Goal: Information Seeking & Learning: Compare options

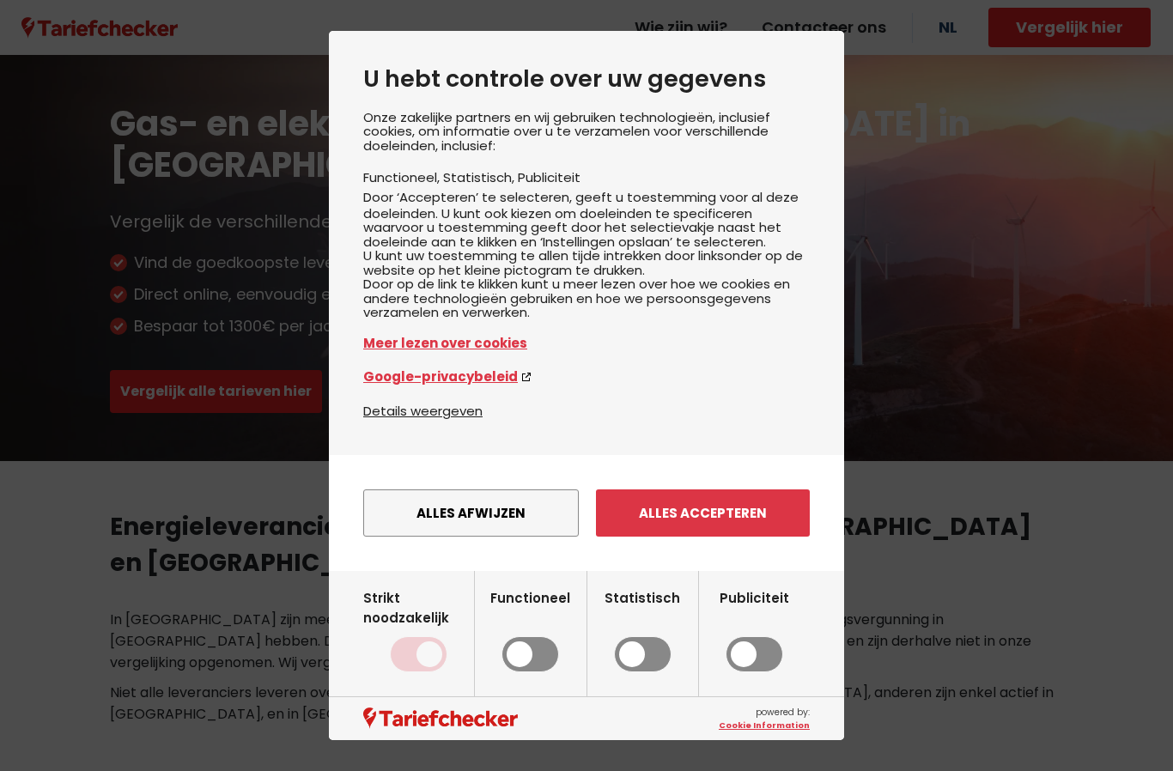
click at [724, 537] on button "Alles accepteren" at bounding box center [703, 513] width 214 height 47
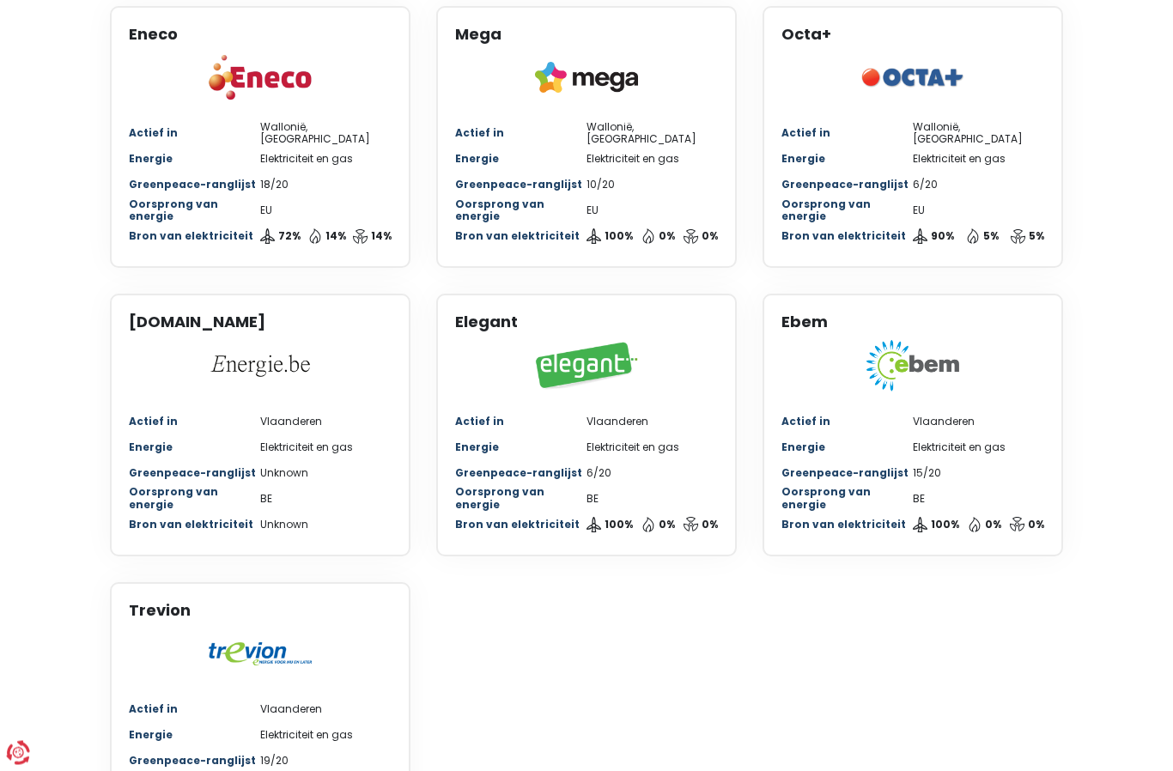
scroll to position [1124, 0]
click at [198, 647] on div "Trevion Actief in [GEOGRAPHIC_DATA] Energie Elektriciteit en gas Greenpeace-ran…" at bounding box center [260, 713] width 301 height 263
click at [154, 748] on div "Greenpeace-ranglijst 19/20" at bounding box center [260, 761] width 263 height 26
click at [136, 755] on div "Greenpeace-ranglijst" at bounding box center [194, 761] width 131 height 12
click at [210, 643] on img at bounding box center [260, 654] width 103 height 23
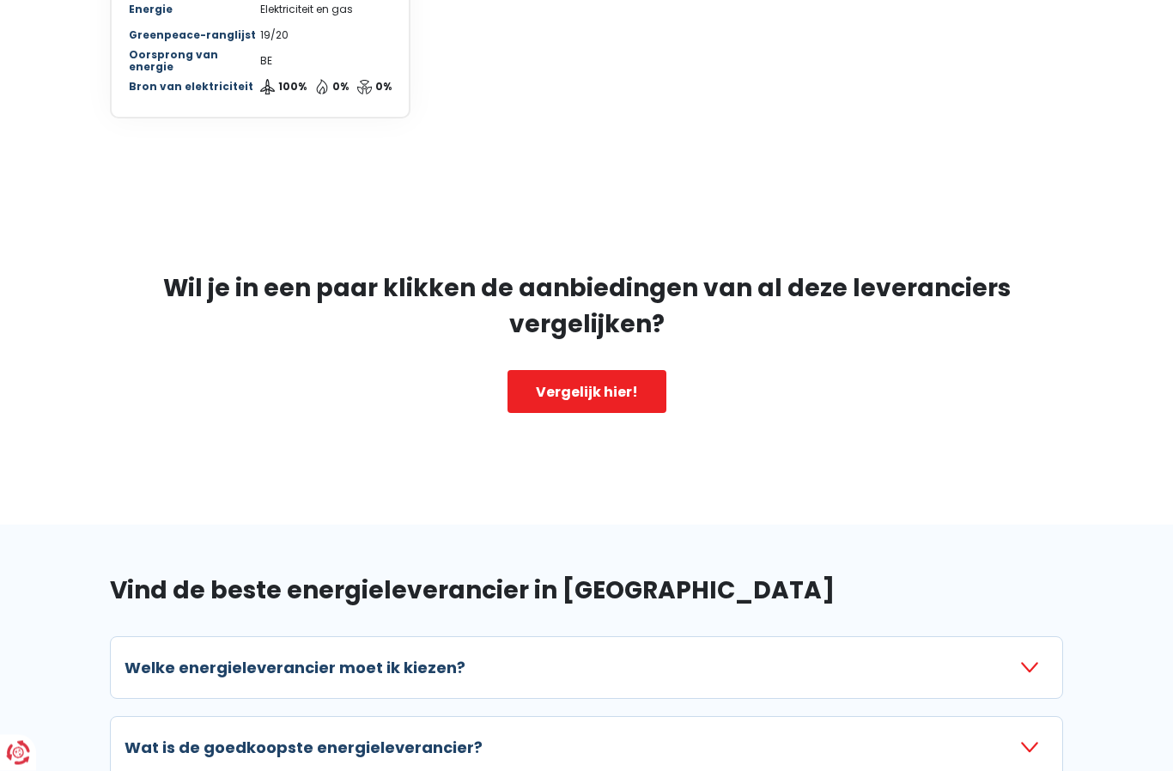
click at [143, 657] on h3 "Welke energieleverancier moet ik kiezen?" at bounding box center [295, 668] width 341 height 23
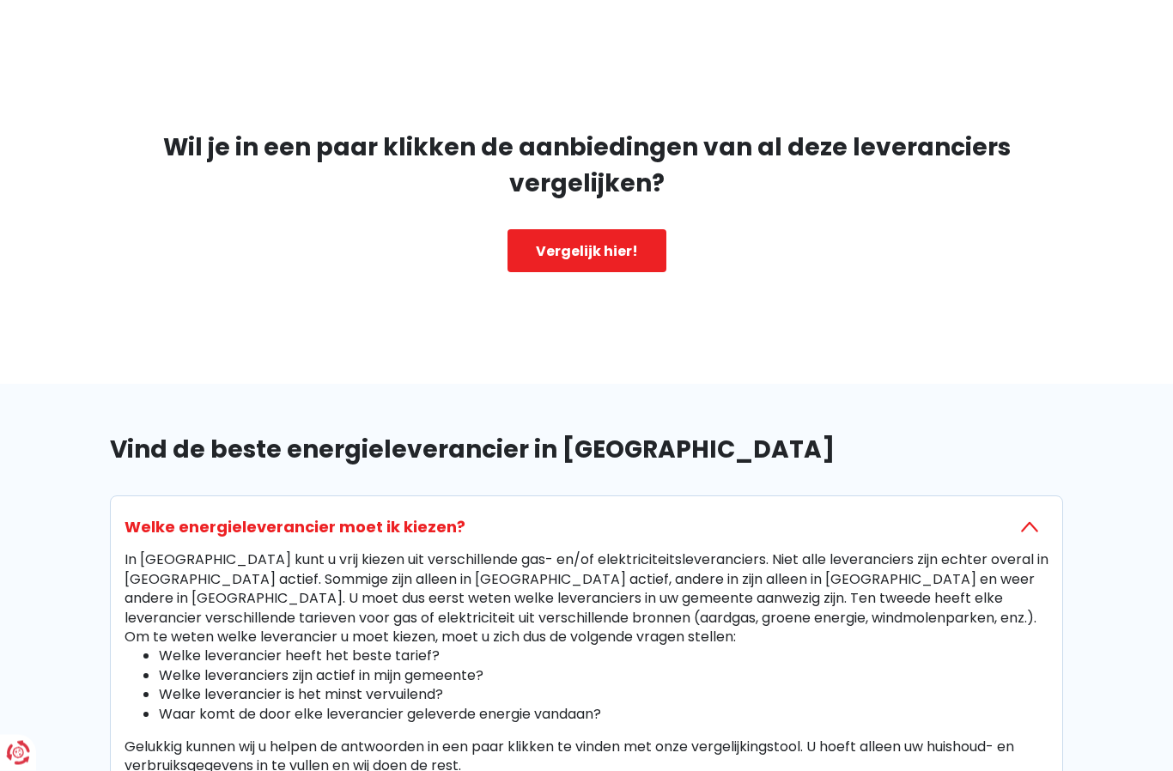
scroll to position [1991, 0]
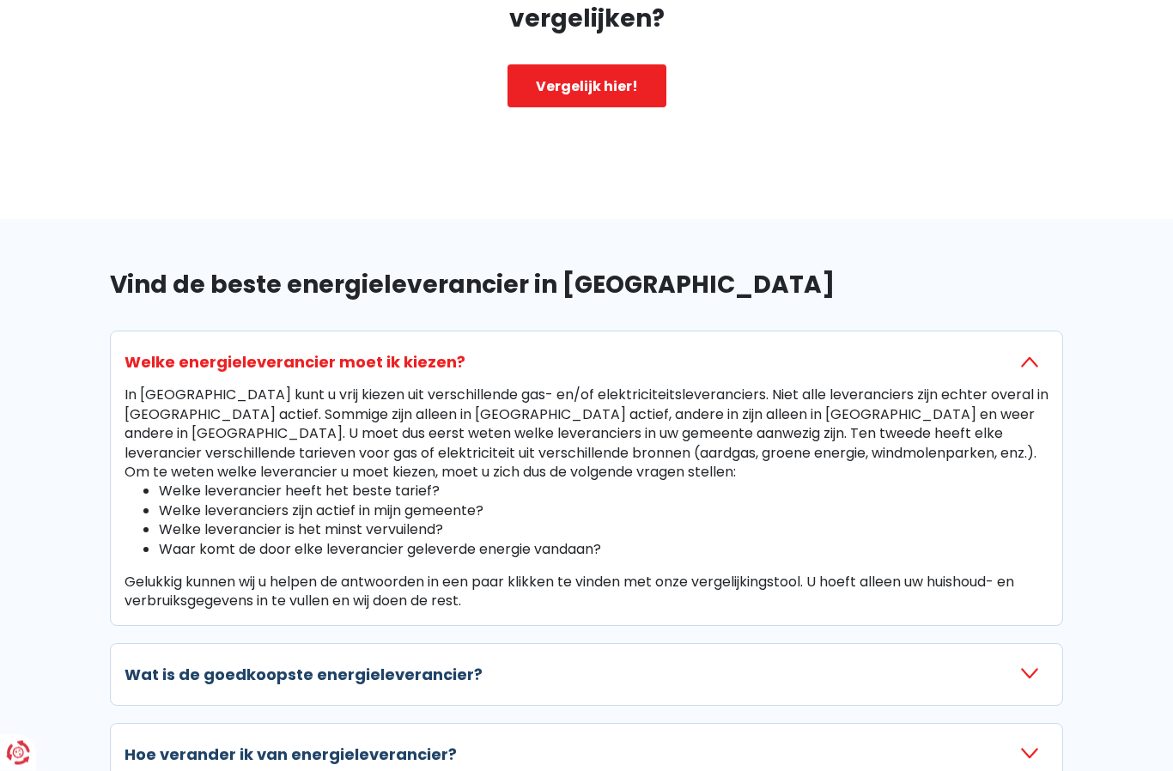
click at [149, 664] on h3 "Wat is de goedkoopste energieleverancier?" at bounding box center [304, 675] width 358 height 23
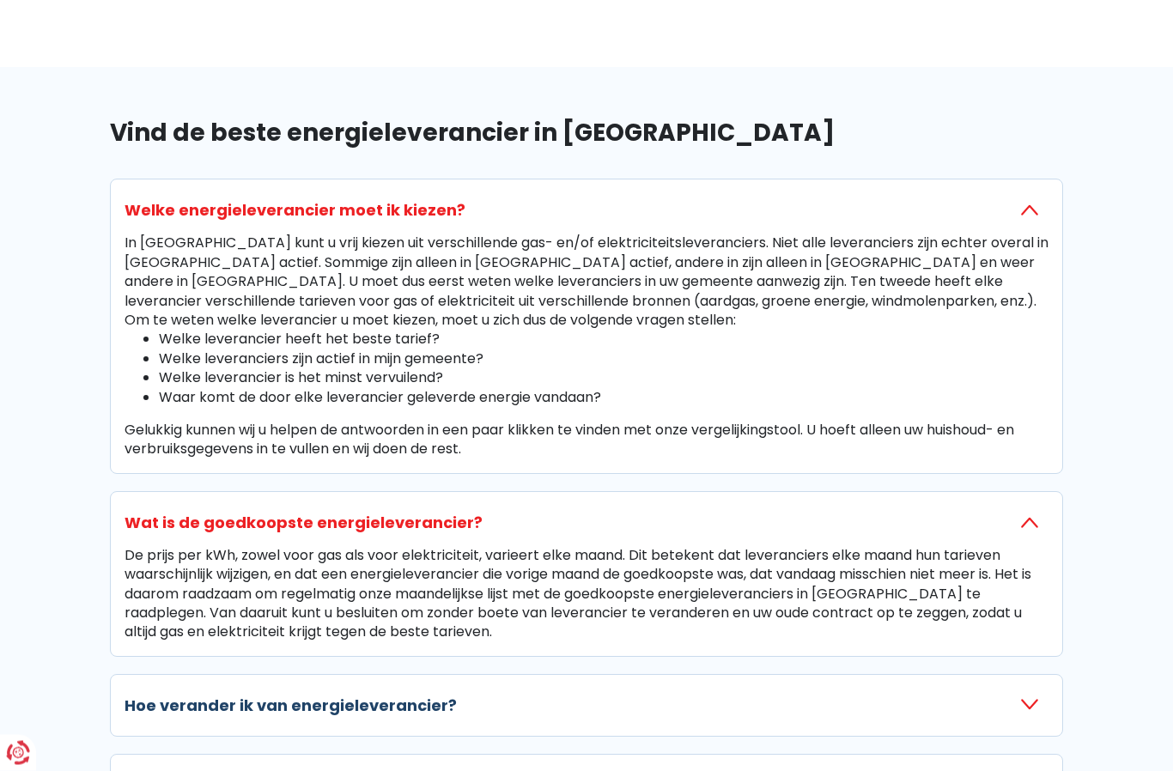
scroll to position [2309, 0]
click at [153, 693] on h3 "Hoe verander ik van energieleverancier?" at bounding box center [291, 704] width 332 height 23
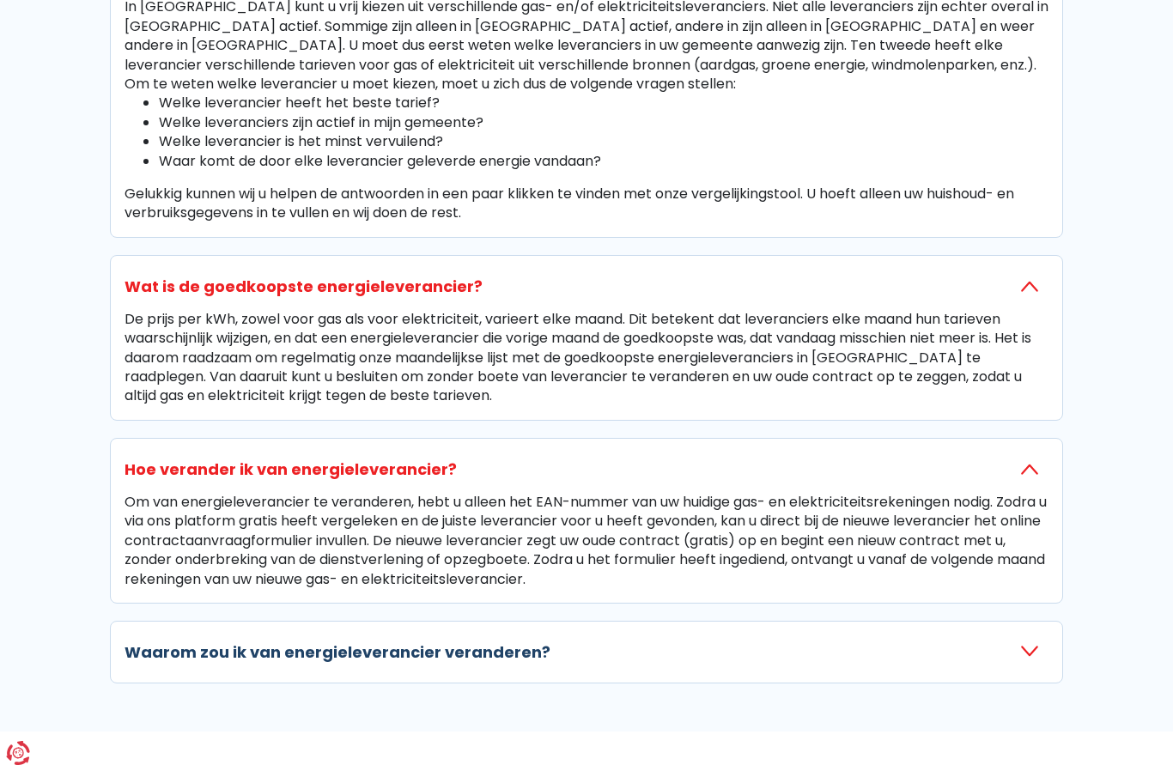
scroll to position [2555, 0]
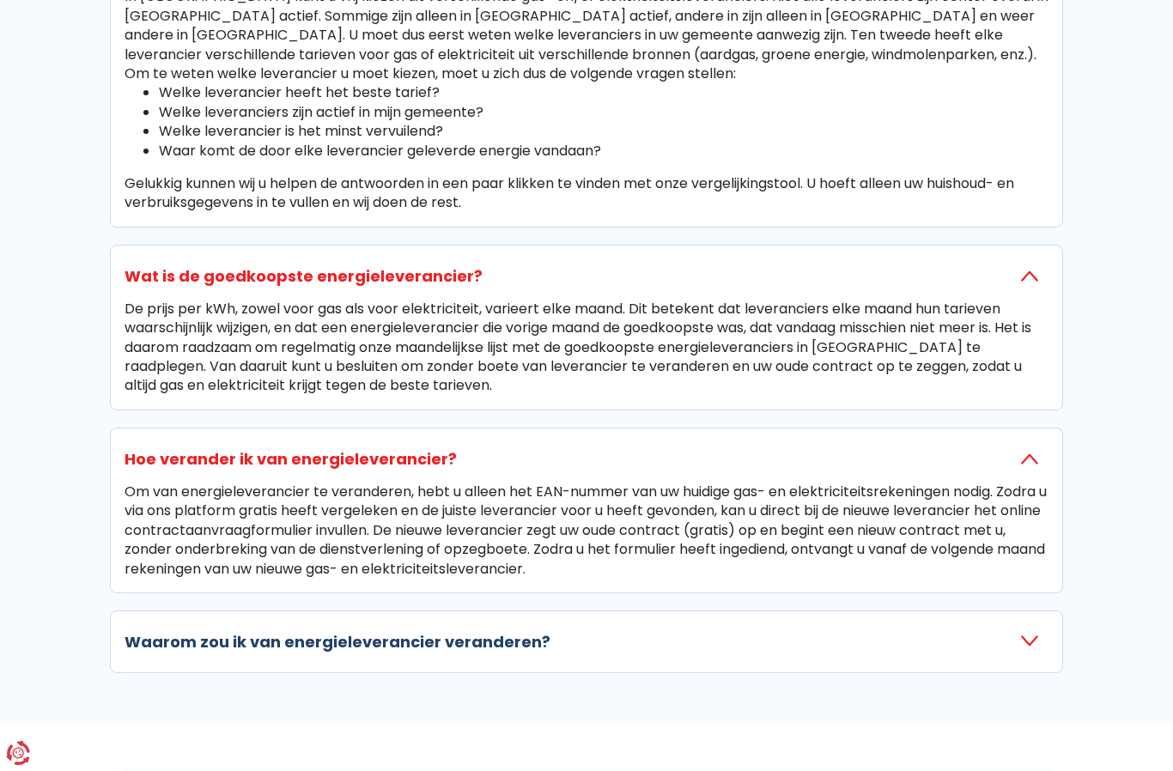
click at [170, 630] on h3 "Waarom zou ik van energieleverancier veranderen?" at bounding box center [338, 641] width 426 height 23
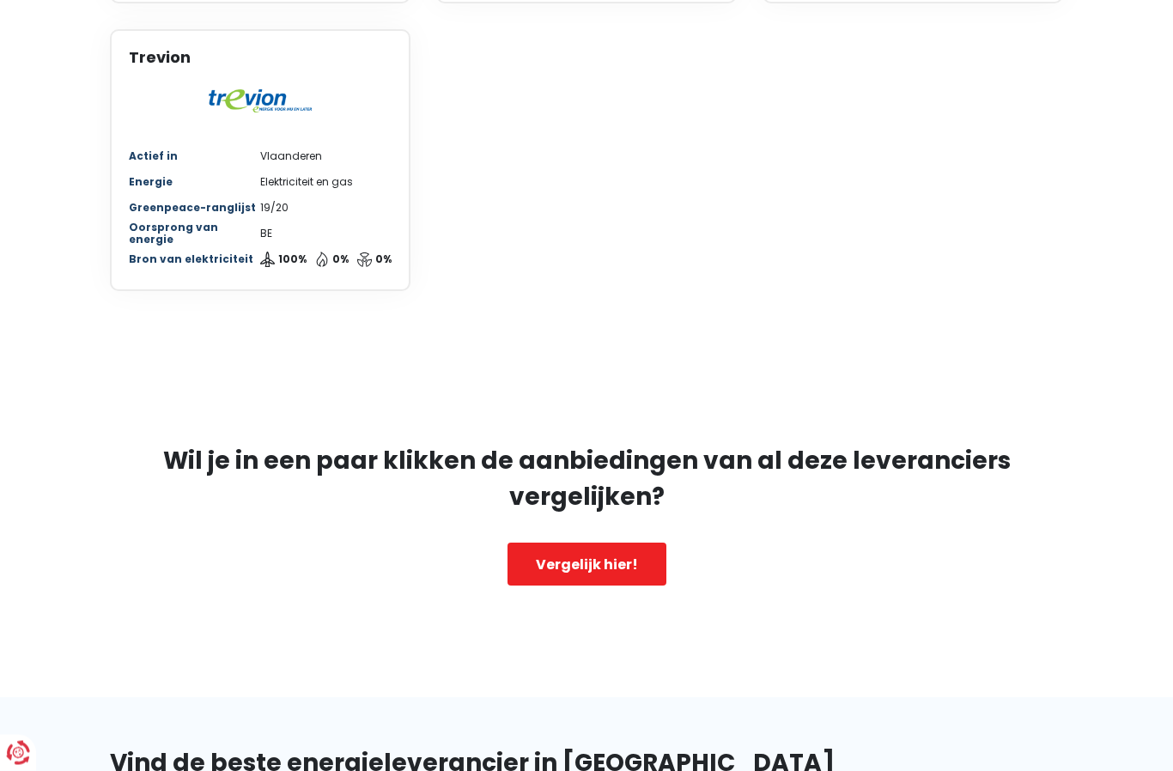
scroll to position [1665, 0]
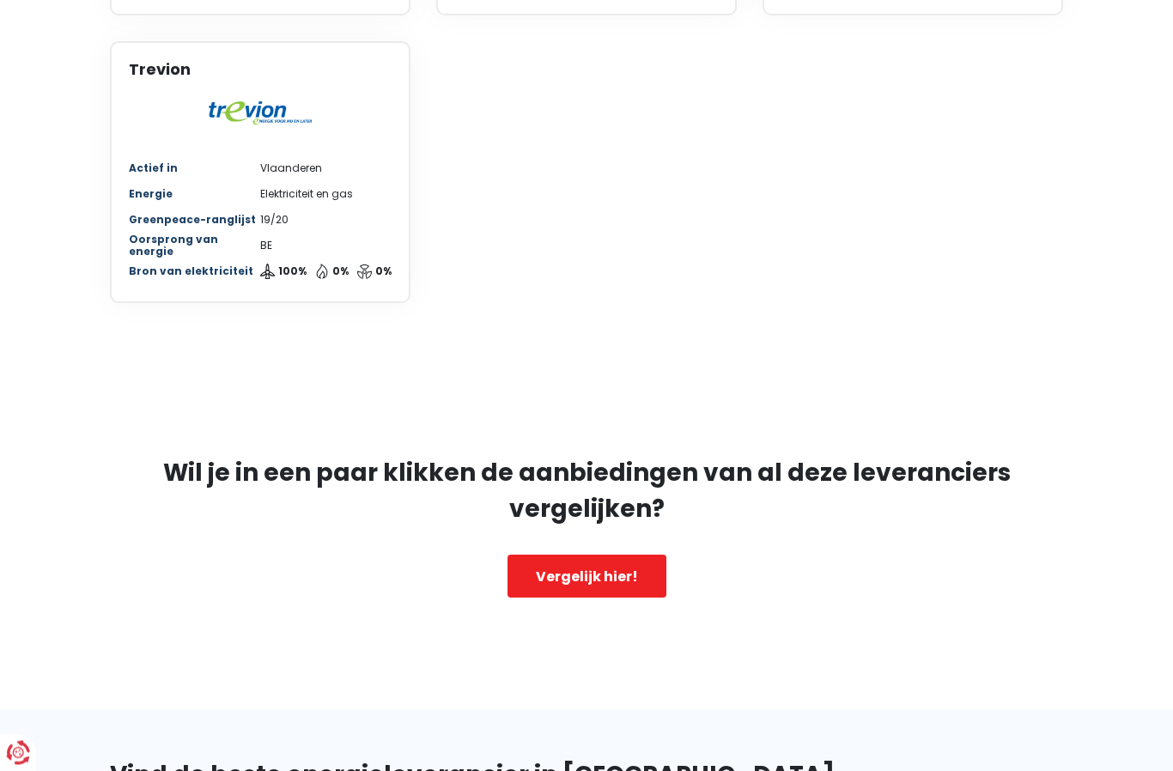
click at [556, 556] on link "Vergelijk hier!" at bounding box center [587, 577] width 159 height 43
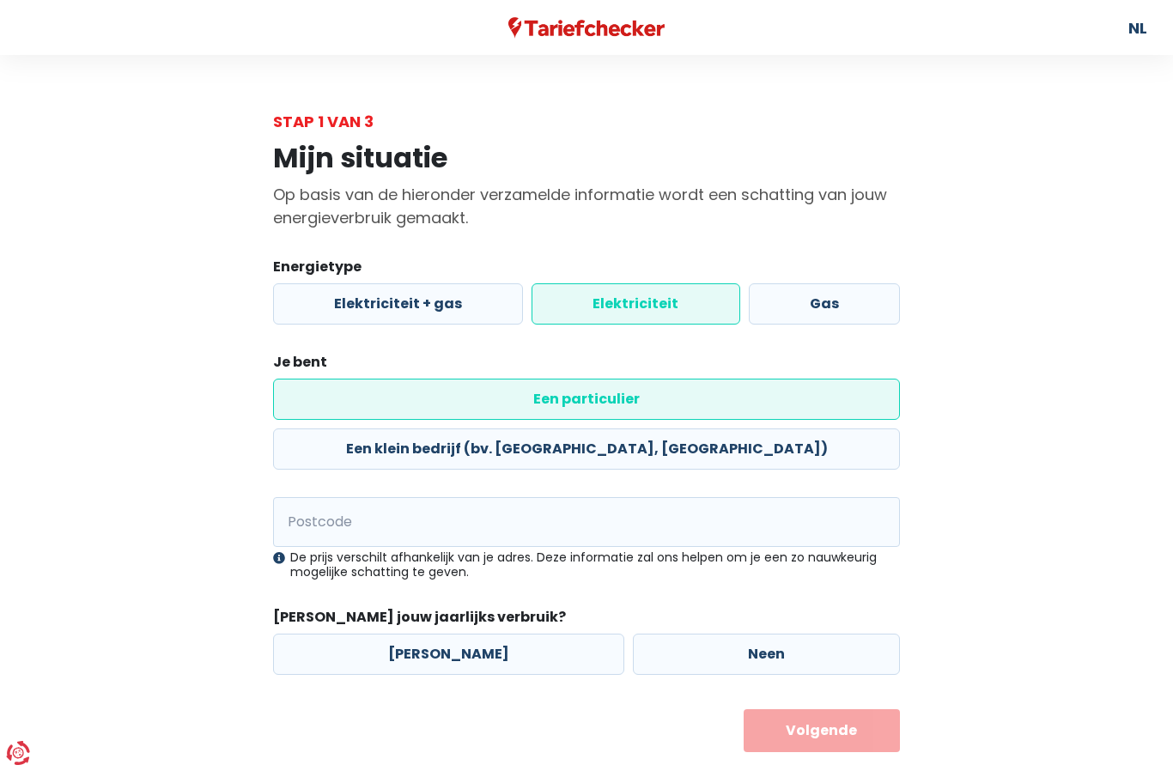
click at [400, 310] on label "Elektriciteit + gas" at bounding box center [398, 303] width 250 height 41
click at [400, 310] on input "Elektriciteit + gas" at bounding box center [398, 303] width 250 height 41
radio input "true"
radio input "false"
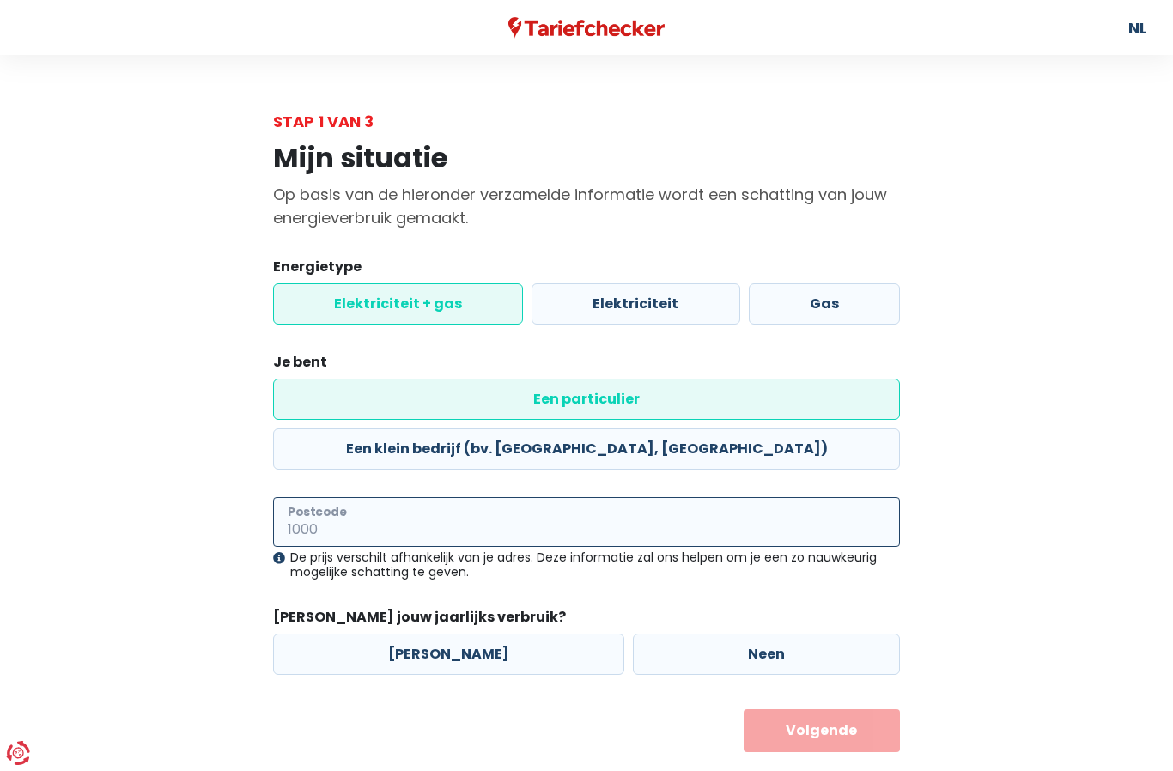
click at [319, 497] on input "Postcode" at bounding box center [586, 522] width 627 height 50
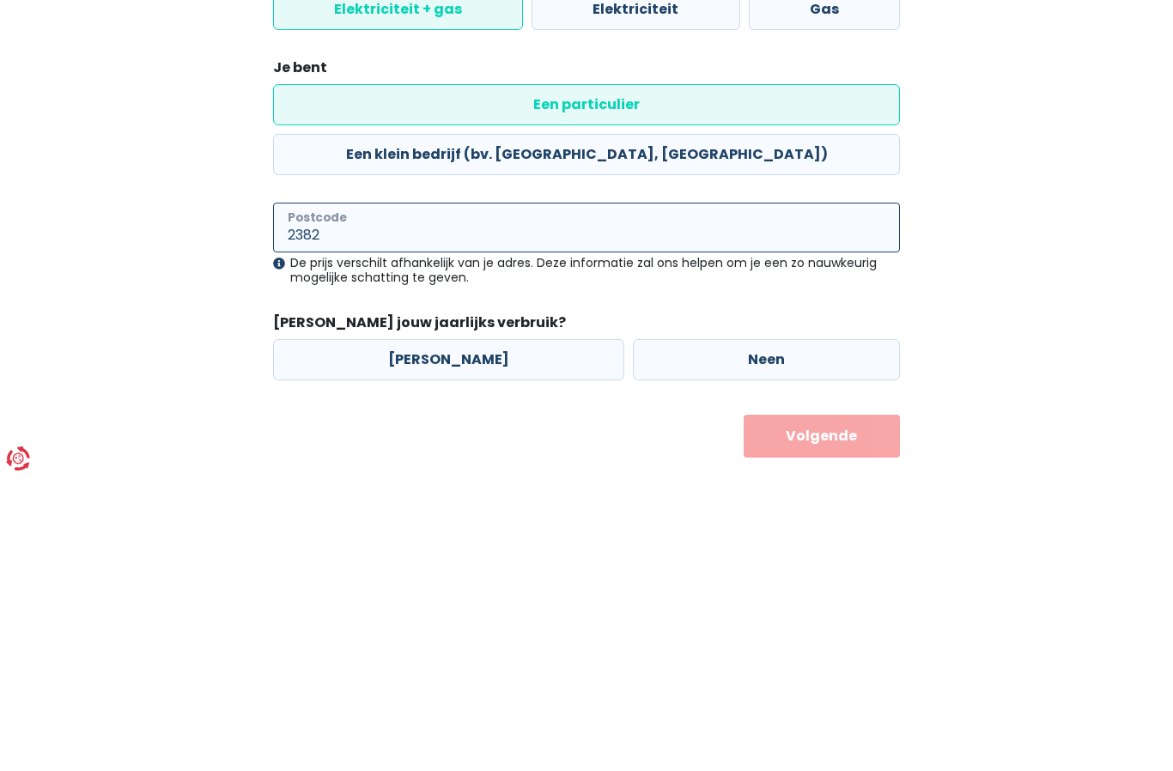
type input "2382"
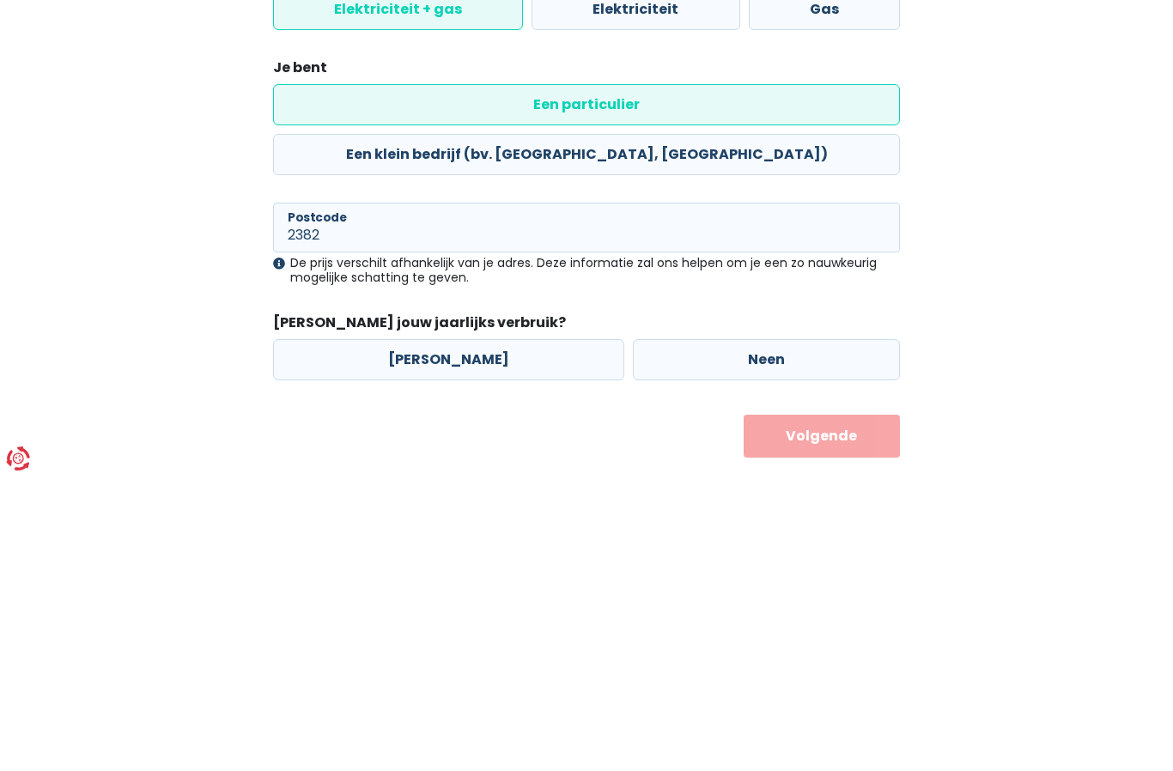
click at [434, 634] on label "[PERSON_NAME]" at bounding box center [448, 654] width 351 height 41
click at [434, 634] on input "[PERSON_NAME]" at bounding box center [448, 654] width 351 height 41
radio input "true"
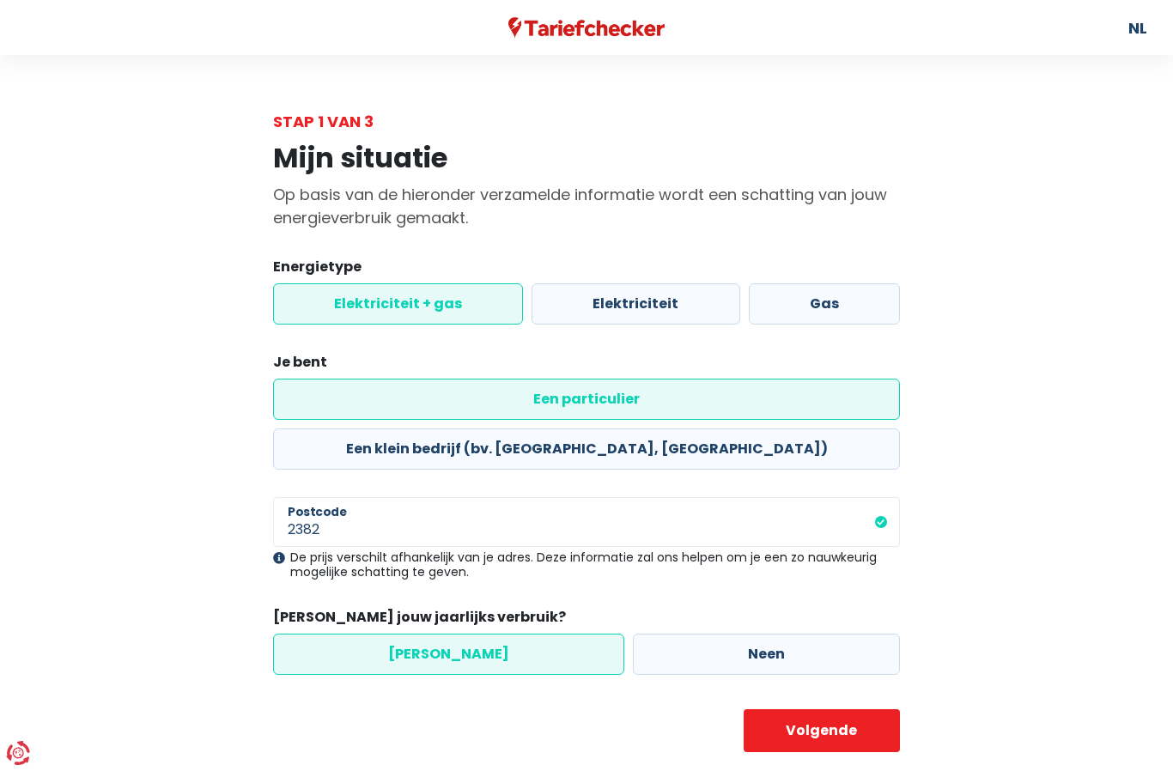
click at [857, 710] on button "Volgende" at bounding box center [822, 731] width 157 height 43
select select
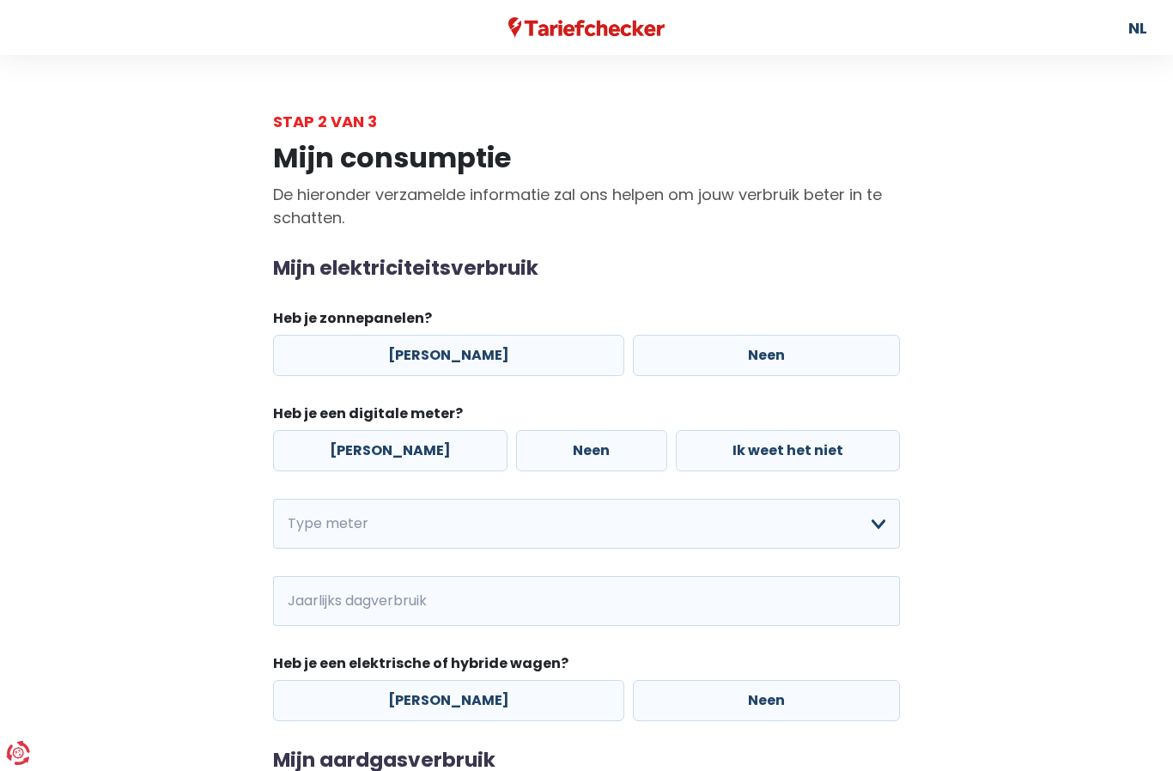
click at [423, 352] on label "[PERSON_NAME]" at bounding box center [448, 355] width 351 height 41
click at [423, 352] on input "[PERSON_NAME]" at bounding box center [448, 355] width 351 height 41
radio input "true"
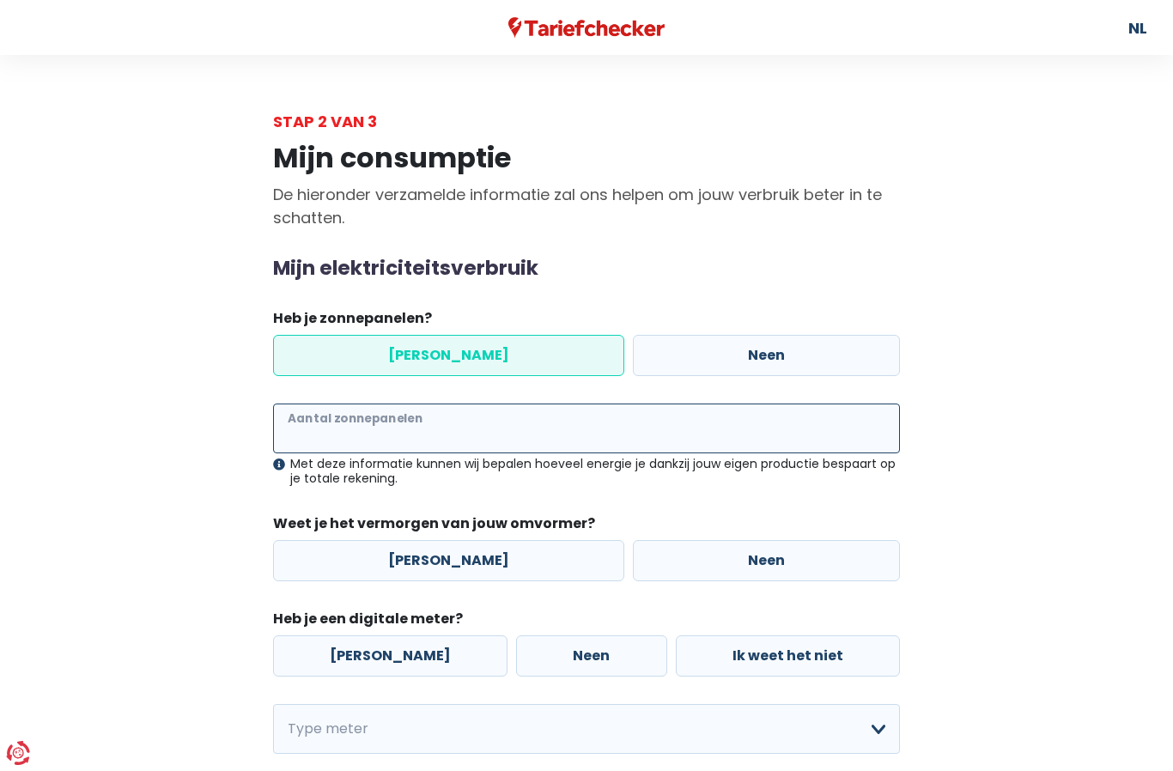
click at [404, 431] on input "Aantal zonnepanelen" at bounding box center [586, 429] width 627 height 50
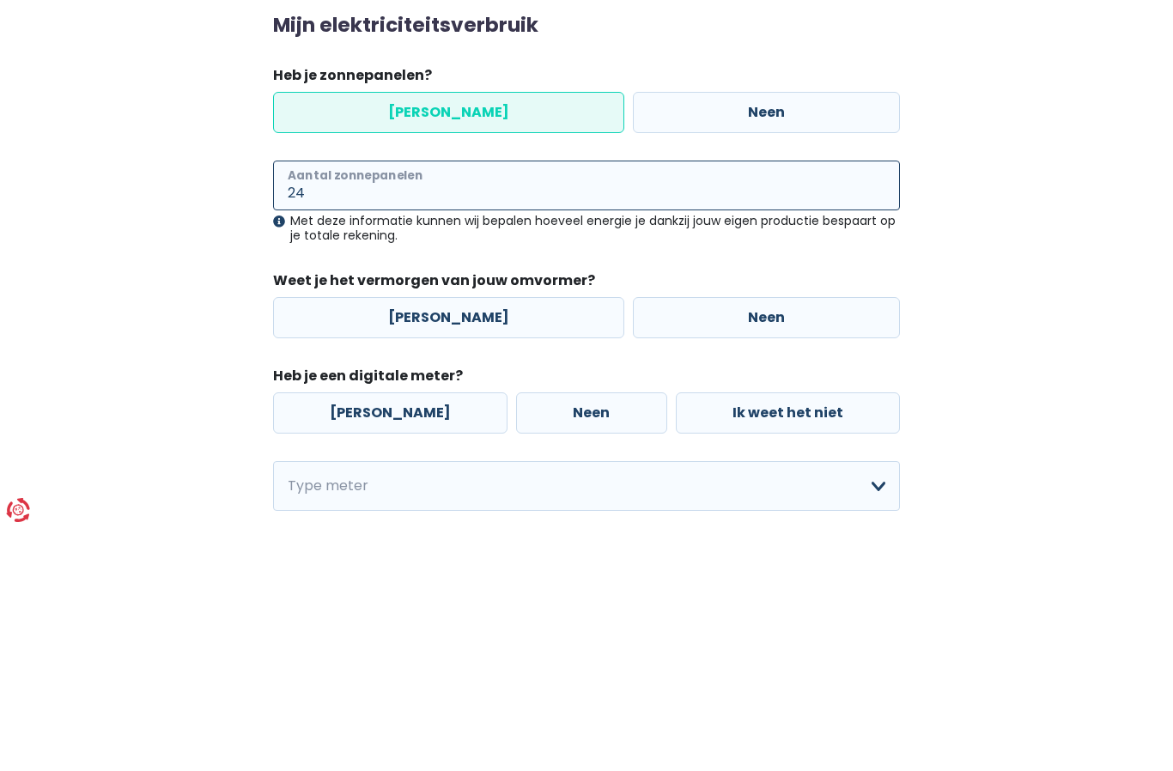
type input "24"
click at [411, 540] on label "[PERSON_NAME]" at bounding box center [448, 560] width 351 height 41
click at [411, 540] on input "[PERSON_NAME]" at bounding box center [448, 560] width 351 height 41
radio input "true"
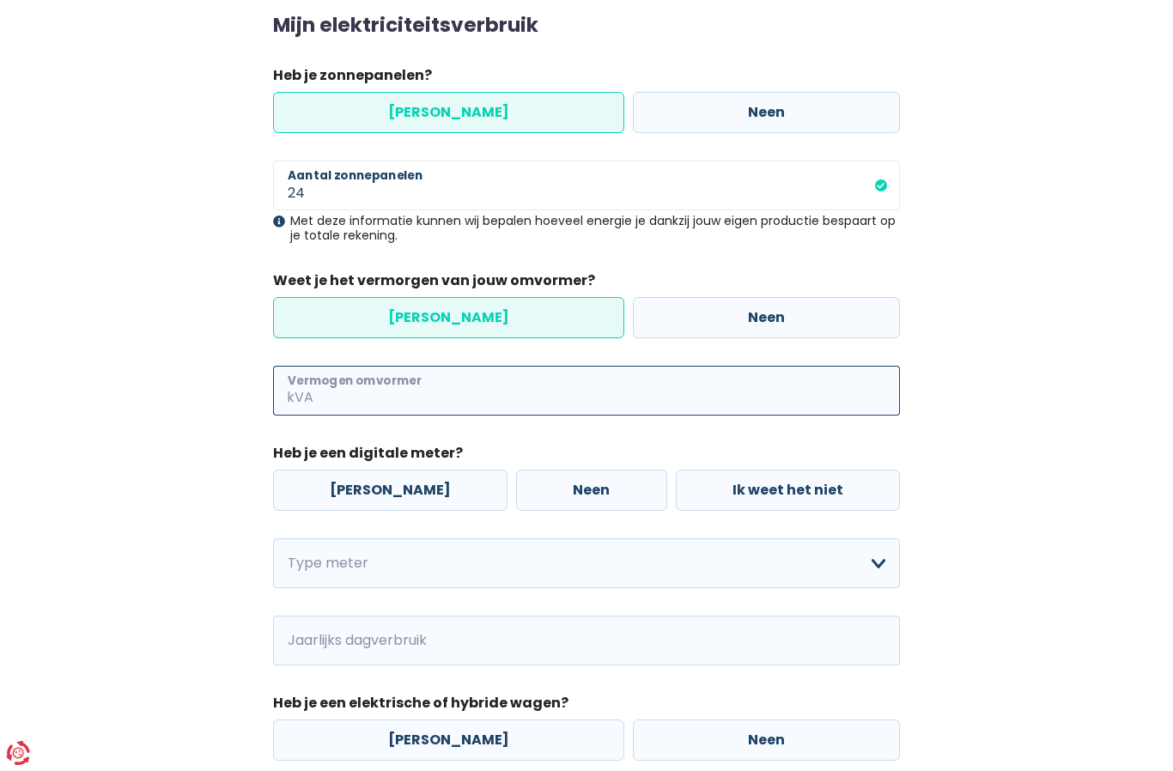
click at [318, 391] on input "Vermogen omvormer" at bounding box center [608, 391] width 583 height 50
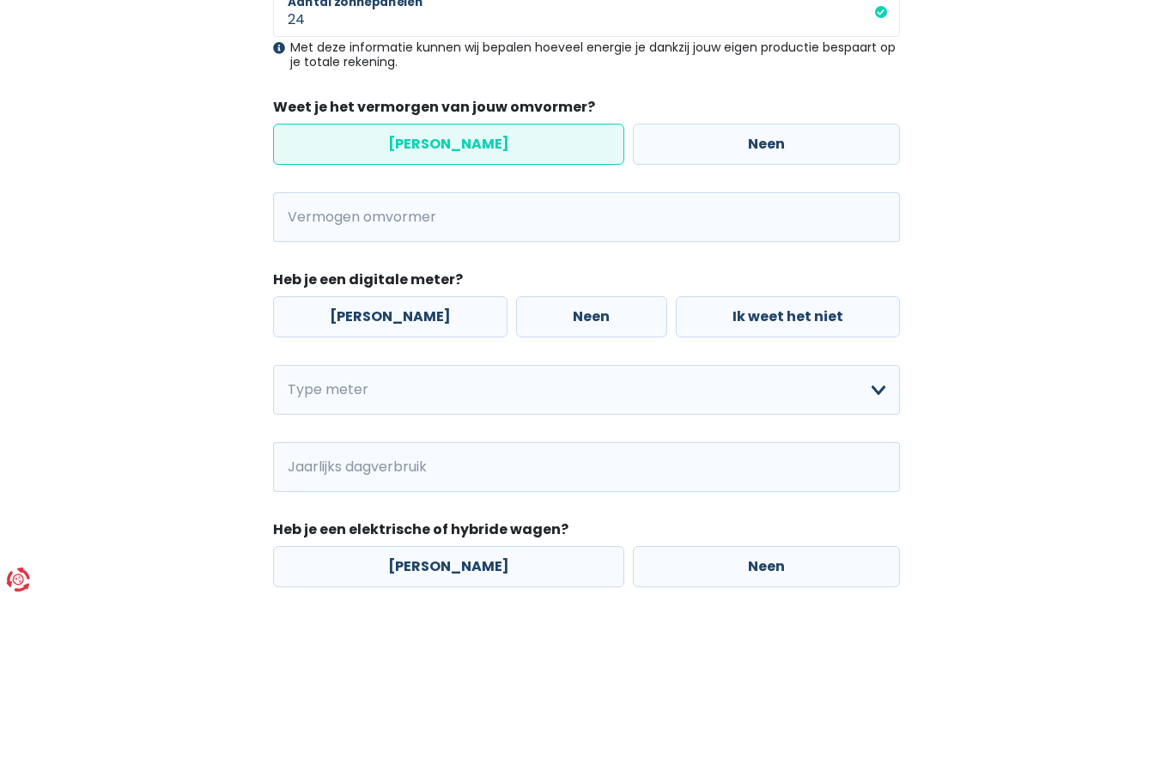
click at [367, 470] on label "[PERSON_NAME]" at bounding box center [390, 490] width 235 height 41
click at [367, 470] on input "[PERSON_NAME]" at bounding box center [390, 490] width 235 height 41
radio input "true"
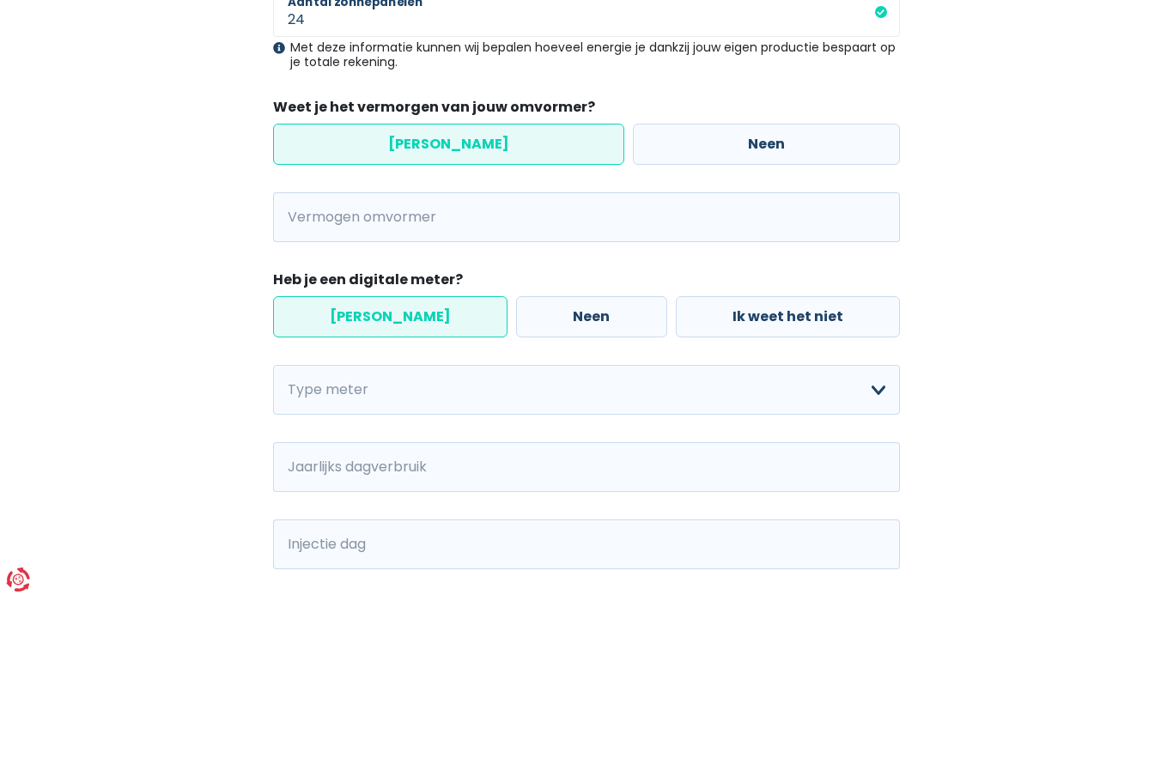
scroll to position [417, 0]
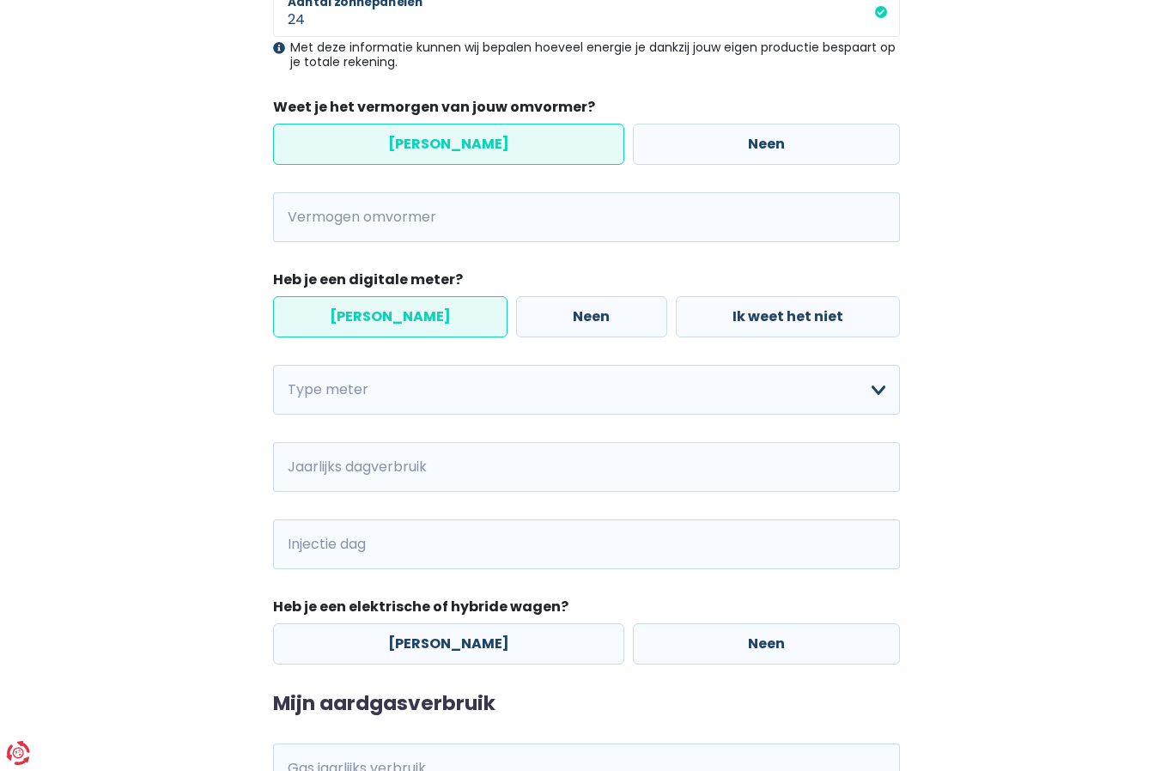
click at [306, 212] on span "kVA" at bounding box center [295, 217] width 44 height 50
click at [322, 197] on input "Vermogen omvormer" at bounding box center [608, 217] width 583 height 50
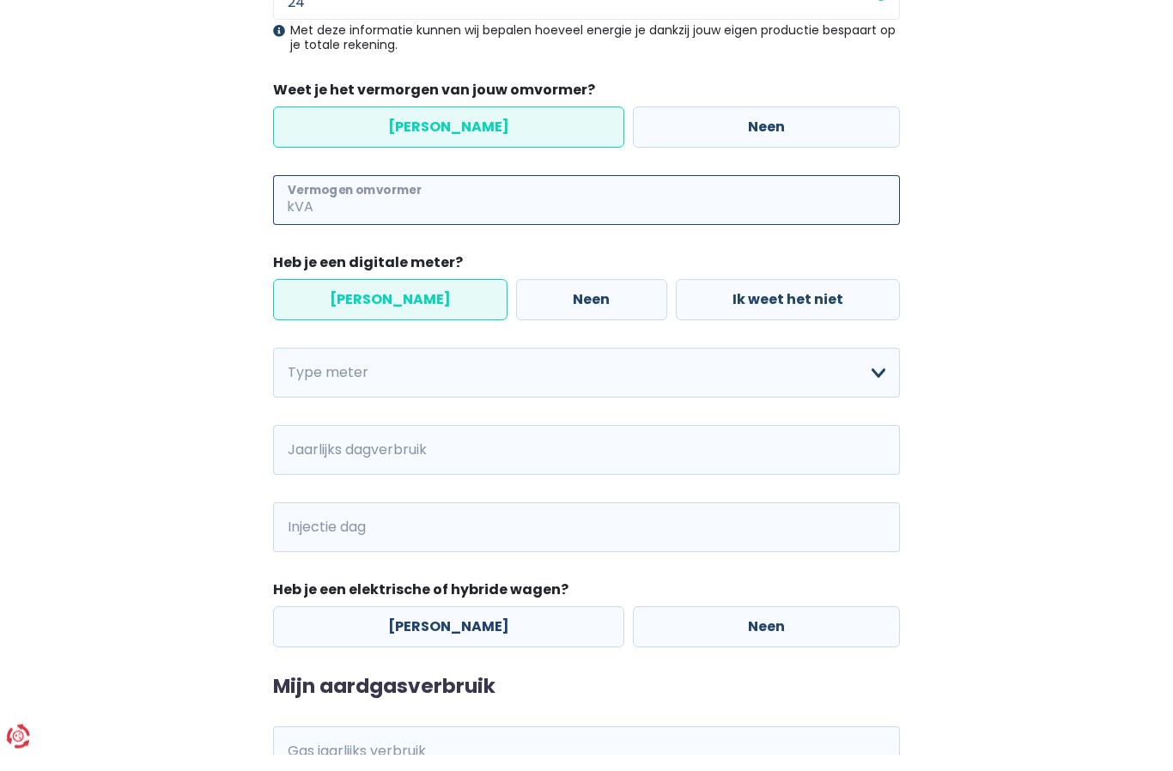
scroll to position [434, 0]
click at [338, 211] on input "Vermogen omvormer" at bounding box center [608, 200] width 583 height 50
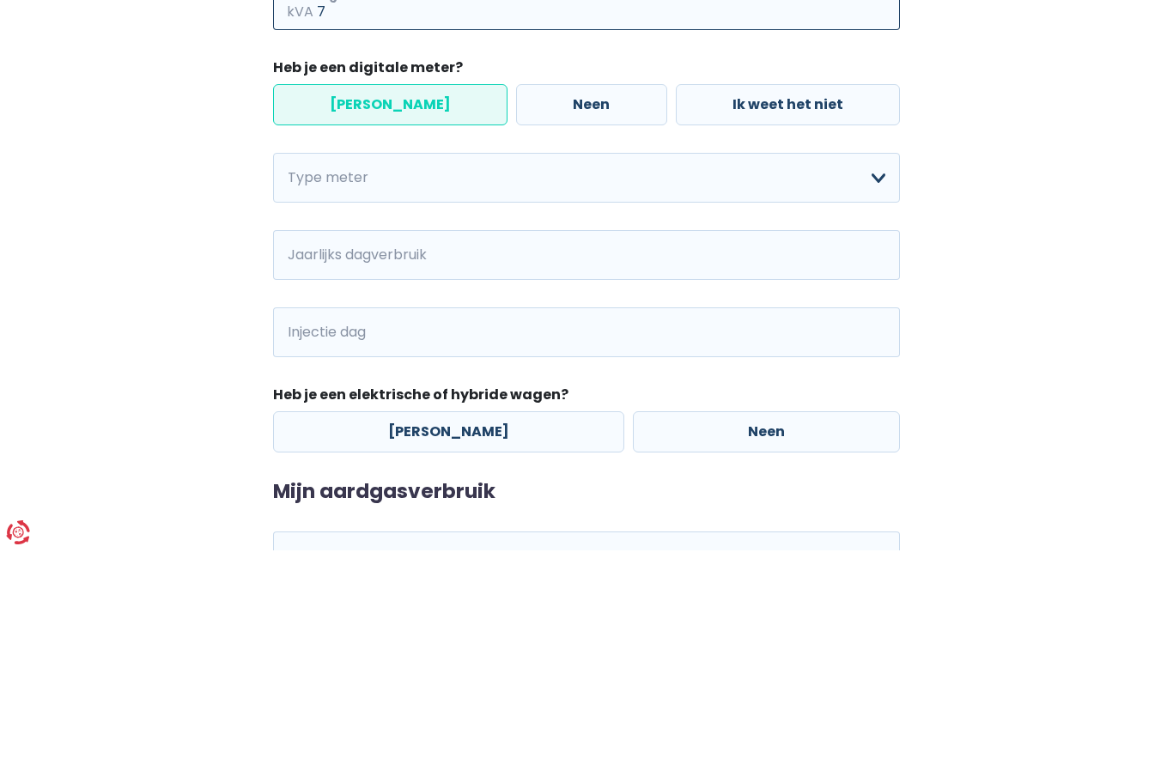
type input "7"
click at [877, 374] on select "Enkelvoudig Tweevoudig Enkelvoudig + uitsluitend nachttarief Tweevoudig + uitsl…" at bounding box center [586, 399] width 627 height 50
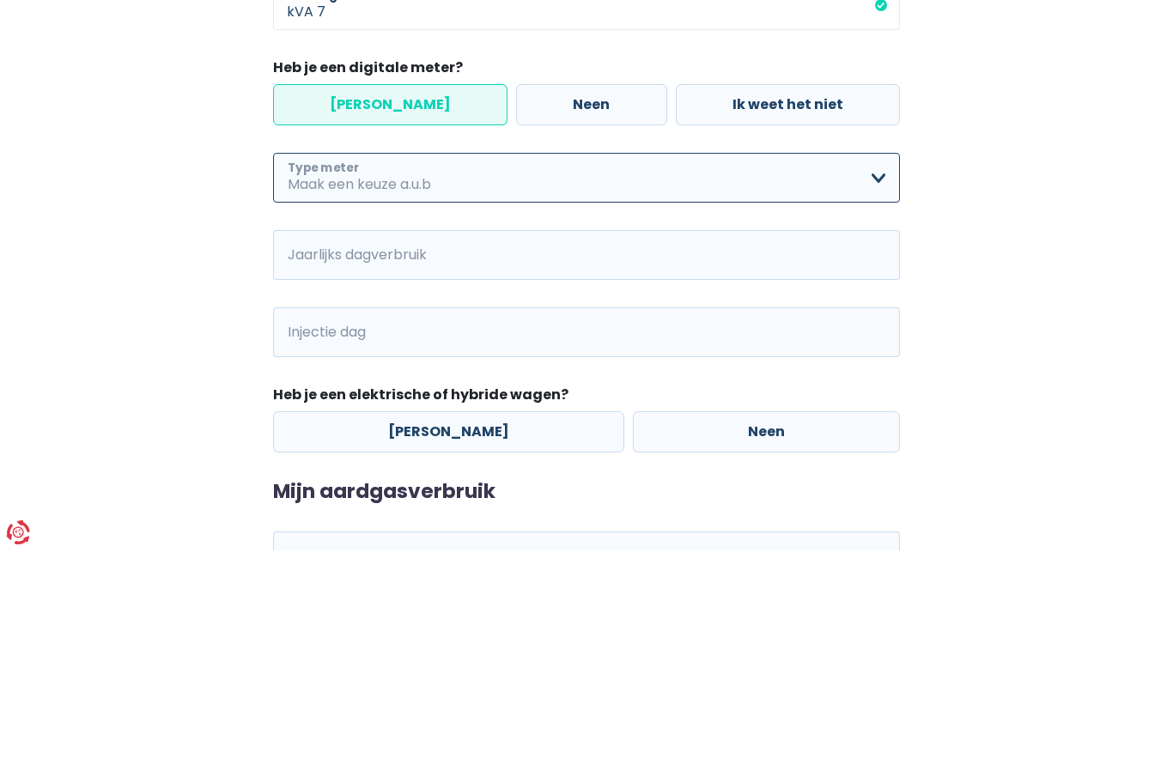
scroll to position [496, 0]
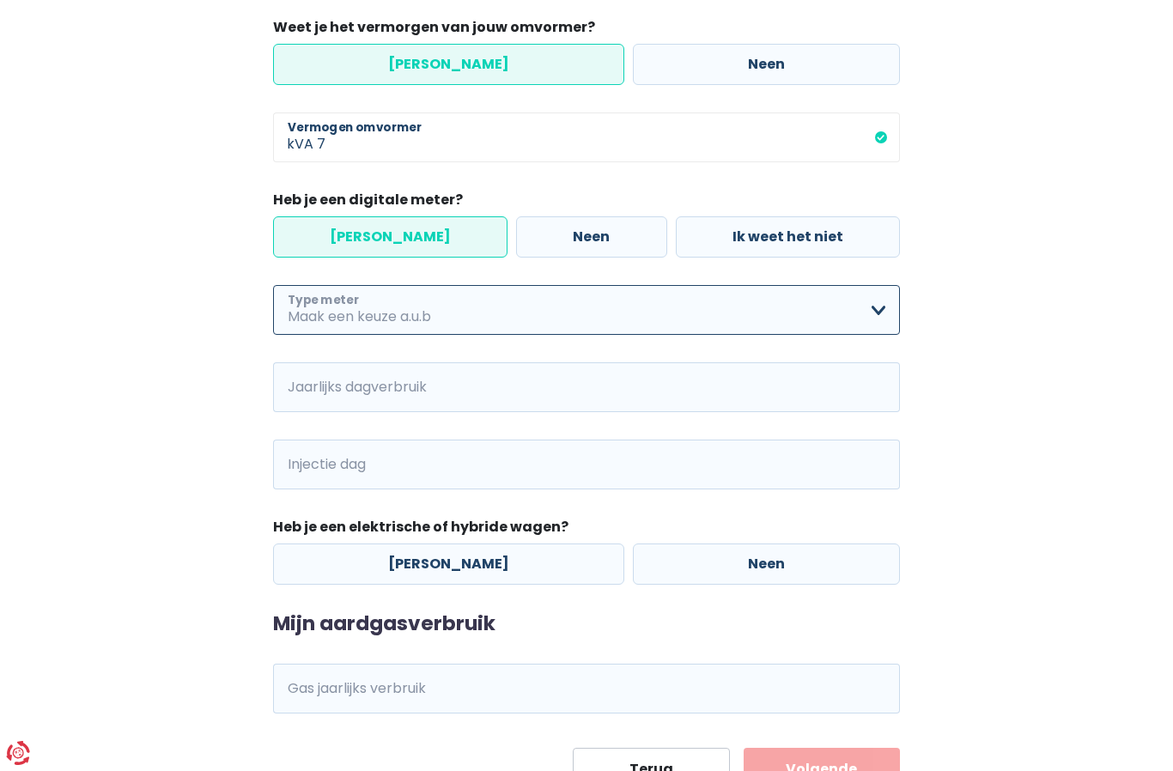
select select "day_night_bi_hourly"
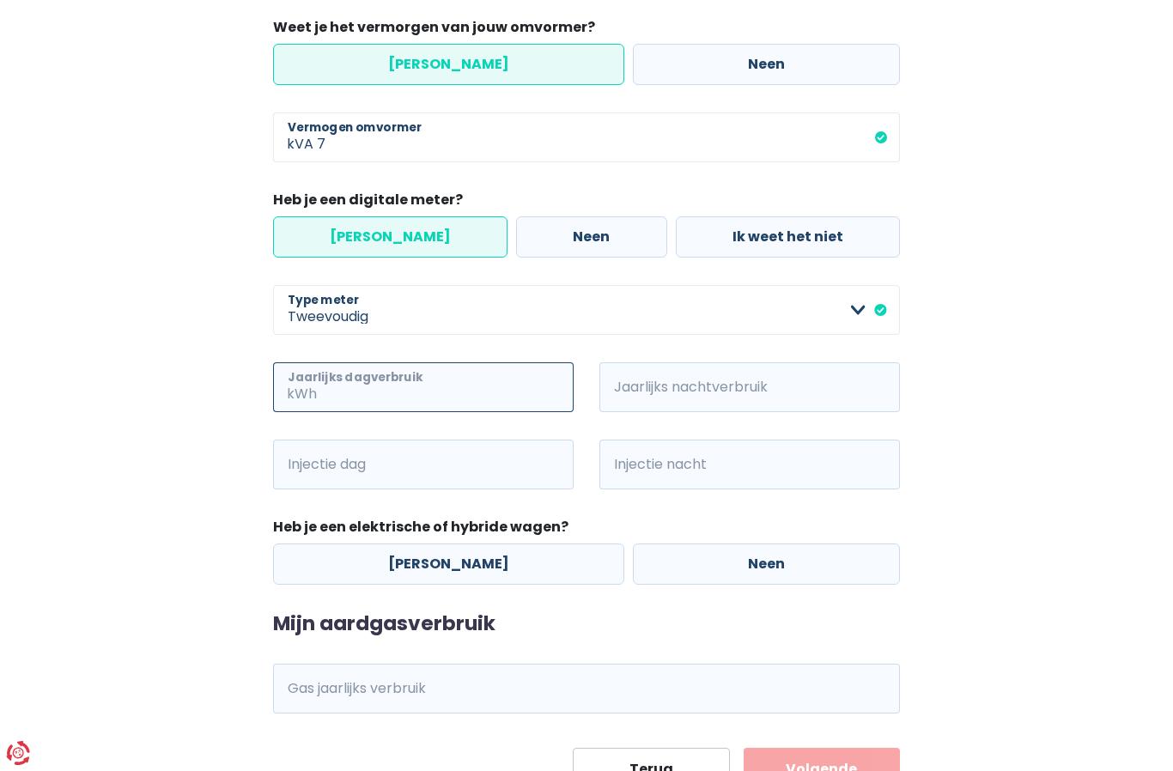
click at [327, 391] on input "Jaarlijks dagverbruik" at bounding box center [446, 387] width 253 height 50
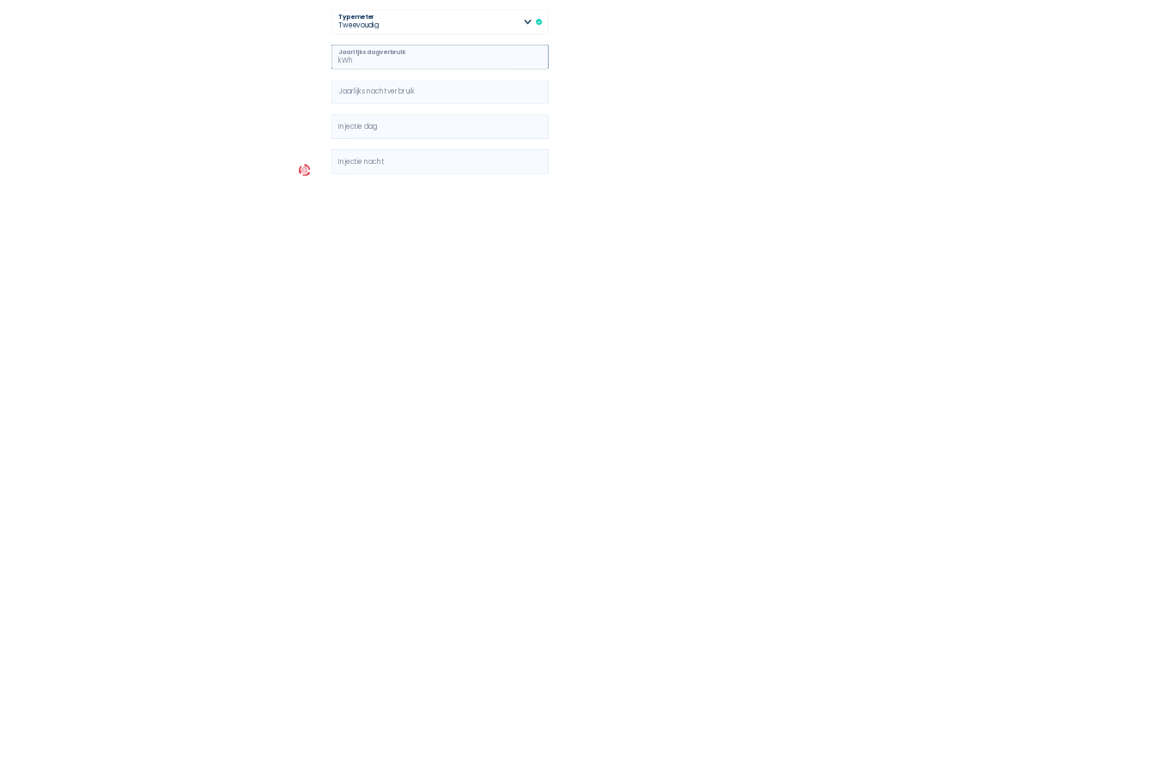
scroll to position [571, 0]
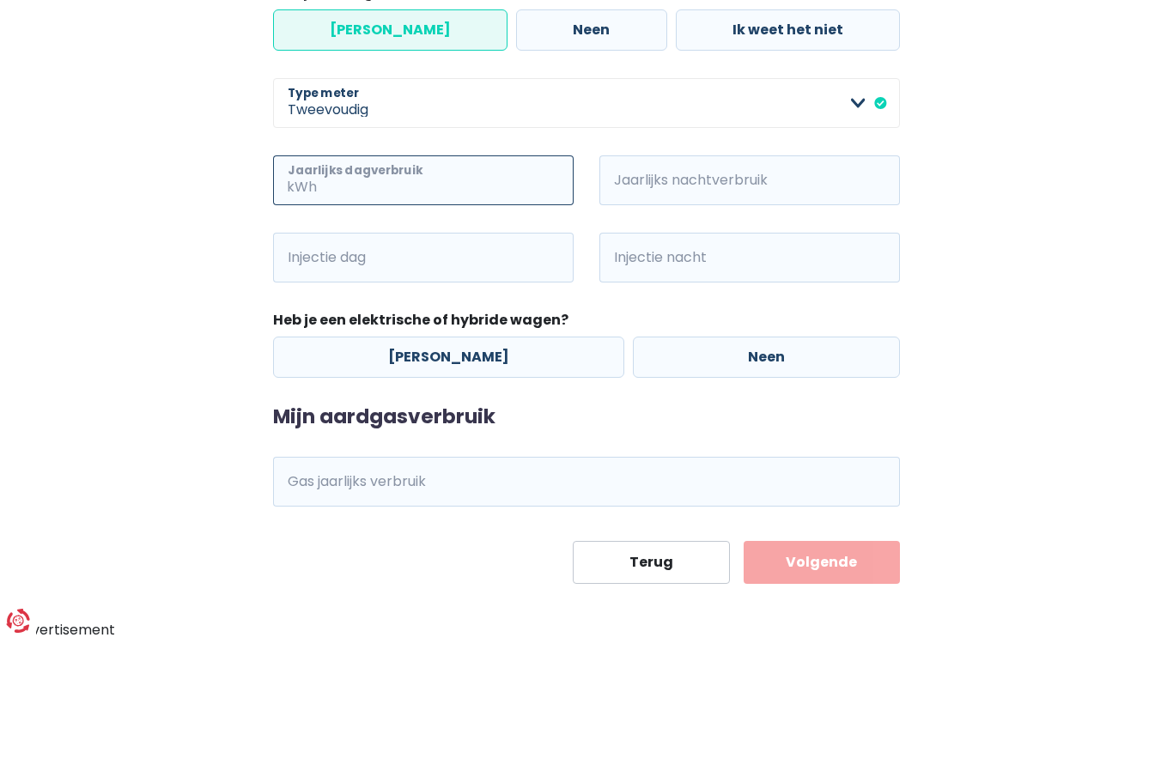
paste input "4.755,"
click at [643, 288] on span "kWh" at bounding box center [623, 313] width 47 height 50
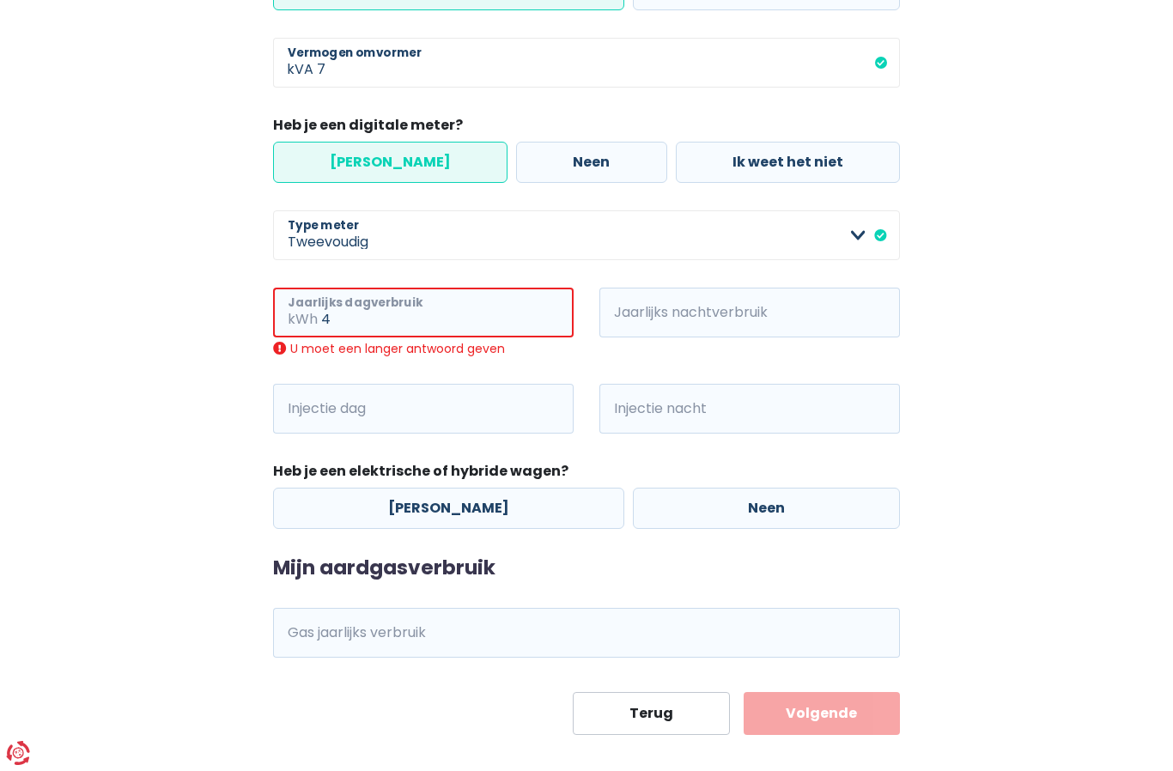
click at [367, 330] on input "4" at bounding box center [447, 313] width 253 height 50
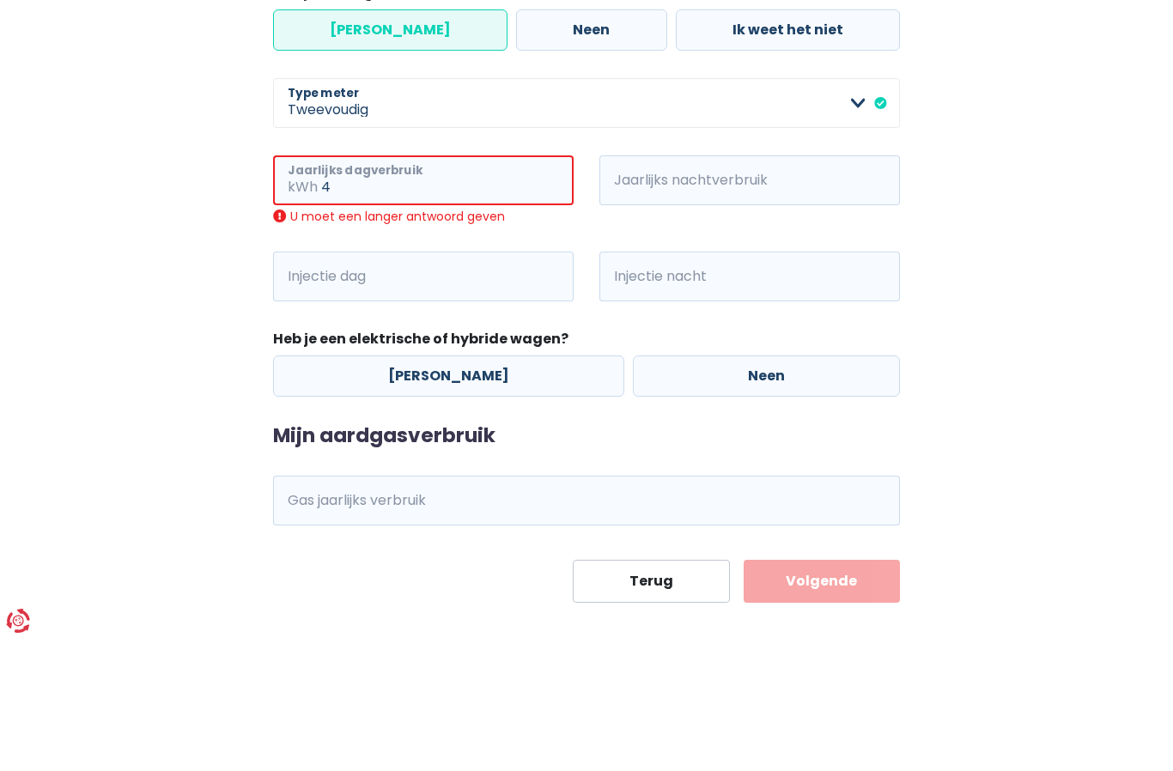
paste input "4.755"
click at [629, 288] on span "kWh" at bounding box center [623, 313] width 47 height 50
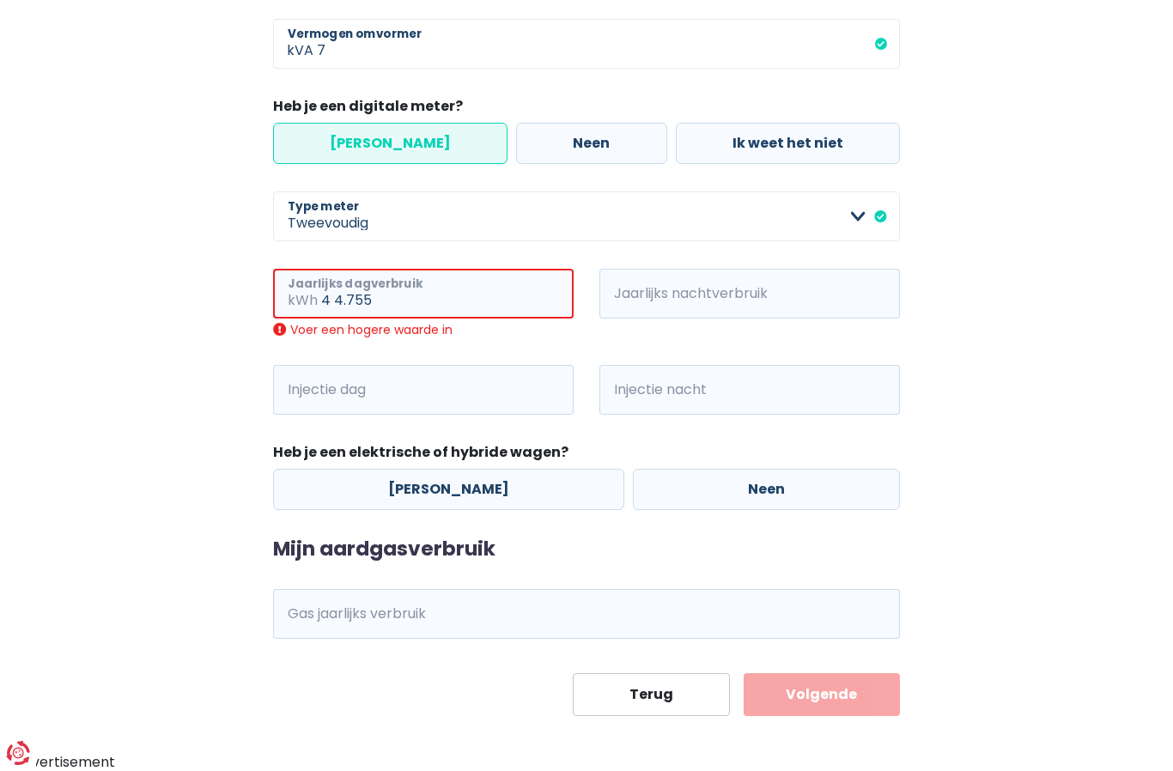
click at [441, 291] on input "4 4.755" at bounding box center [447, 294] width 253 height 50
click at [332, 299] on input "4 4.755" at bounding box center [447, 294] width 253 height 50
type input "4.755"
click at [765, 294] on input "Jaarlijks nachtverbruik" at bounding box center [773, 294] width 253 height 50
click at [389, 301] on input "4.755" at bounding box center [447, 294] width 253 height 50
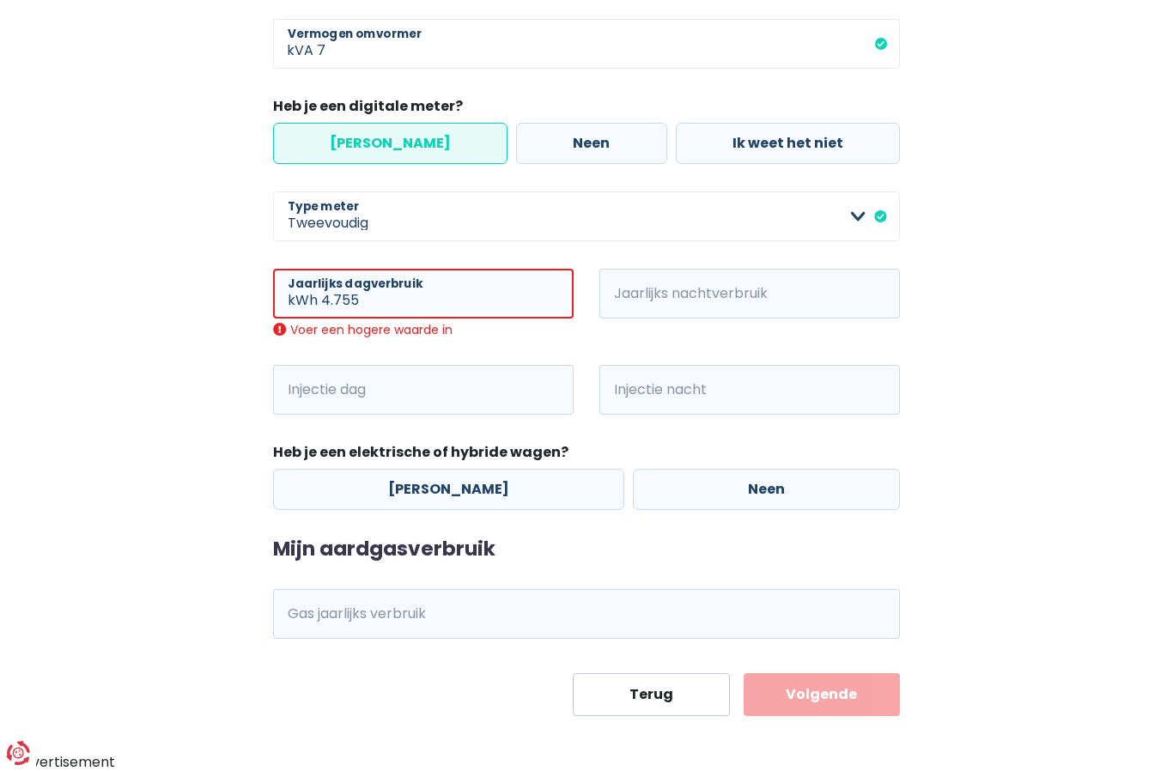
click at [649, 282] on input "Jaarlijks nachtverbruik" at bounding box center [773, 294] width 253 height 50
paste input "7.531,"
click at [90, 263] on main "Stap 2 van 3 Mijn consumptie De hieronder verzamelde informatie zal ons helpen …" at bounding box center [586, 118] width 1173 height 1197
type input "7"
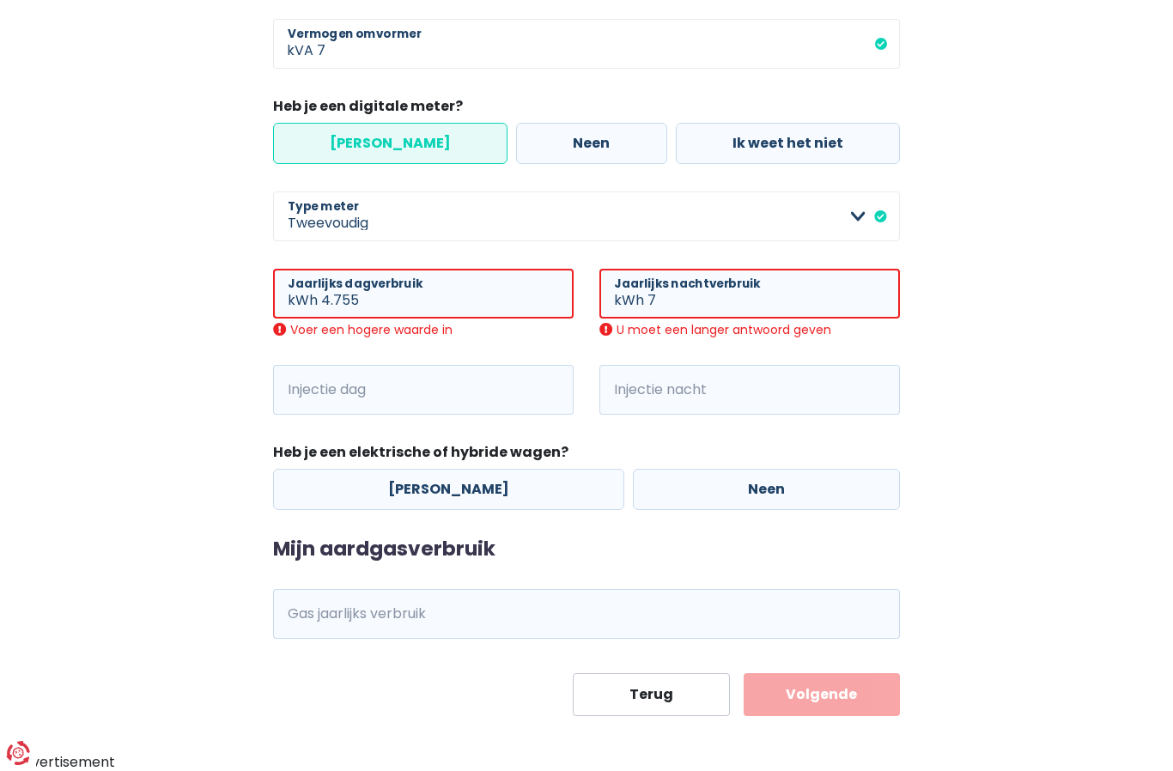
click at [302, 392] on span "kWh" at bounding box center [296, 390] width 47 height 50
click at [303, 394] on span "kWh" at bounding box center [296, 390] width 47 height 50
click at [323, 376] on input "Injectie dag" at bounding box center [446, 390] width 253 height 50
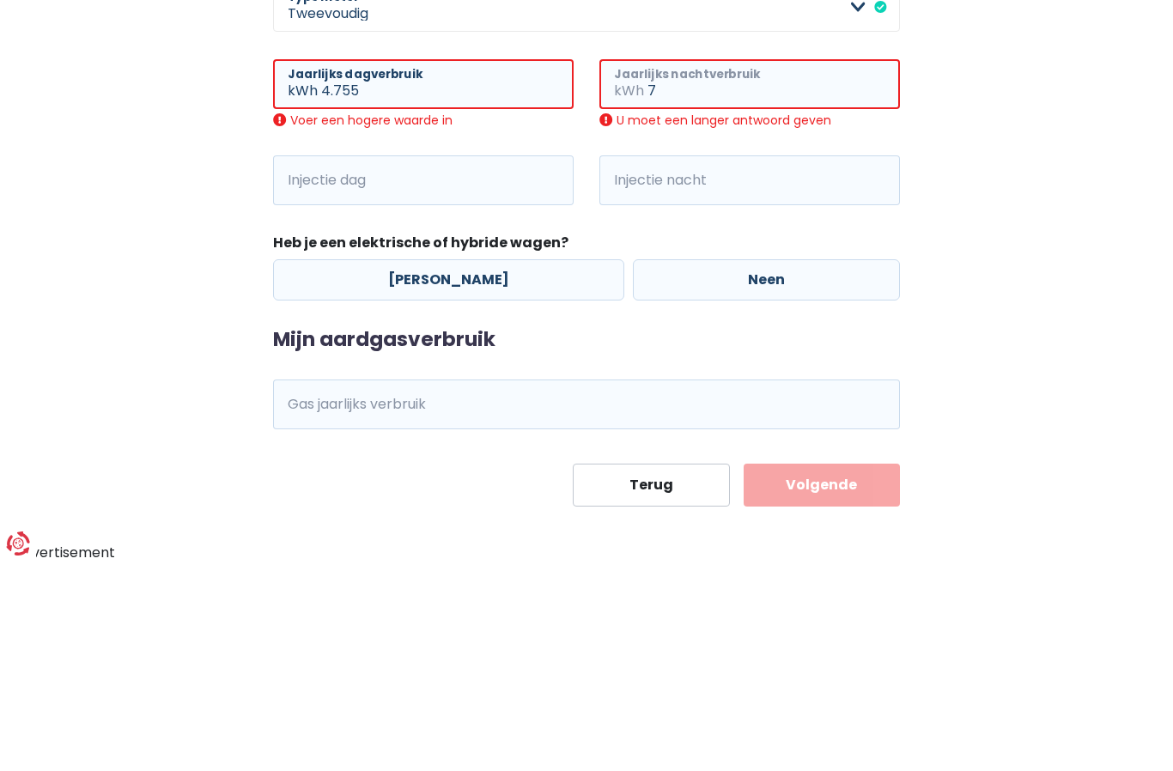
click at [684, 269] on input "7" at bounding box center [774, 294] width 253 height 50
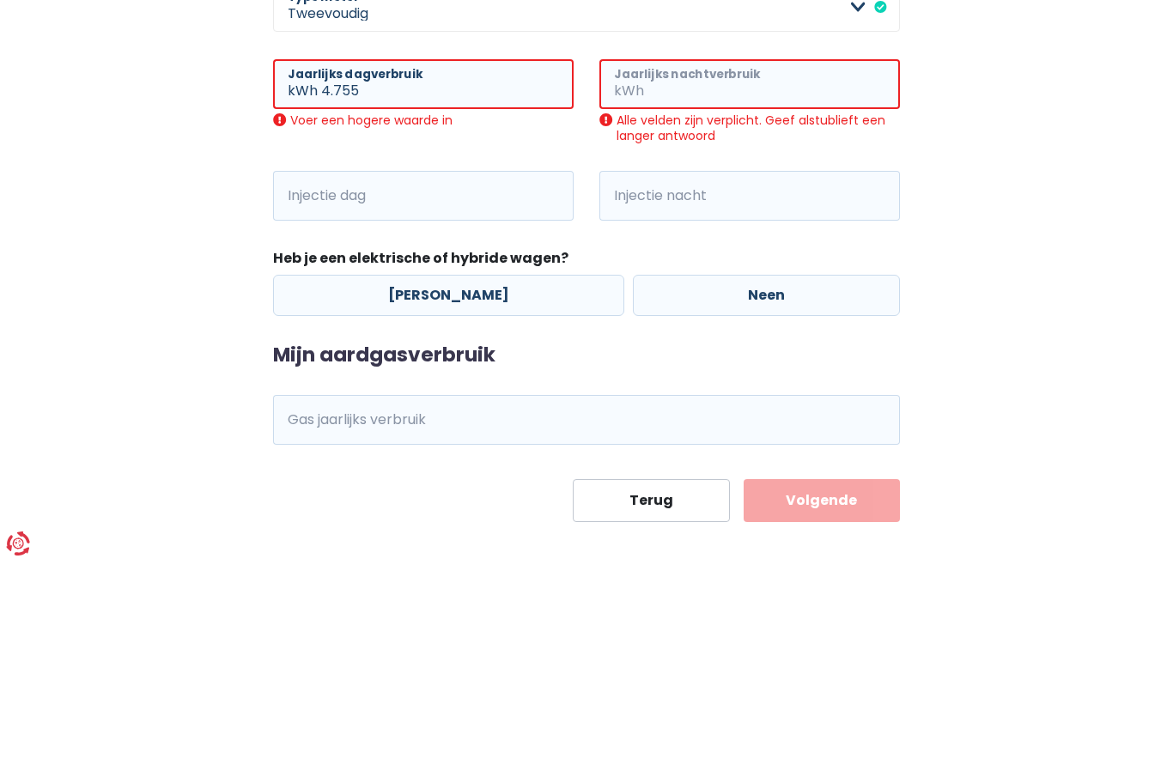
paste input "7.531,"
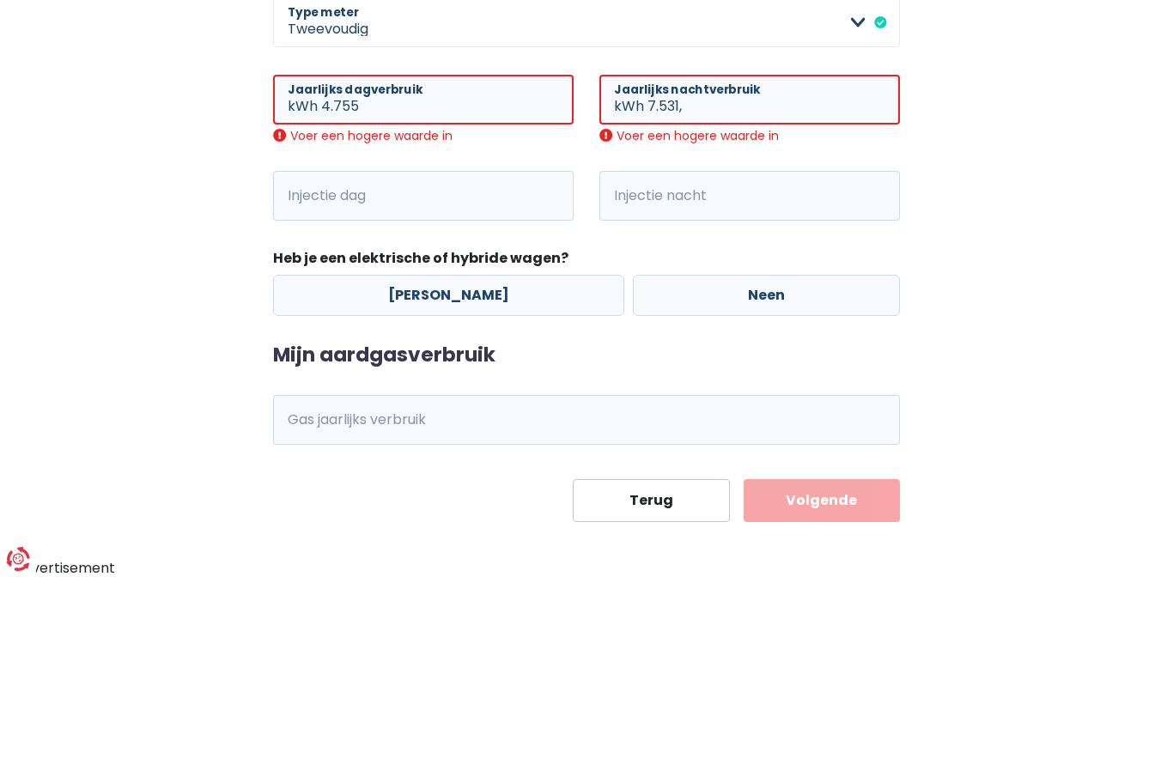
click at [172, 148] on div "Mijn consumptie De hieronder verzamelde informatie zal ons helpen om jouw verbr…" at bounding box center [586, 129] width 979 height 1173
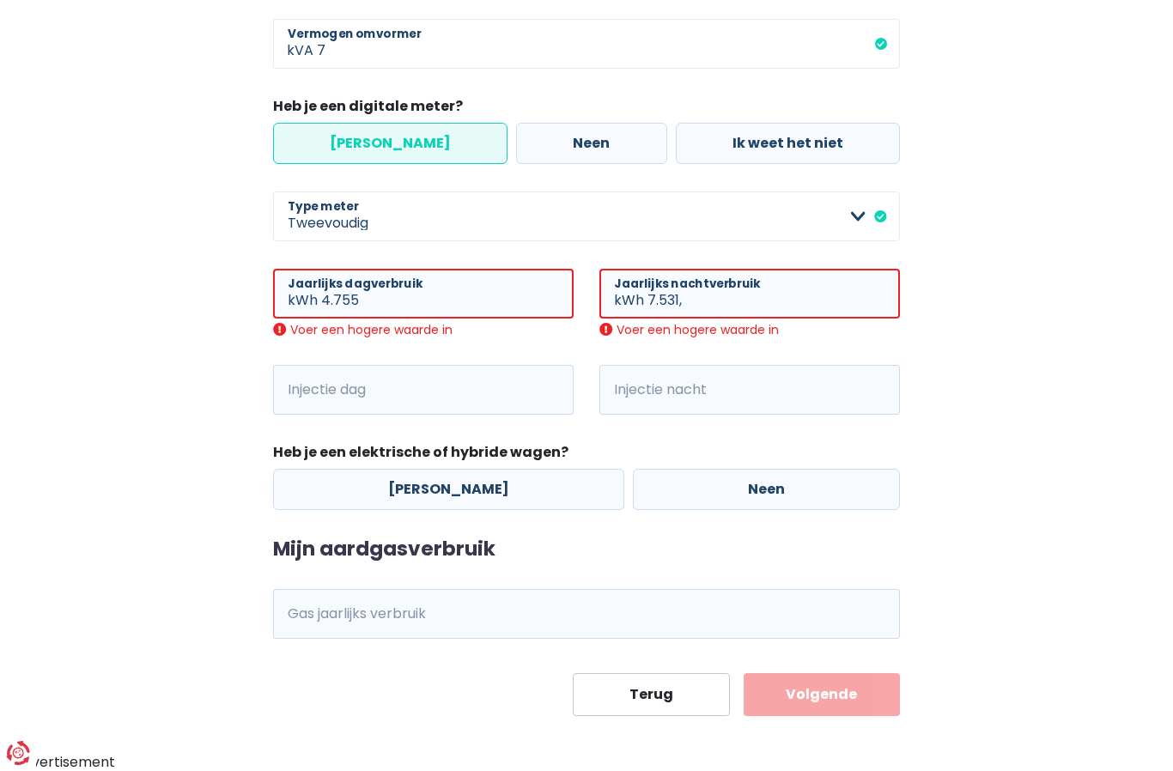
click at [309, 389] on span "kWh" at bounding box center [296, 390] width 47 height 50
click at [283, 394] on span "kWh" at bounding box center [296, 390] width 47 height 50
click at [720, 300] on input "7.531," at bounding box center [774, 294] width 253 height 50
type input "7.531"
click at [370, 301] on input "4.755" at bounding box center [447, 294] width 253 height 50
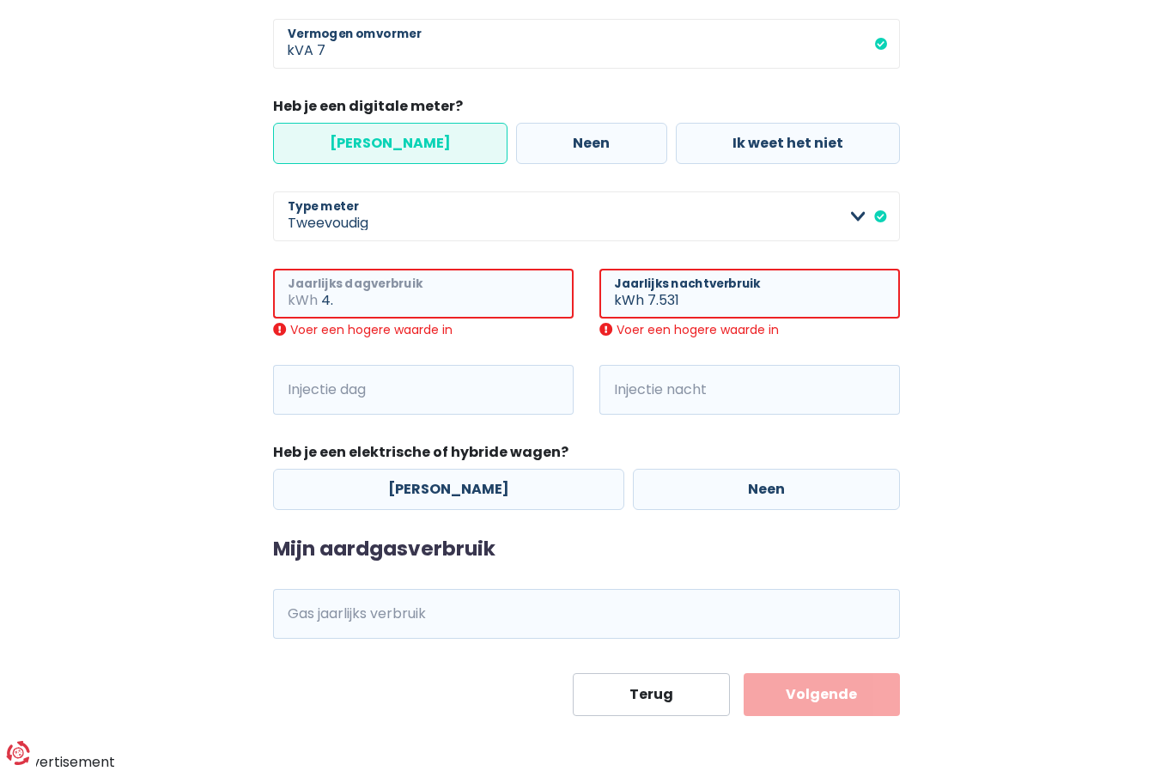
type input "4"
type input "477558"
click at [703, 300] on input "7.531" at bounding box center [774, 294] width 253 height 50
type input "7."
click at [381, 306] on input "477558" at bounding box center [447, 294] width 253 height 50
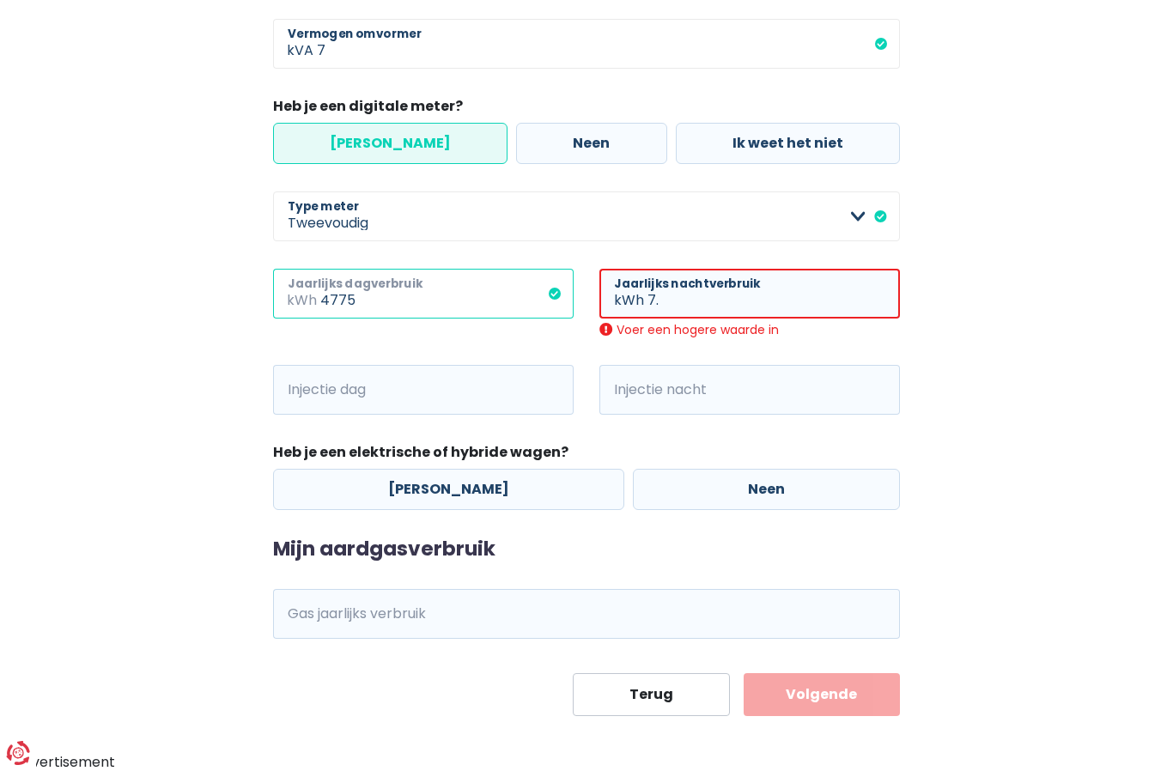
type input "4775"
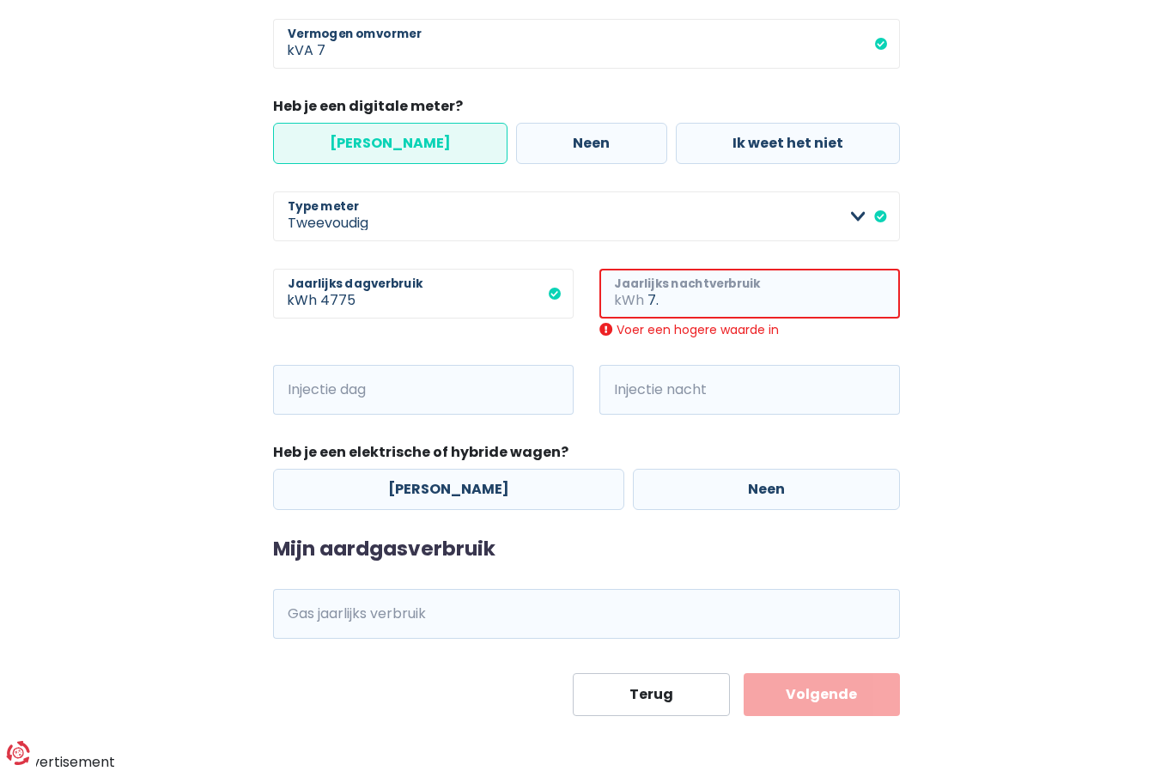
click at [688, 296] on input "7." at bounding box center [774, 294] width 253 height 50
type input "7"
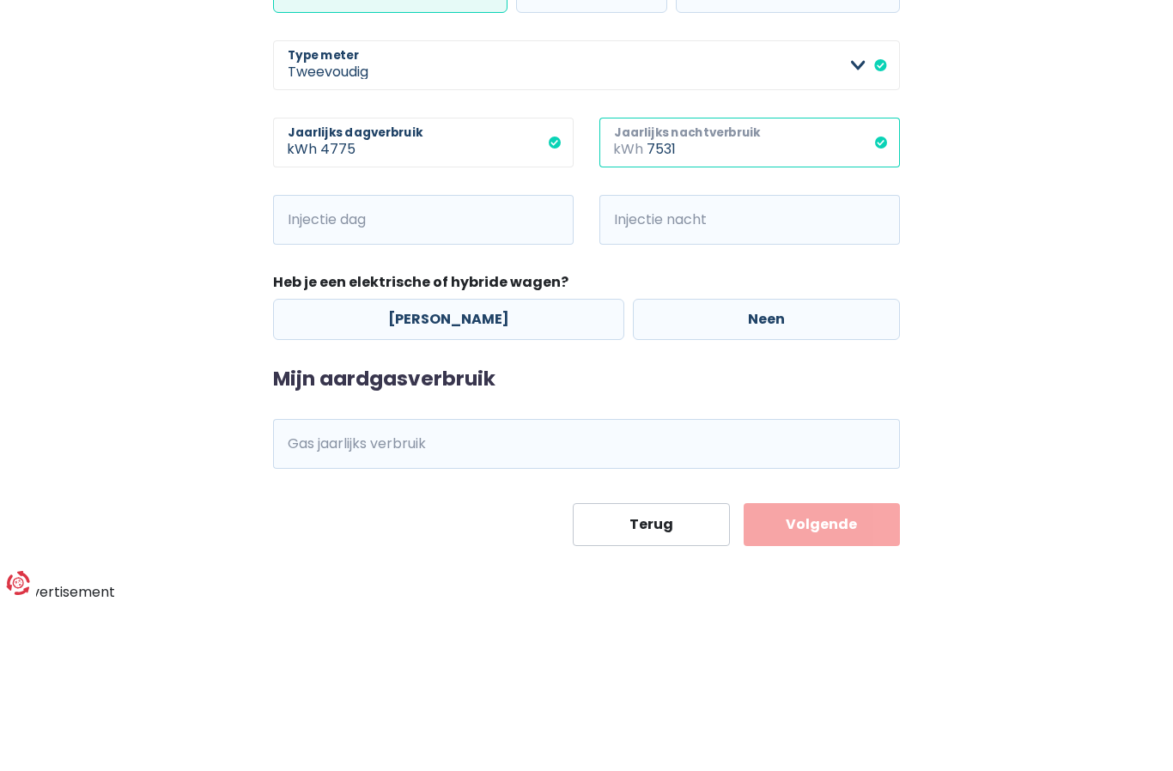
type input "7531"
click at [339, 365] on input "Injectie dag" at bounding box center [446, 390] width 253 height 50
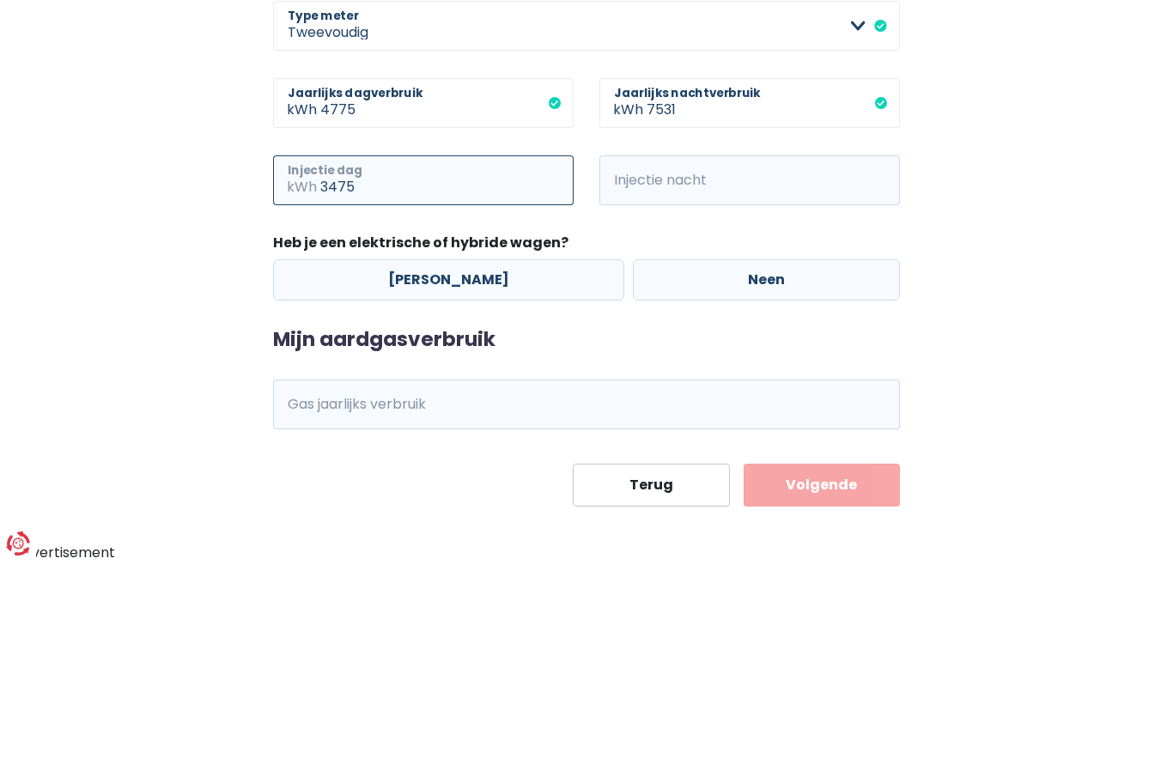
type input "3475"
click at [693, 365] on input "Injectie nacht" at bounding box center [773, 390] width 253 height 50
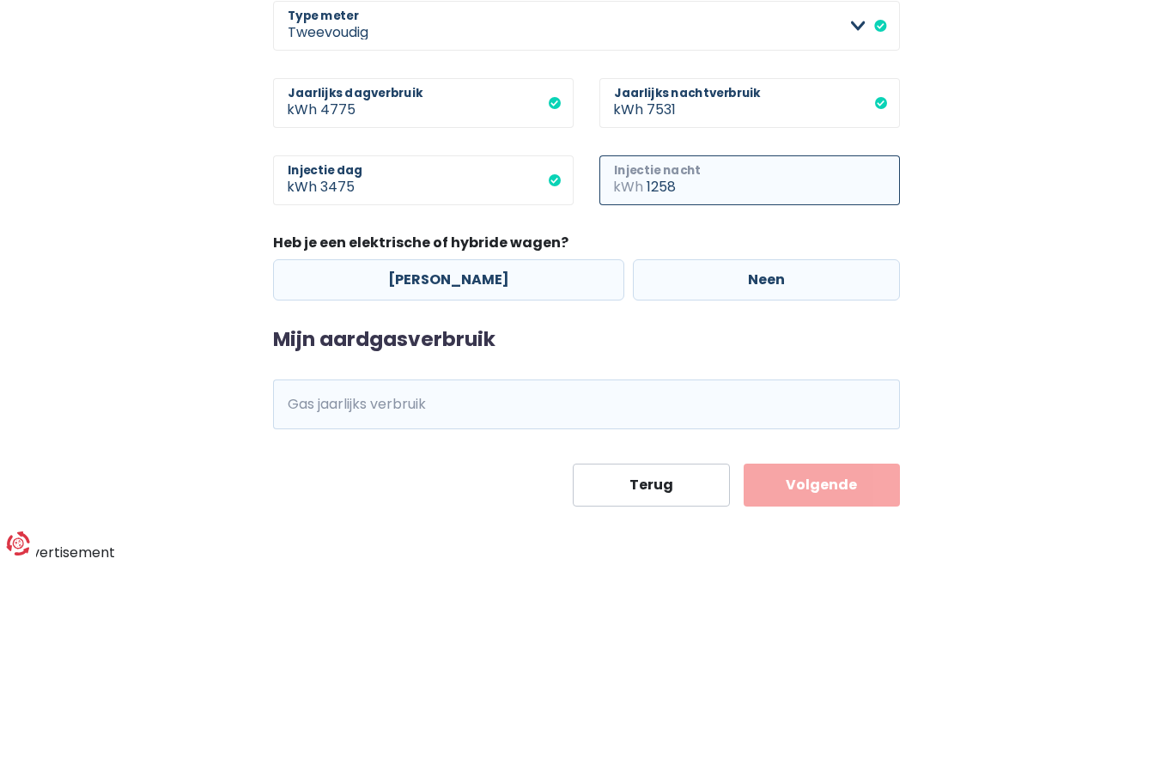
type input "1258"
click at [984, 257] on div "Mijn consumptie De hieronder verzamelde informatie zal ons helpen om jouw verbr…" at bounding box center [586, 139] width 979 height 1154
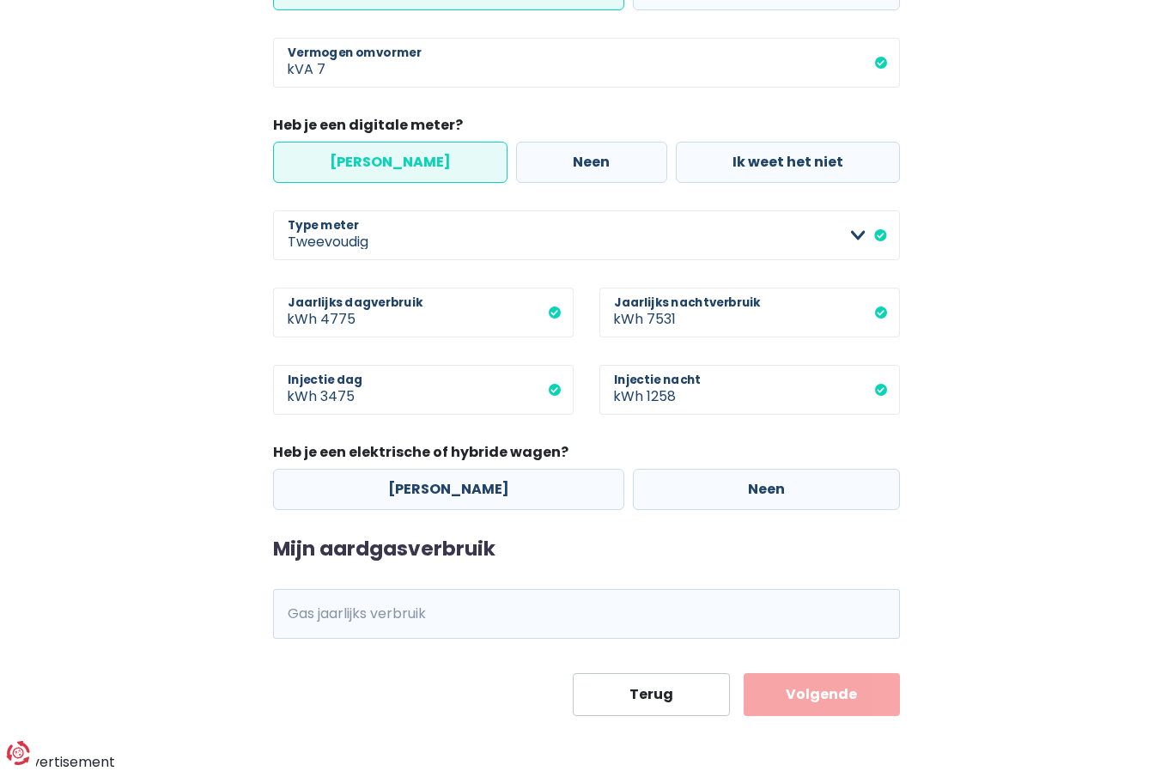
click at [442, 489] on label "[PERSON_NAME]" at bounding box center [448, 489] width 351 height 41
click at [442, 489] on input "[PERSON_NAME]" at bounding box center [448, 489] width 351 height 41
radio input "true"
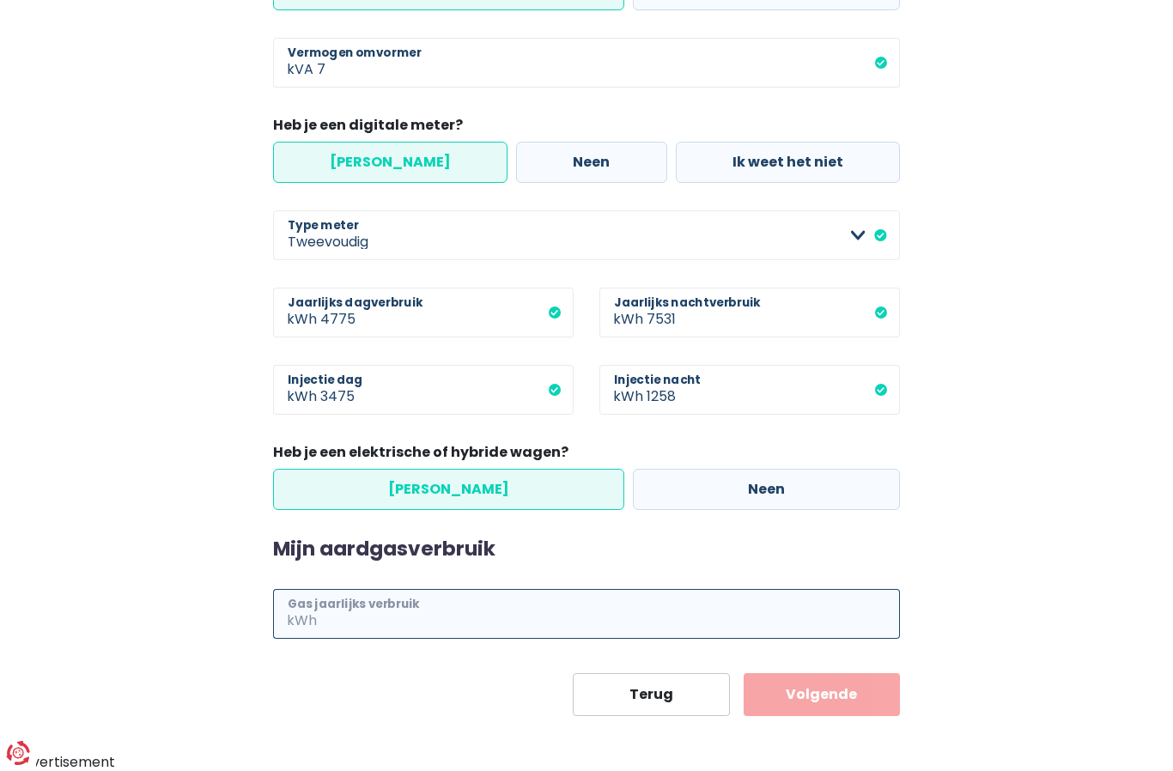
click at [364, 622] on input "Gas jaarlijks verbruik" at bounding box center [610, 614] width 580 height 50
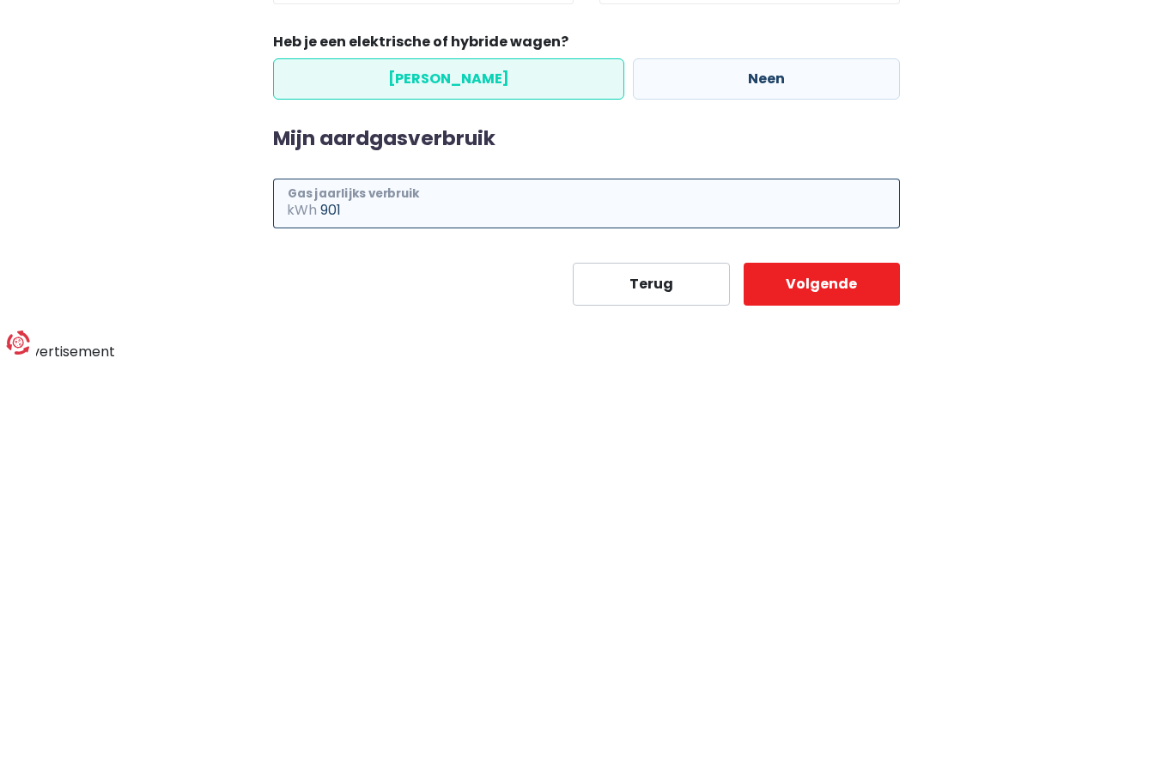
type input "901"
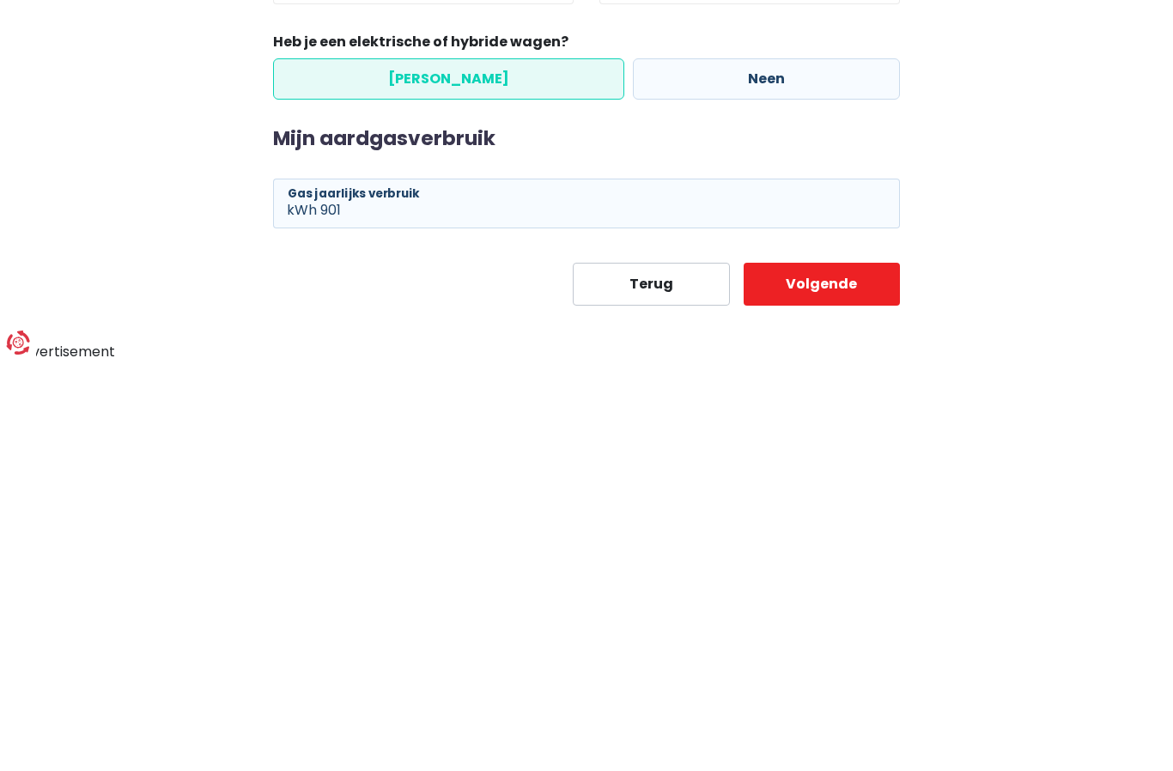
click at [841, 673] on button "Volgende" at bounding box center [822, 694] width 157 height 43
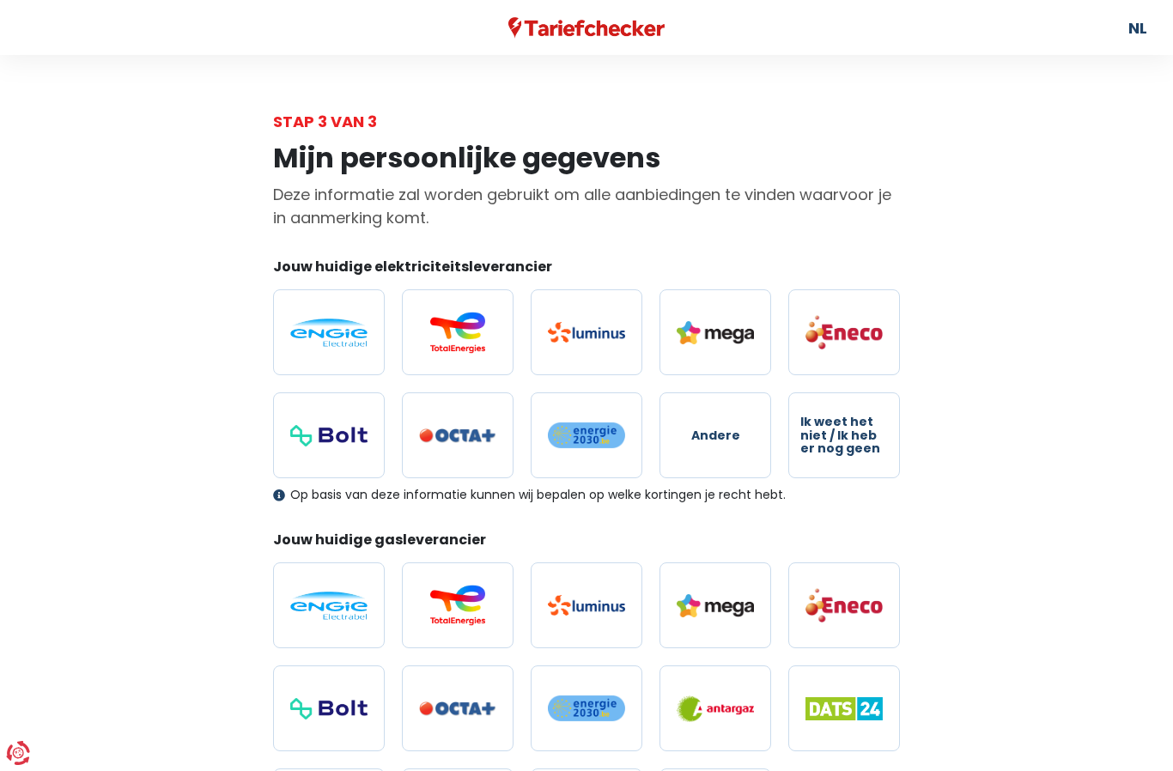
scroll to position [33, 0]
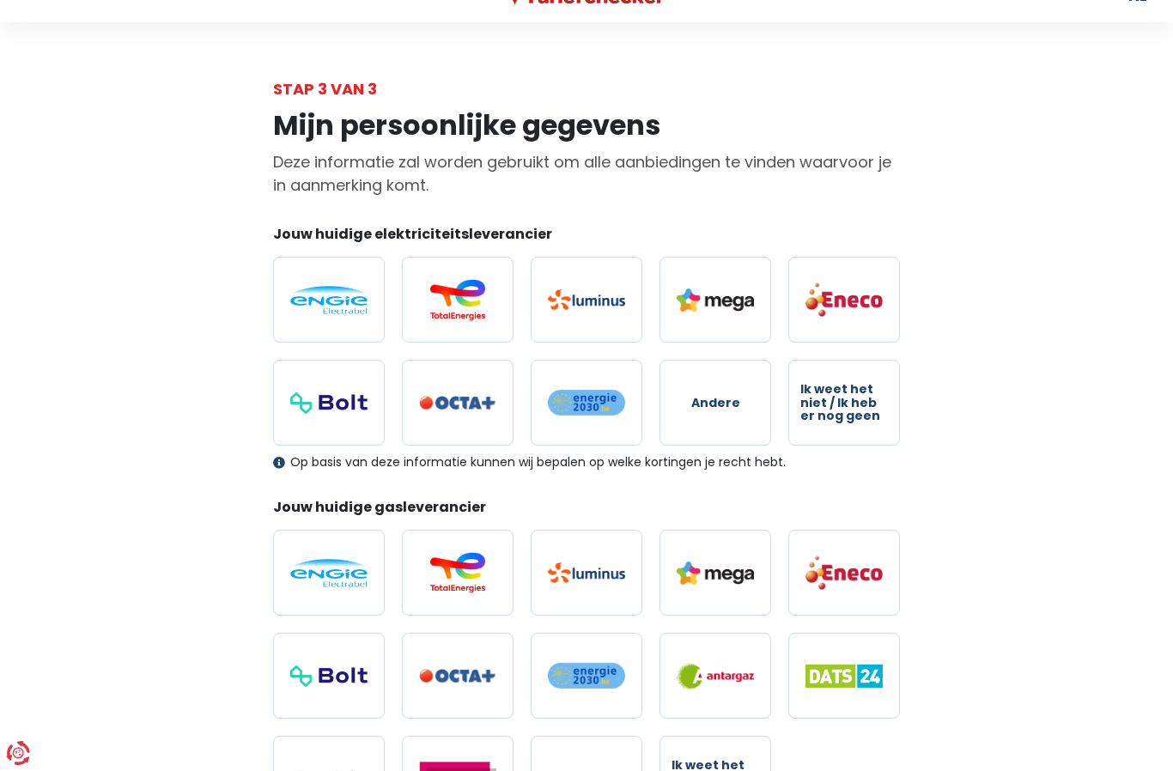
click at [464, 411] on img at bounding box center [457, 403] width 77 height 15
click at [464, 411] on input "radio" at bounding box center [458, 403] width 112 height 86
radio input "true"
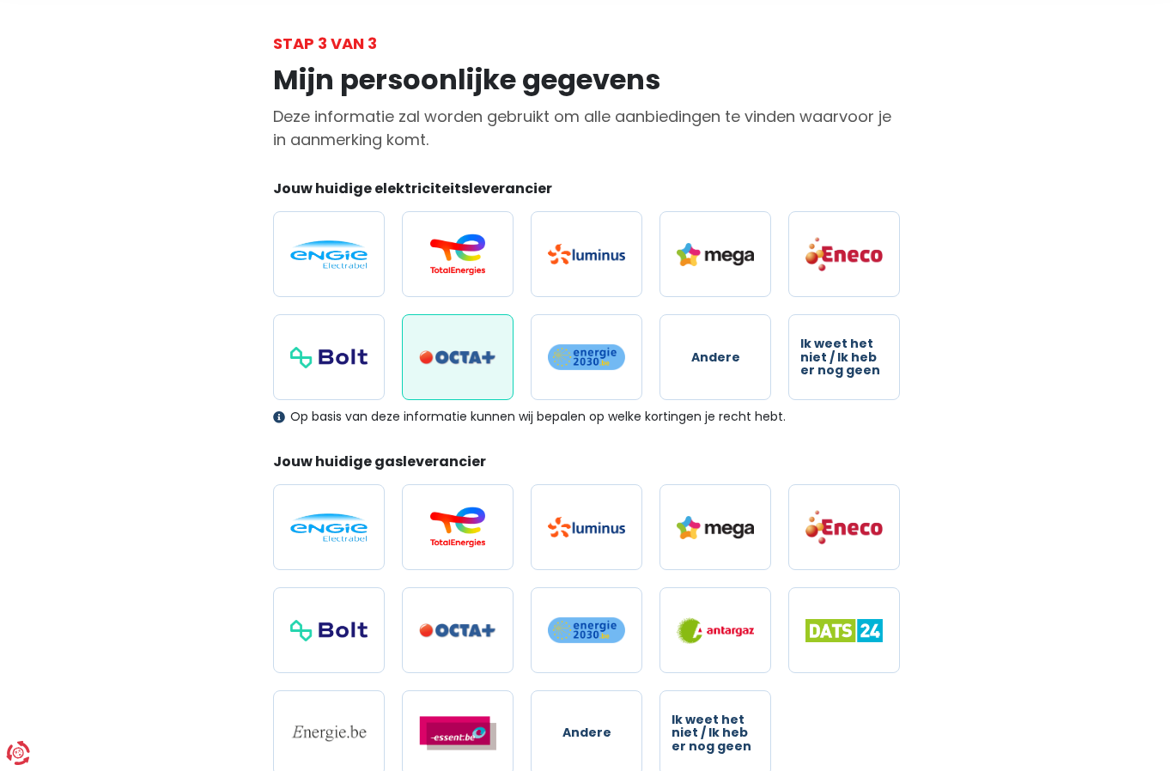
scroll to position [82, 0]
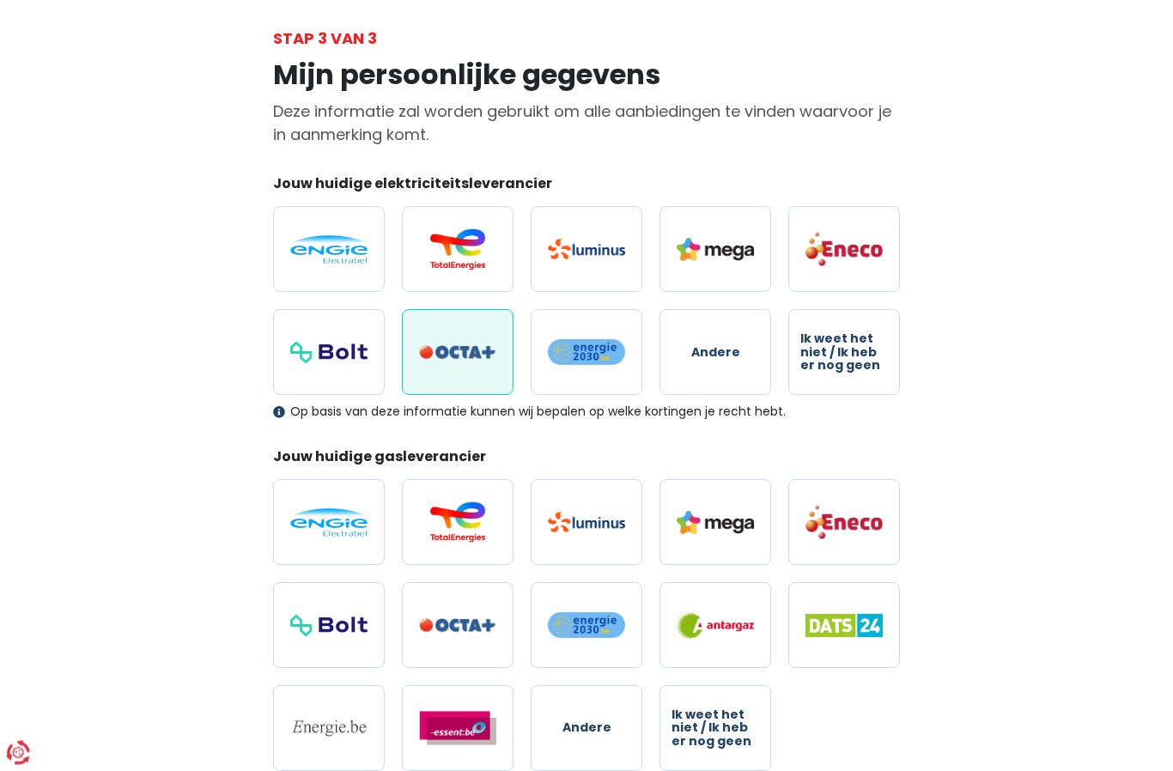
click at [442, 361] on img at bounding box center [457, 353] width 77 height 15
click at [442, 361] on input "radio" at bounding box center [458, 353] width 112 height 86
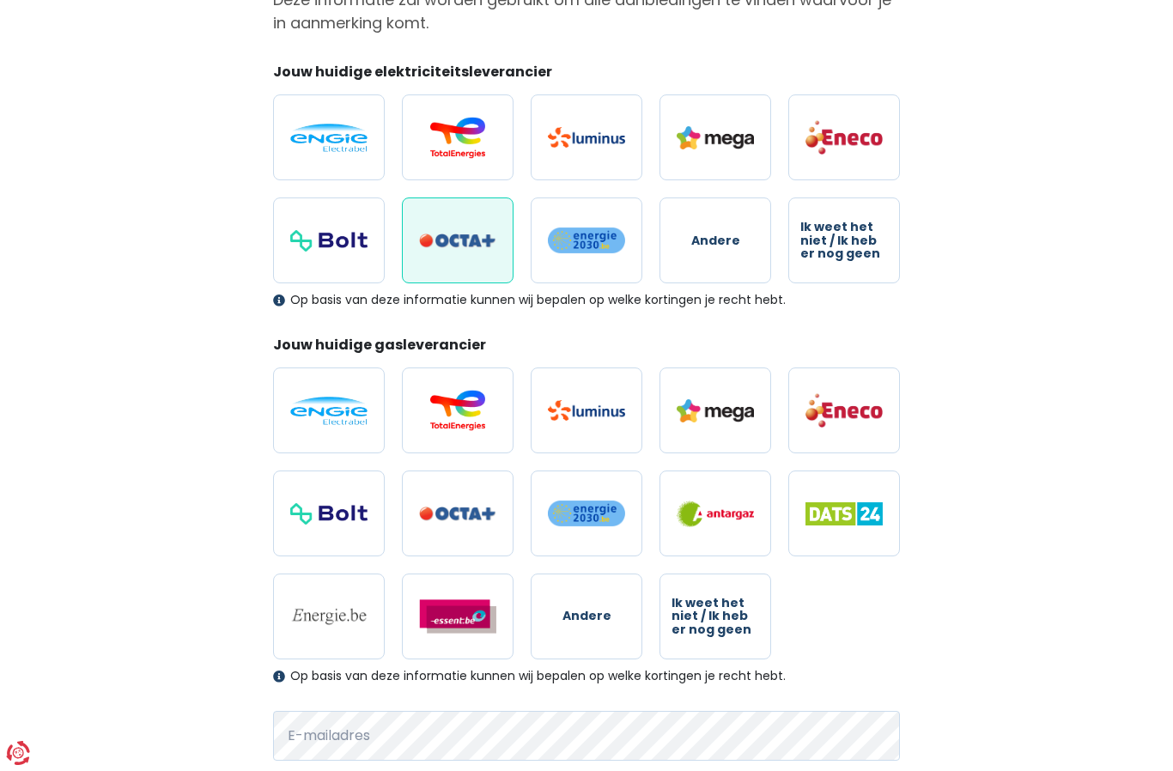
scroll to position [224, 0]
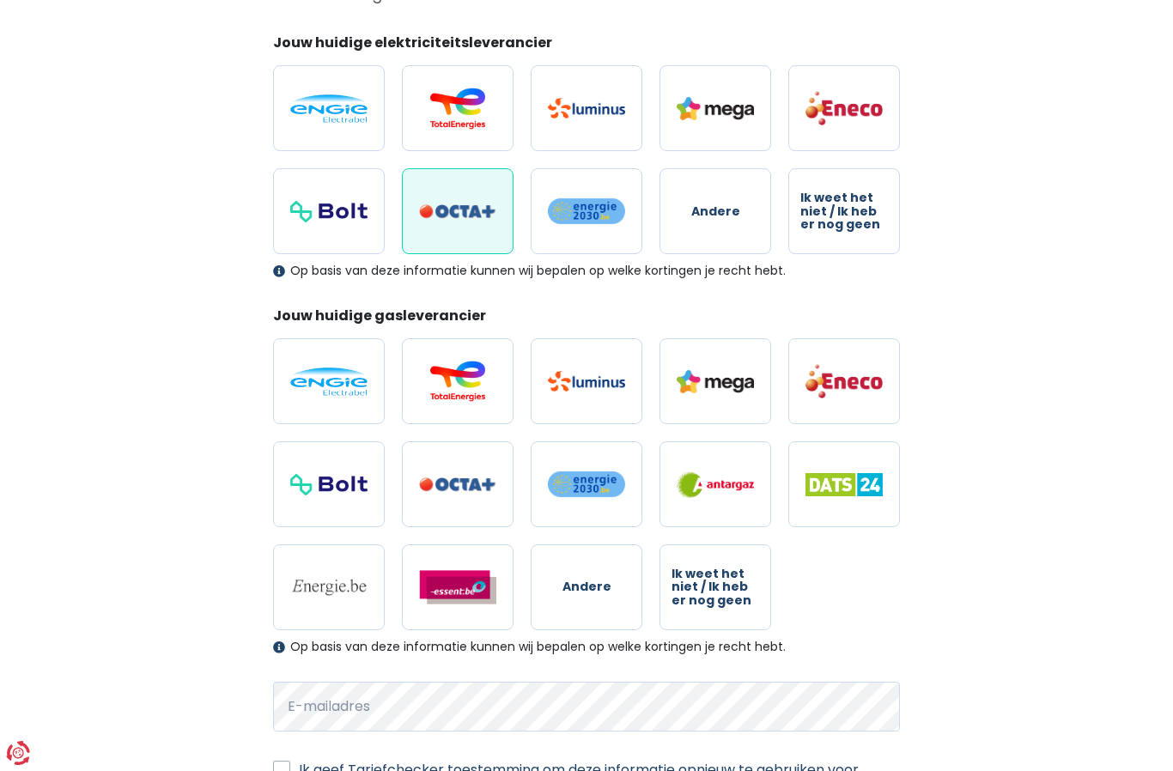
click at [454, 488] on img at bounding box center [457, 485] width 77 height 15
click at [454, 488] on input "radio" at bounding box center [458, 485] width 112 height 86
radio input "true"
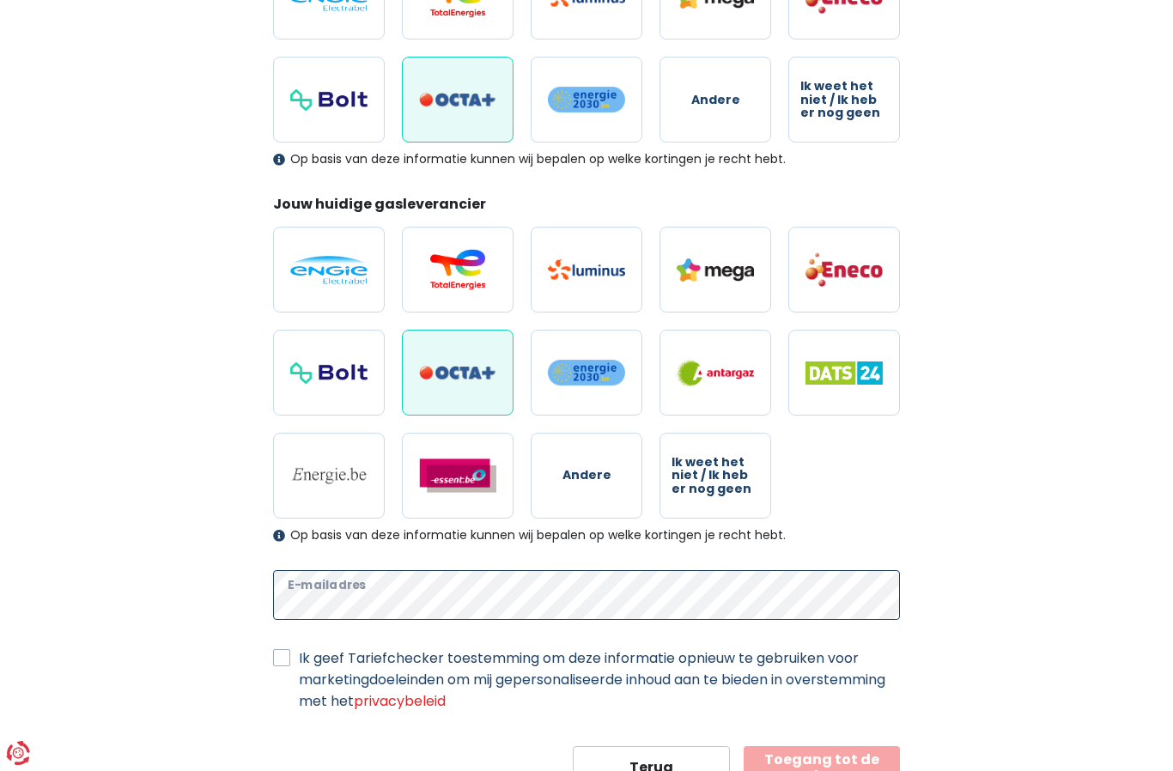
scroll to position [378, 0]
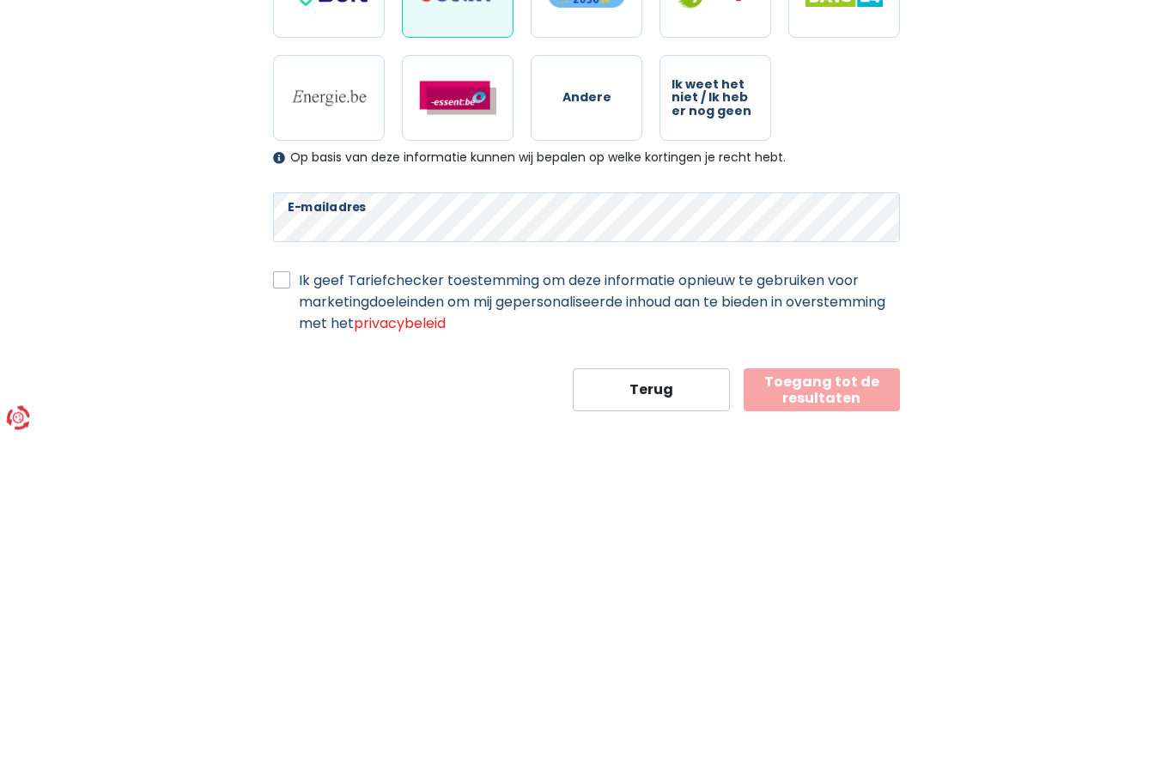
click at [288, 270] on form "Jouw huidige elektriciteitsleverancier Andere Ik weet het niet / Ik heb er nog …" at bounding box center [586, 313] width 627 height 868
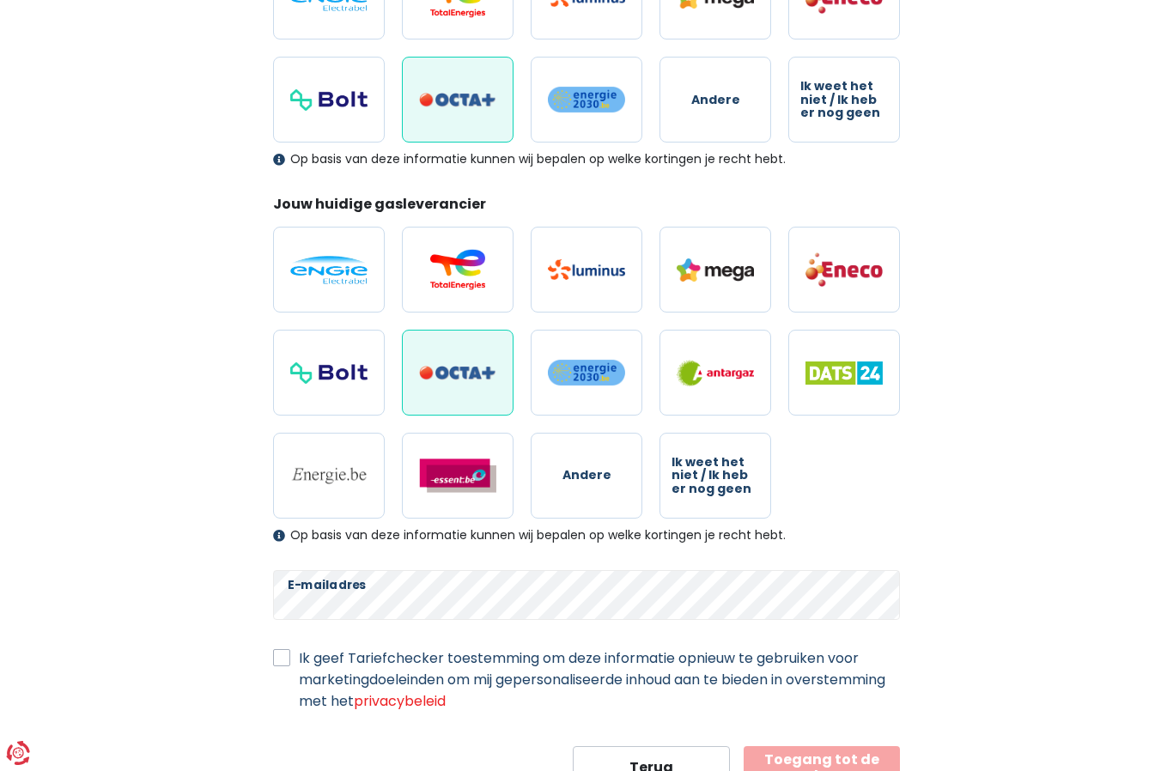
click at [299, 656] on label "Ik geef Tariefchecker toestemming om deze informatie opnieuw te gebruiken voor …" at bounding box center [599, 680] width 601 height 64
click at [280, 656] on input "Ik geef Tariefchecker toestemming om deze informatie opnieuw te gebruiken voor …" at bounding box center [281, 656] width 17 height 17
checkbox input "true"
click at [834, 771] on button "Toegang tot de resultaten" at bounding box center [822, 767] width 157 height 43
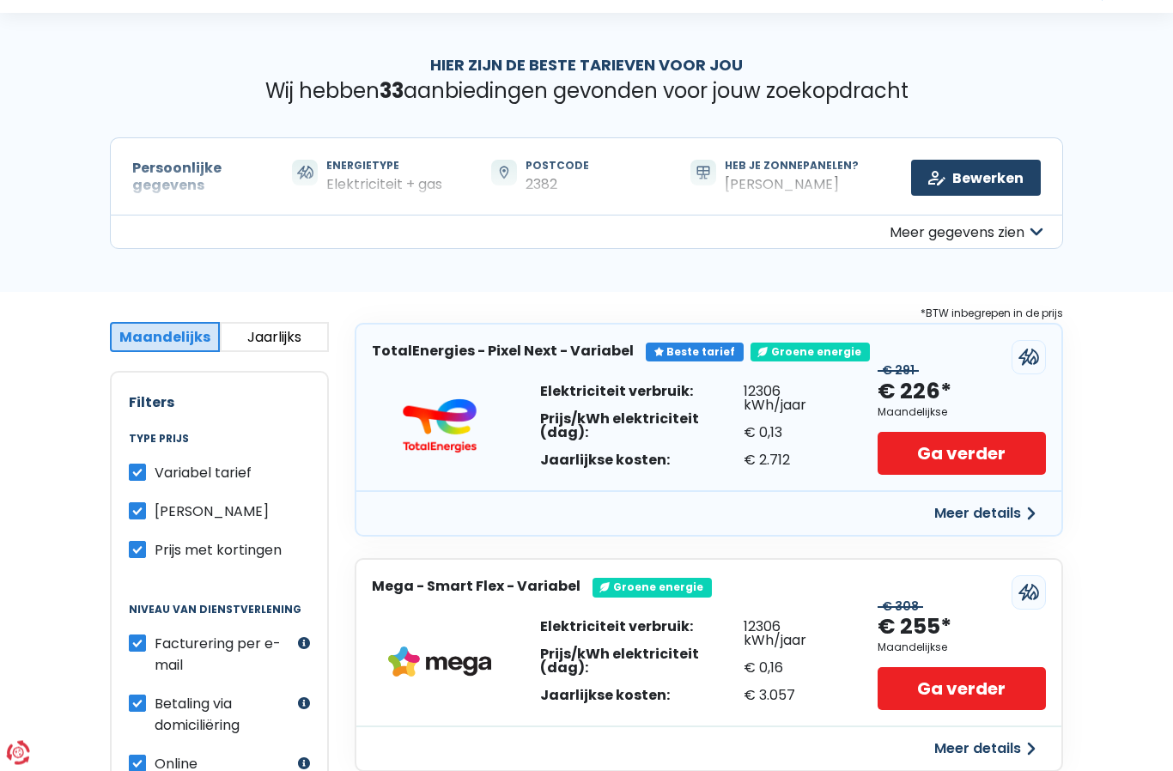
scroll to position [50, 0]
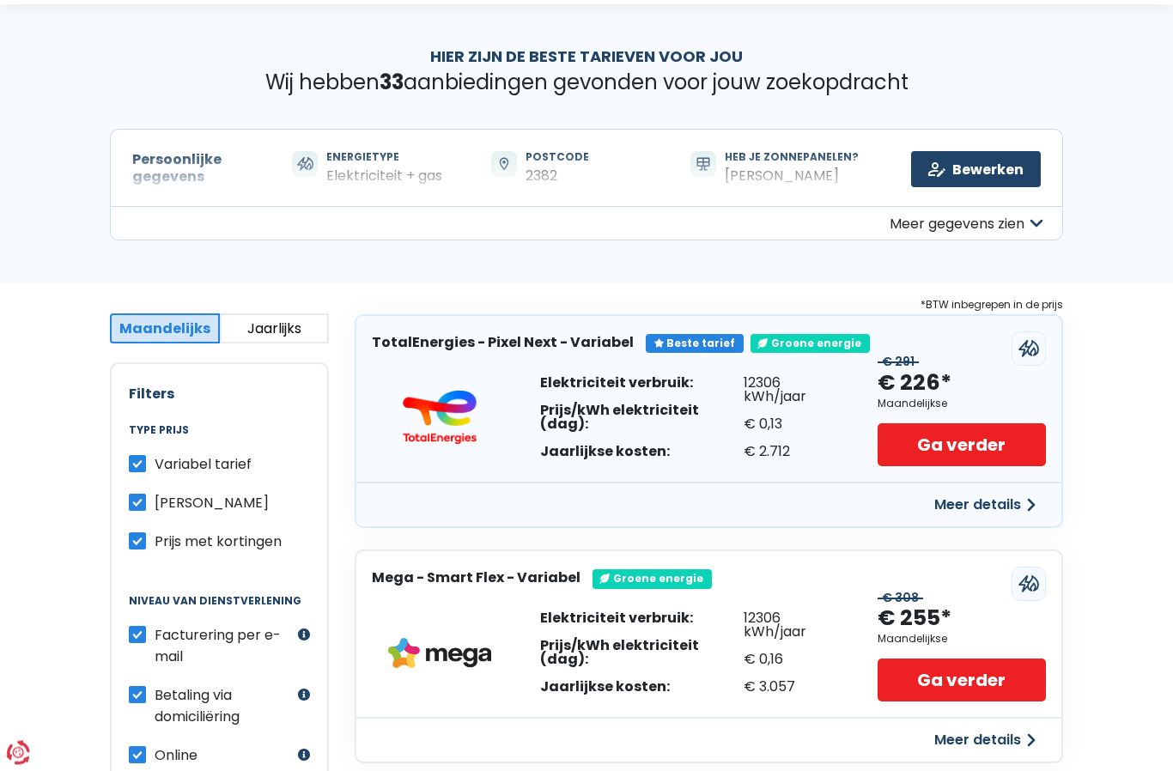
click at [144, 454] on input "Variabel tarief" at bounding box center [137, 462] width 17 height 17
checkbox input "false"
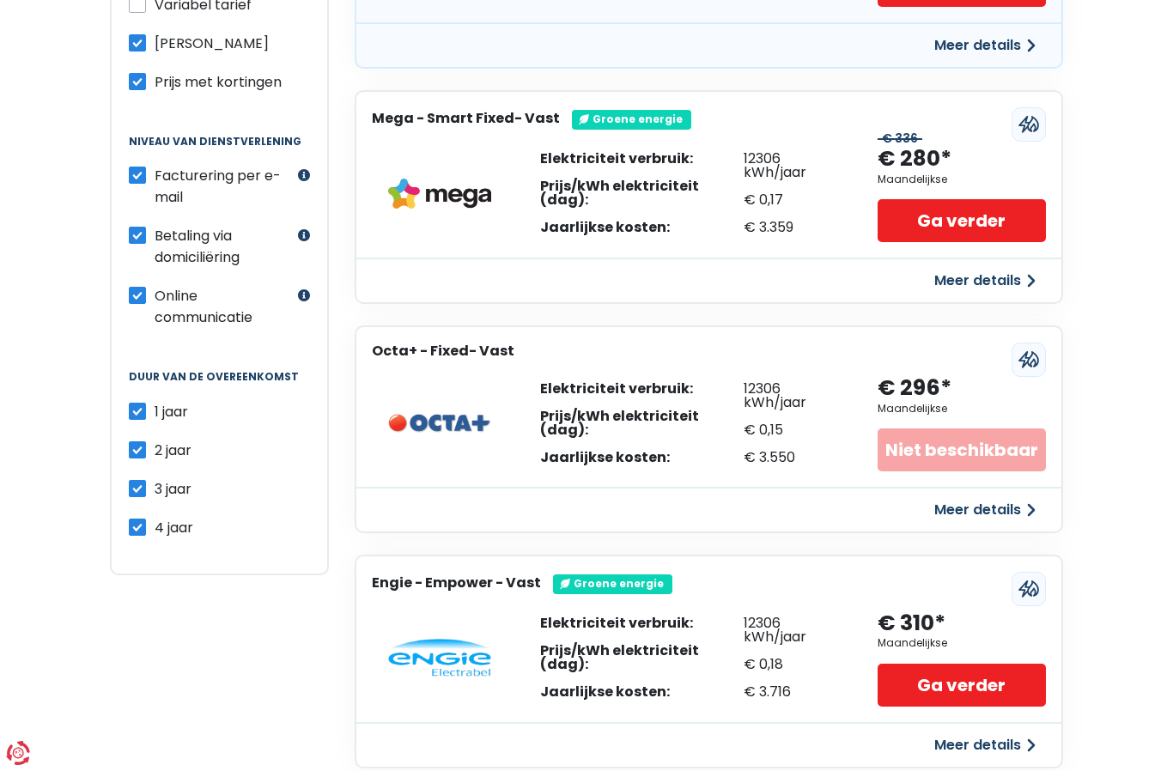
scroll to position [508, 0]
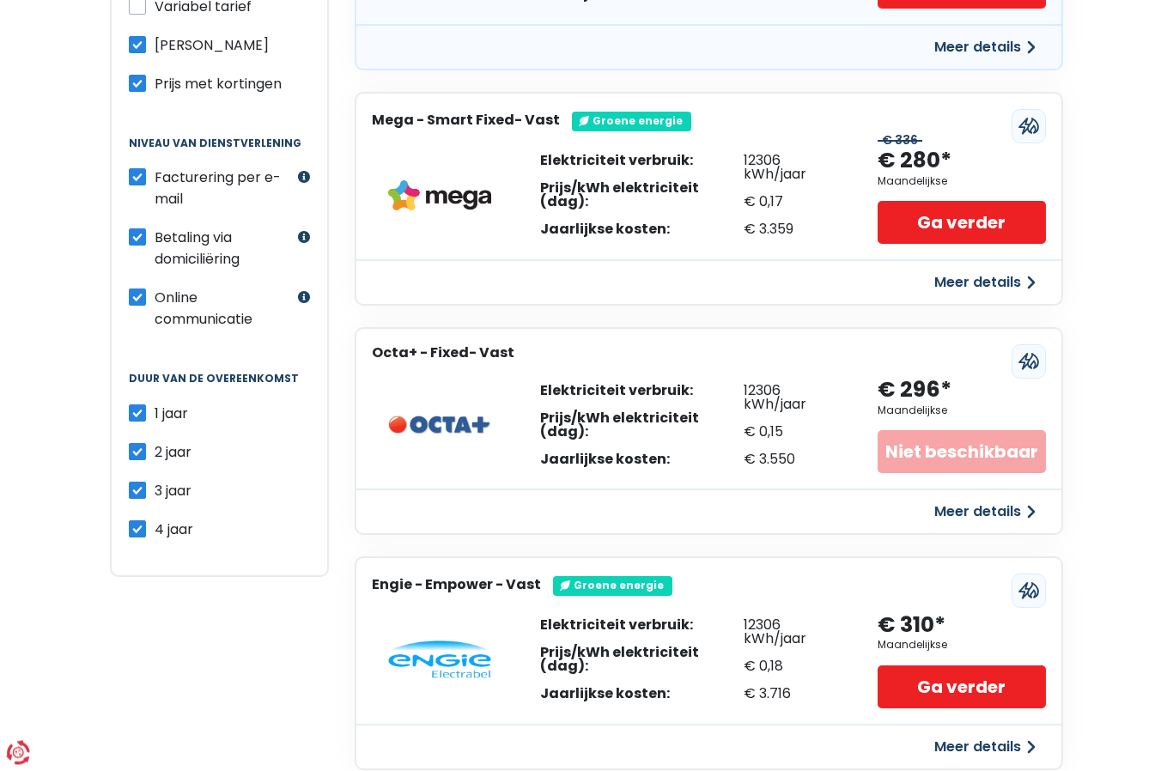
click at [155, 520] on label "4 jaar" at bounding box center [174, 530] width 39 height 21
click at [136, 520] on input "4 jaar" at bounding box center [137, 528] width 17 height 17
checkbox input "false"
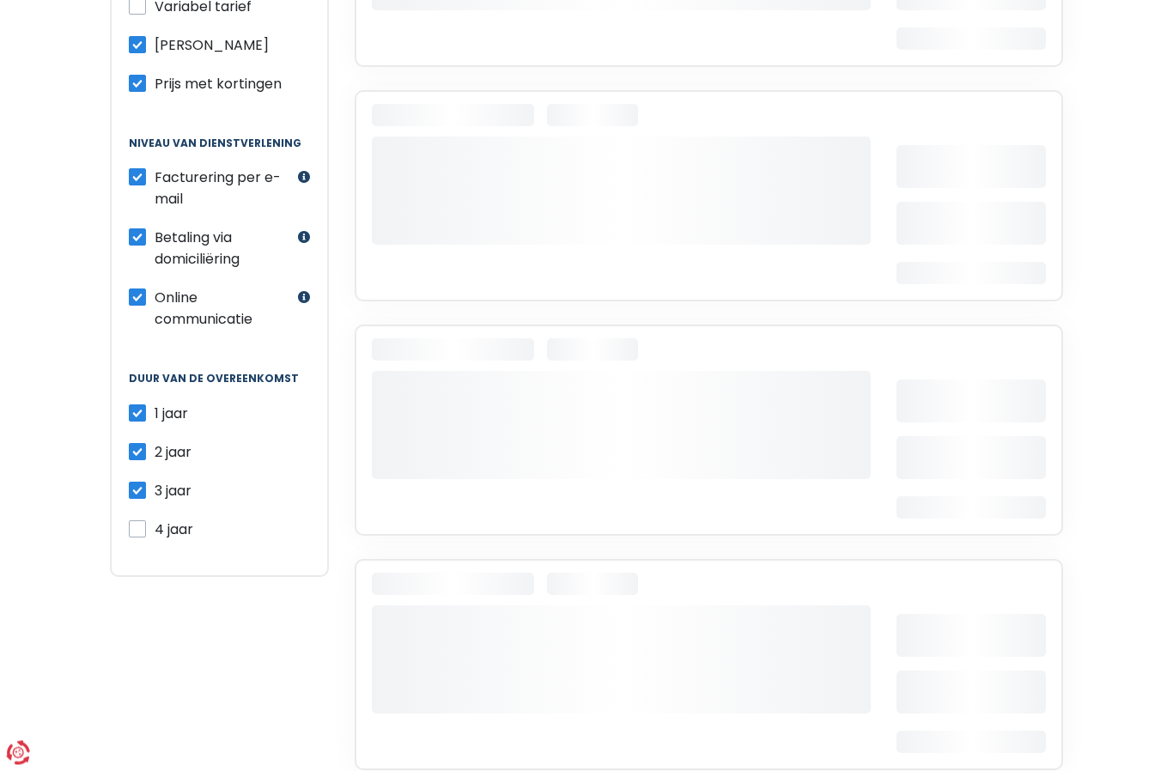
scroll to position [509, 0]
click at [155, 449] on label "2 jaar" at bounding box center [173, 452] width 37 height 21
click at [133, 449] on input "2 jaar" at bounding box center [137, 450] width 17 height 17
checkbox input "false"
click at [155, 412] on label "1 jaar" at bounding box center [172, 413] width 34 height 21
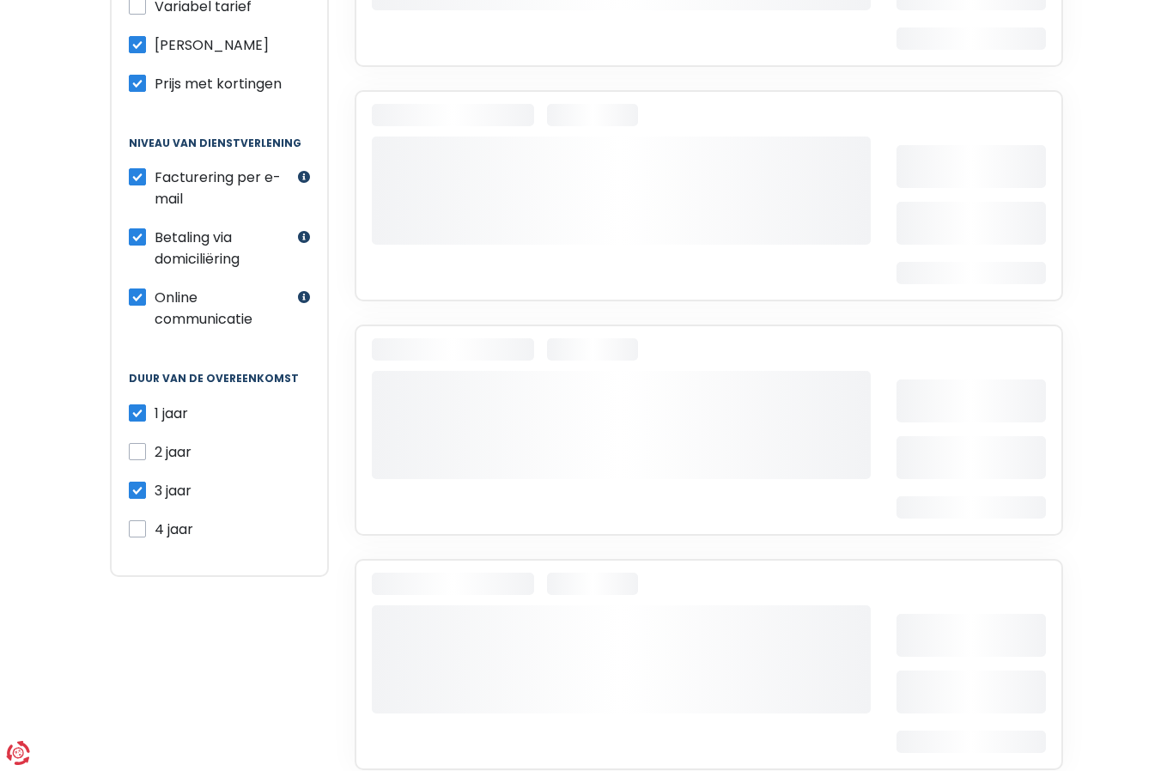
click at [131, 412] on input "1 jaar" at bounding box center [137, 411] width 17 height 17
checkbox input "false"
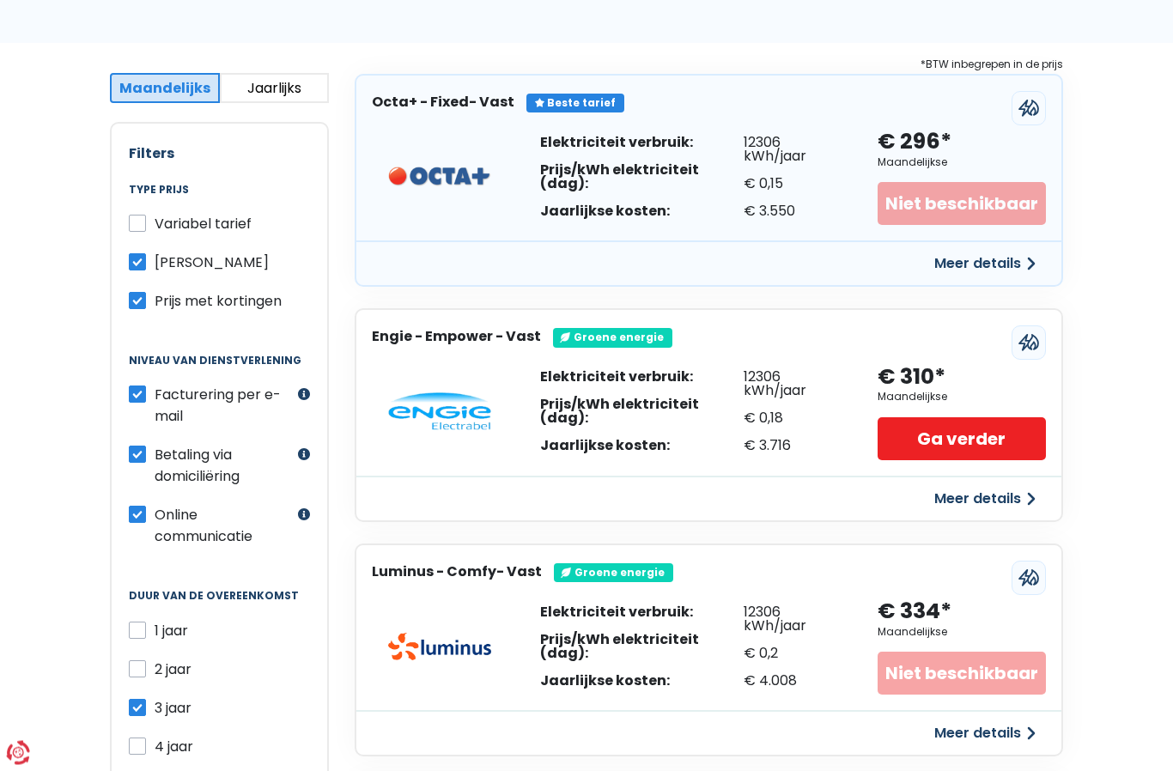
scroll to position [320, 0]
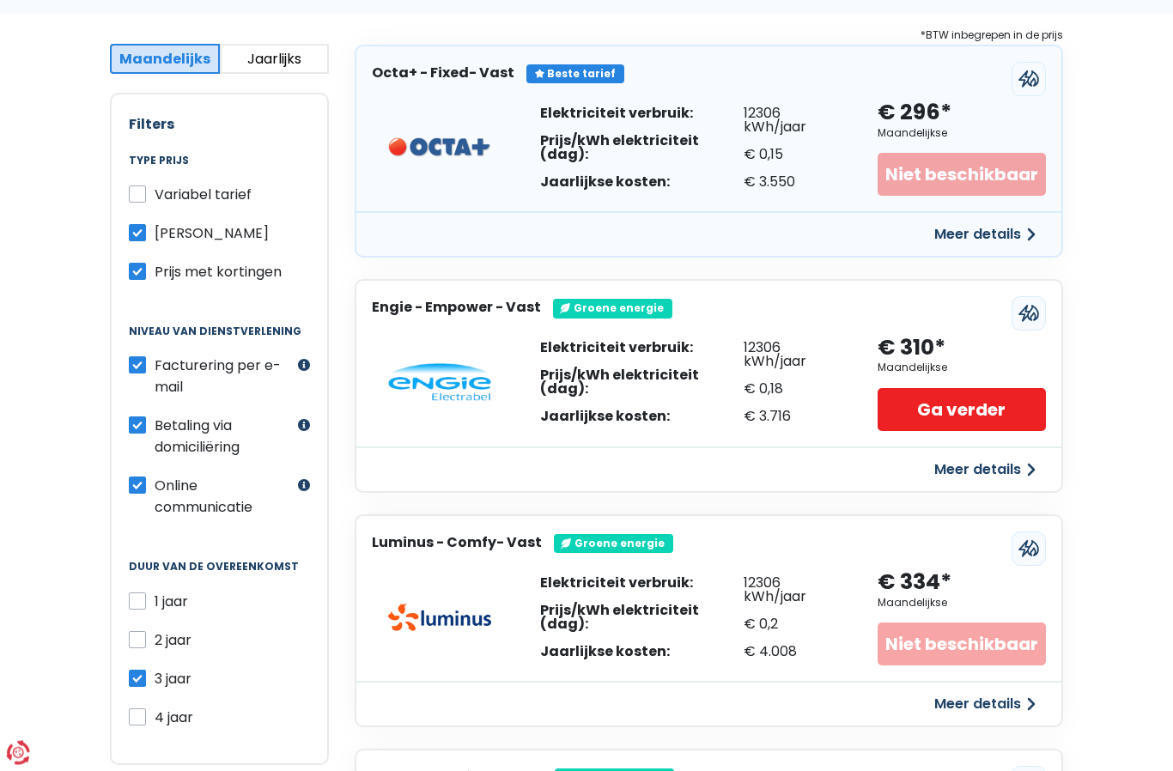
click at [155, 638] on label "2 jaar" at bounding box center [173, 640] width 37 height 21
click at [140, 638] on input "2 jaar" at bounding box center [137, 638] width 17 height 17
checkbox input "true"
click at [155, 680] on label "3 jaar" at bounding box center [173, 679] width 37 height 21
click at [135, 680] on input "3 jaar" at bounding box center [137, 677] width 17 height 17
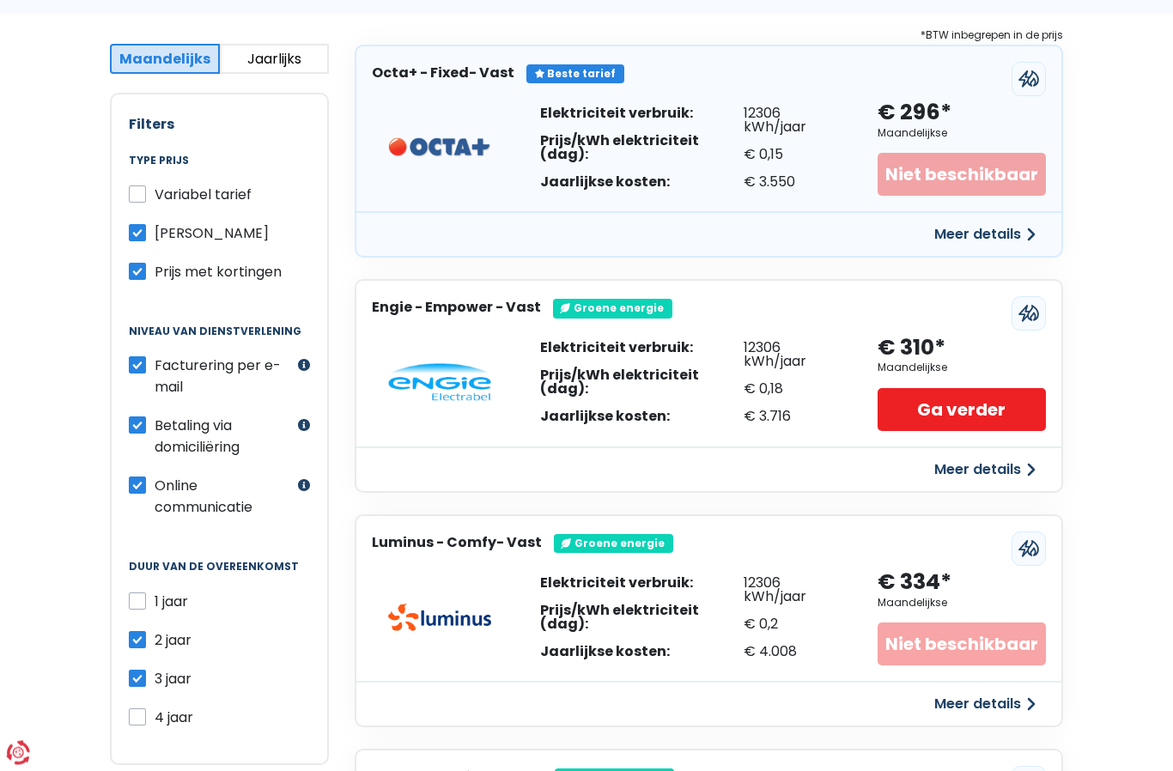
checkbox input "false"
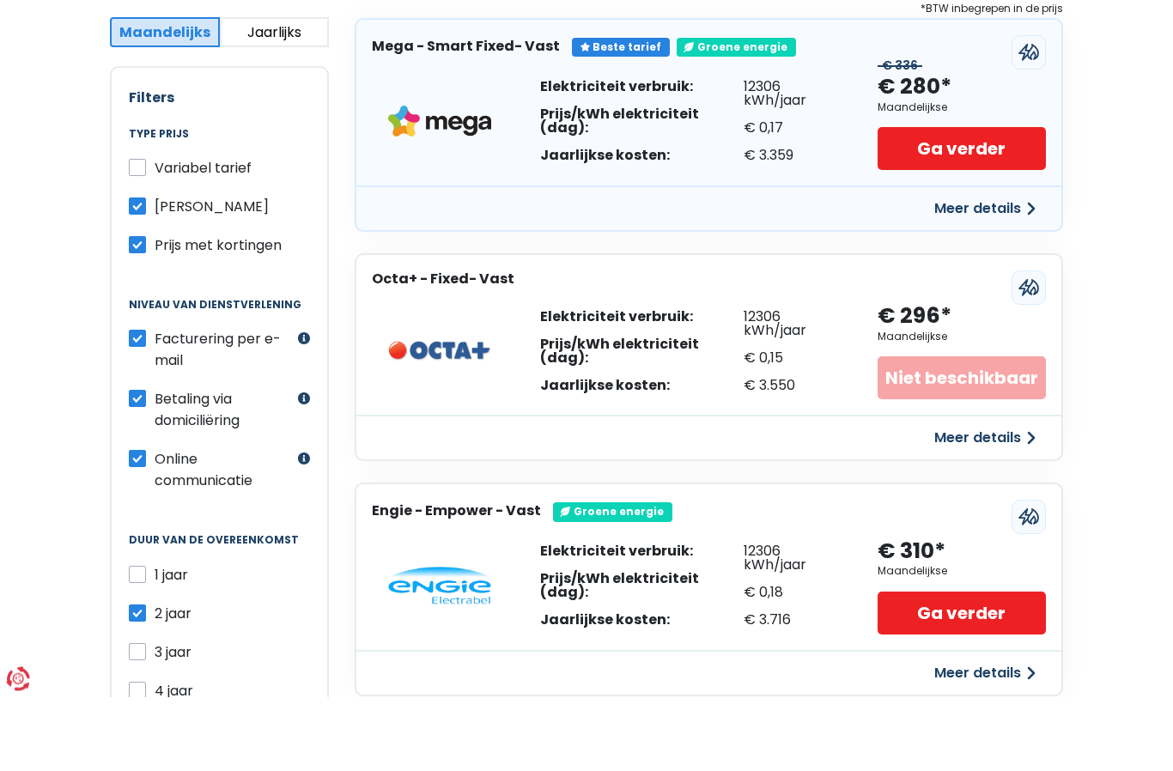
scroll to position [348, 0]
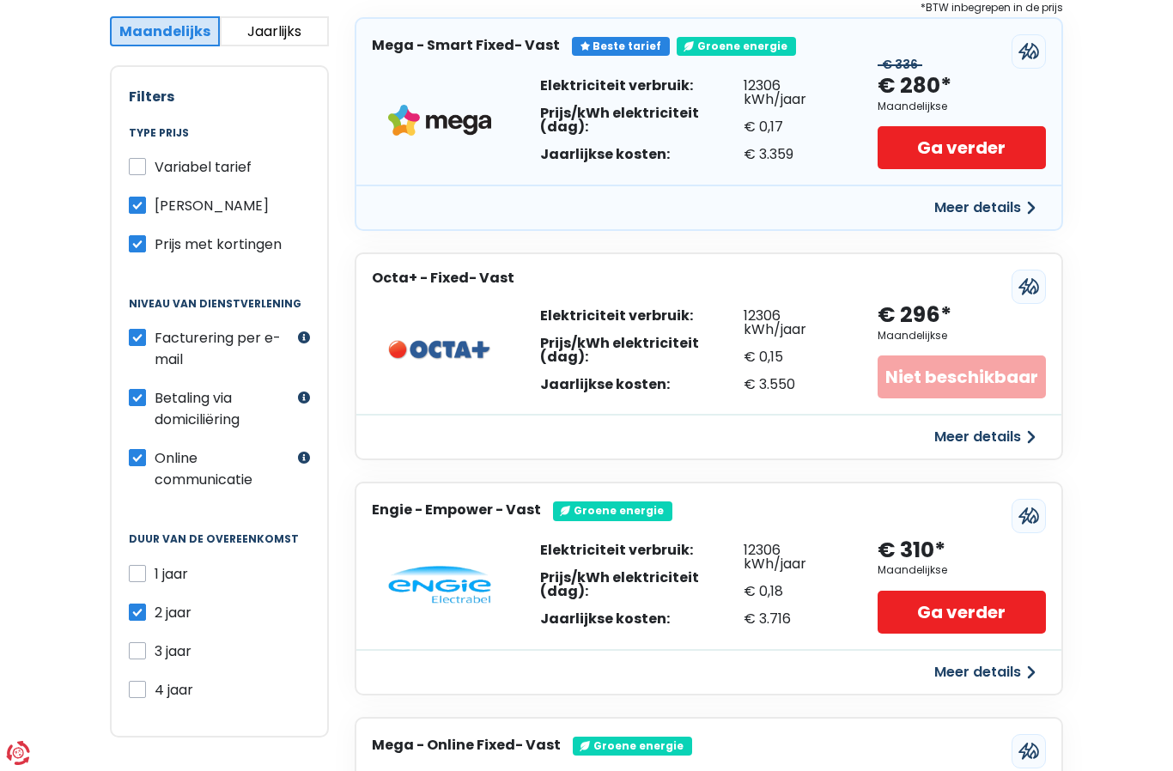
click at [155, 576] on label "1 jaar" at bounding box center [172, 573] width 34 height 21
click at [142, 576] on input "1 jaar" at bounding box center [137, 571] width 17 height 17
checkbox input "true"
click at [155, 613] on label "2 jaar" at bounding box center [173, 612] width 37 height 21
click at [132, 613] on input "2 jaar" at bounding box center [137, 610] width 17 height 17
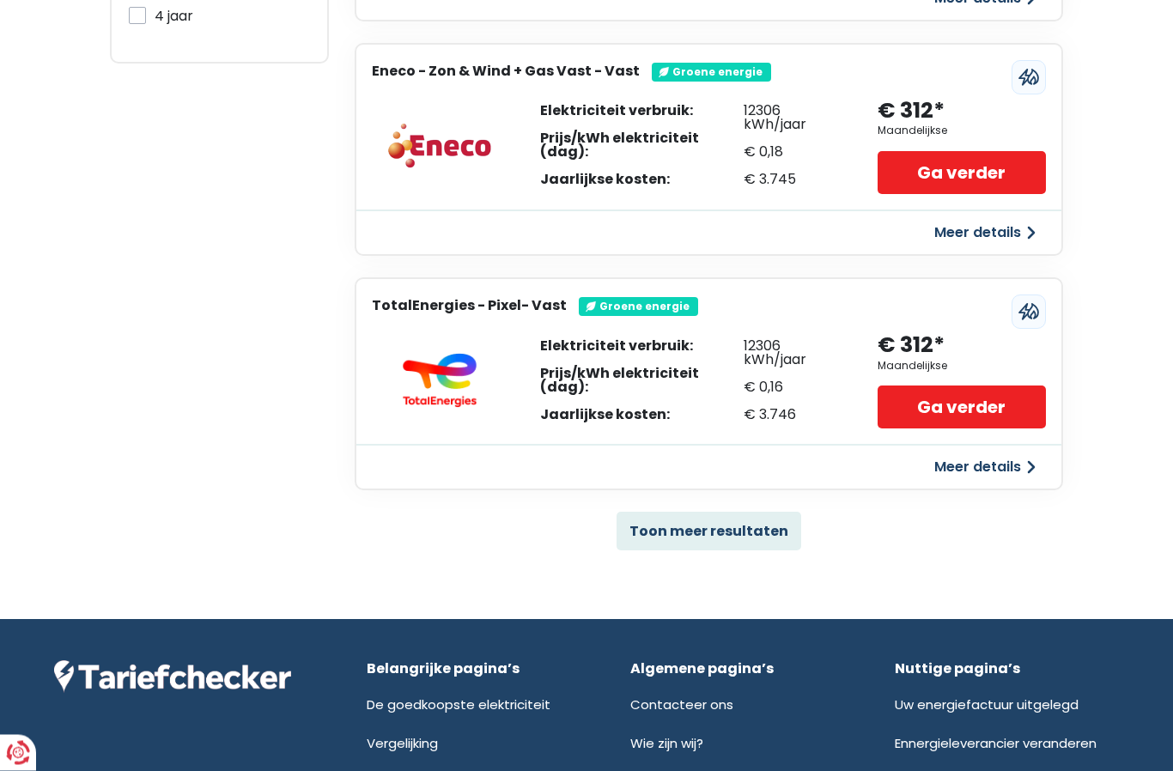
scroll to position [1032, 0]
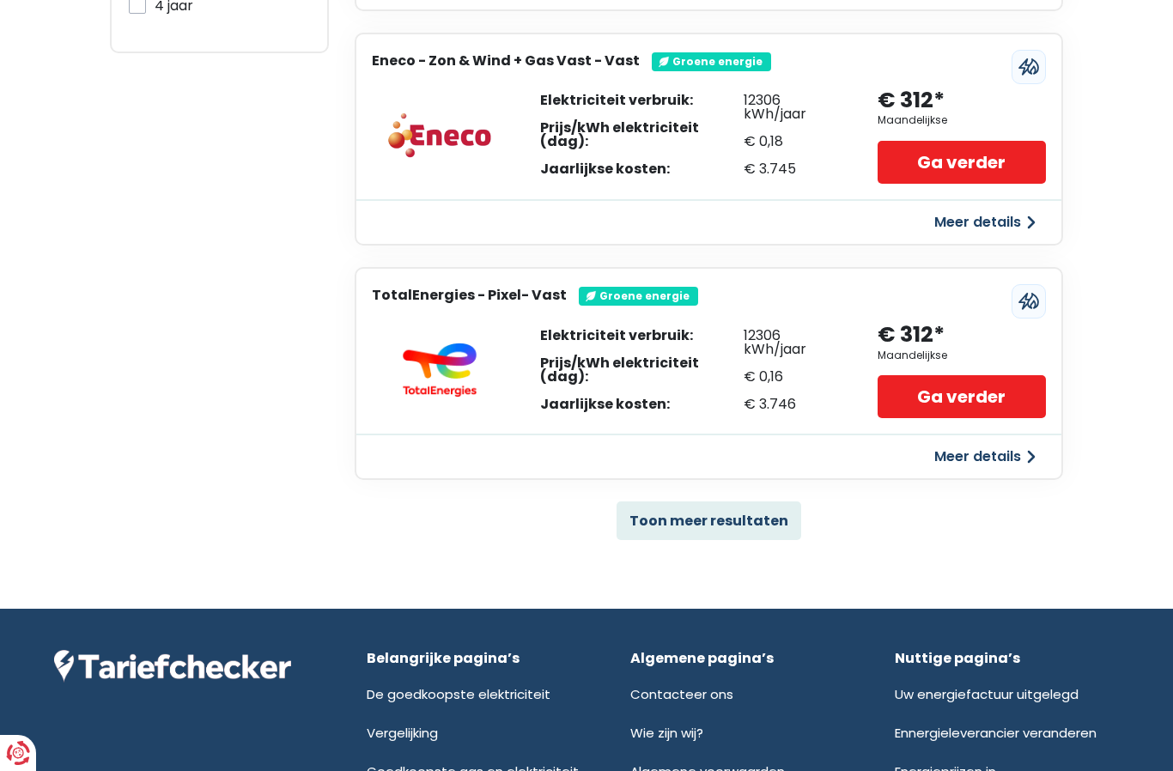
click at [670, 512] on button "Toon meer resultaten" at bounding box center [709, 521] width 185 height 39
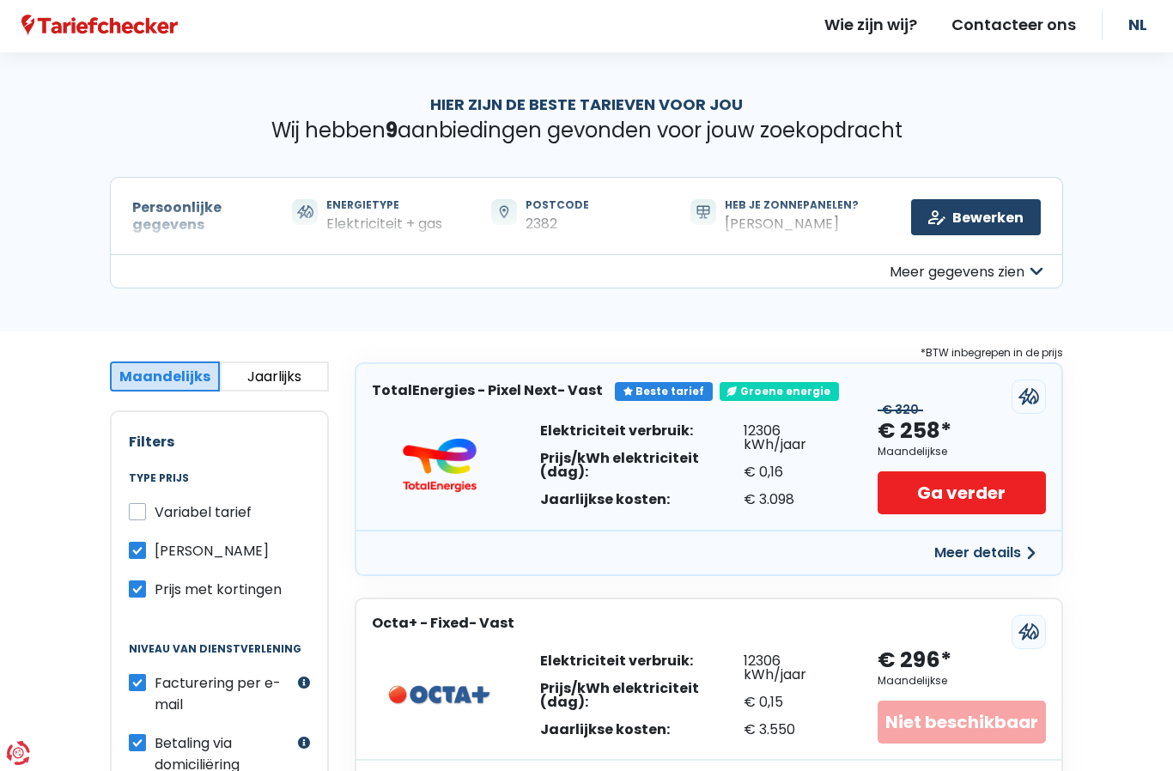
scroll to position [0, 0]
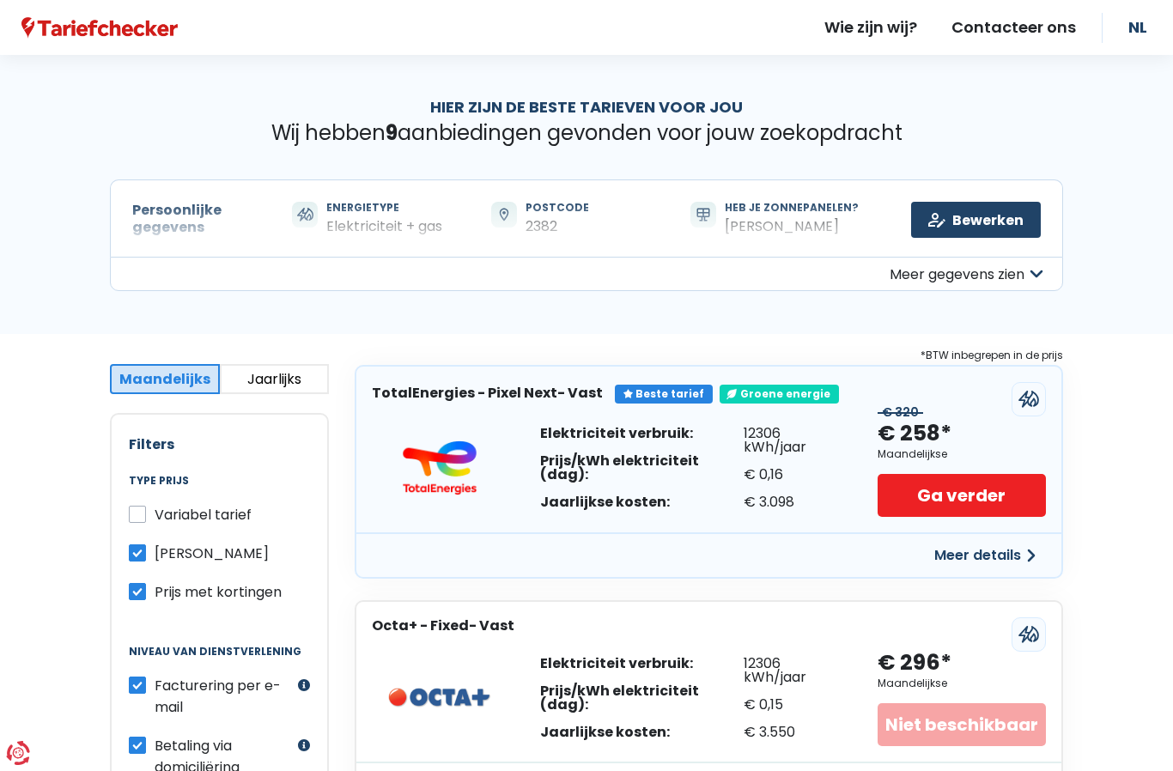
click at [1002, 554] on button "Meer details" at bounding box center [985, 555] width 122 height 31
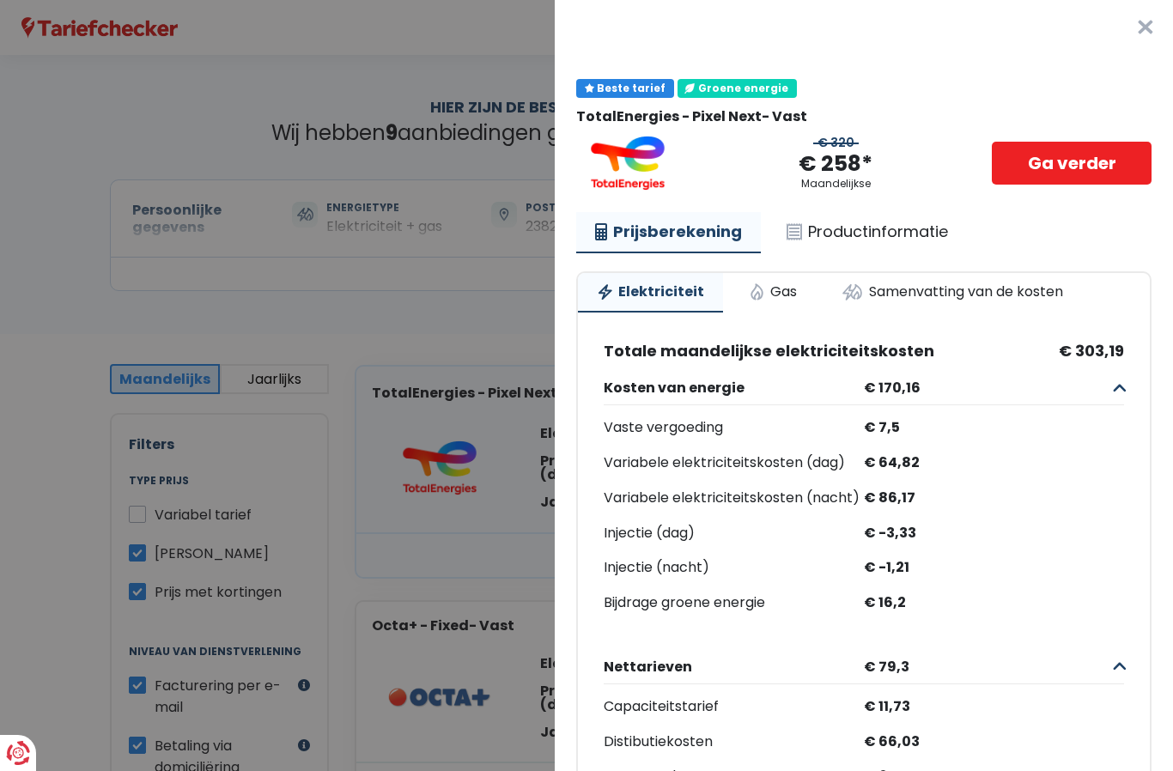
click at [1148, 21] on button "×" at bounding box center [1145, 27] width 55 height 55
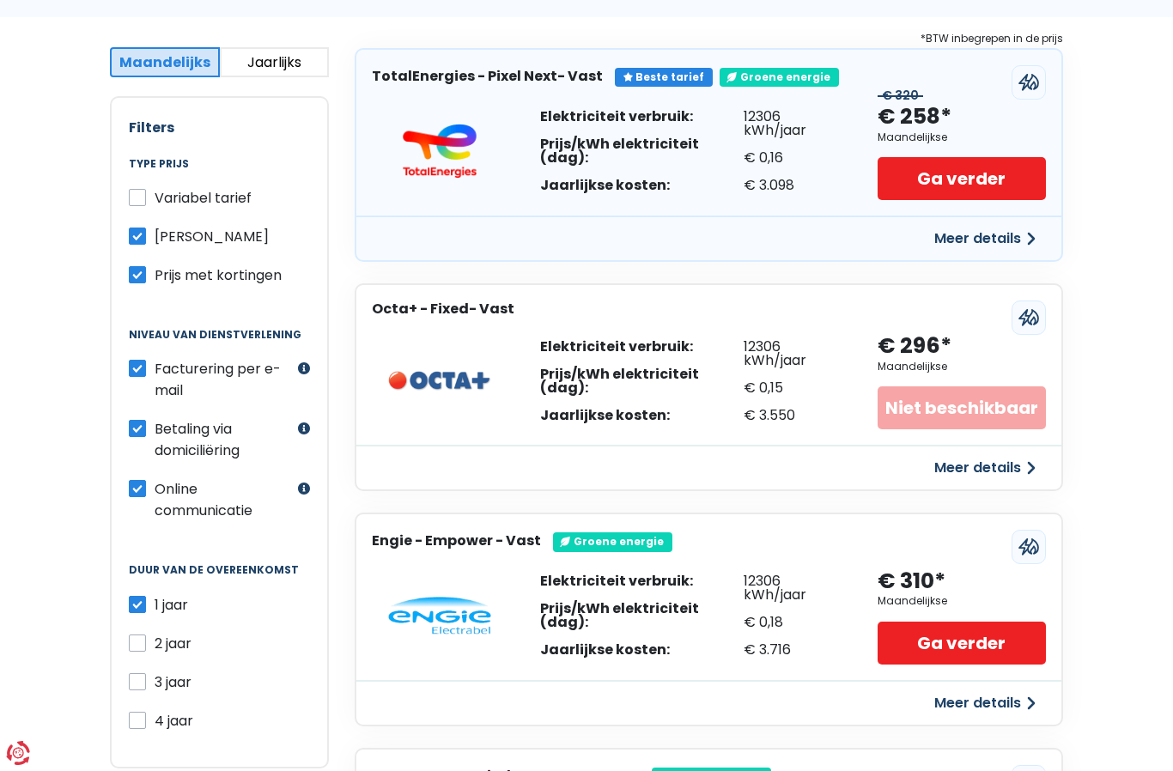
scroll to position [332, 0]
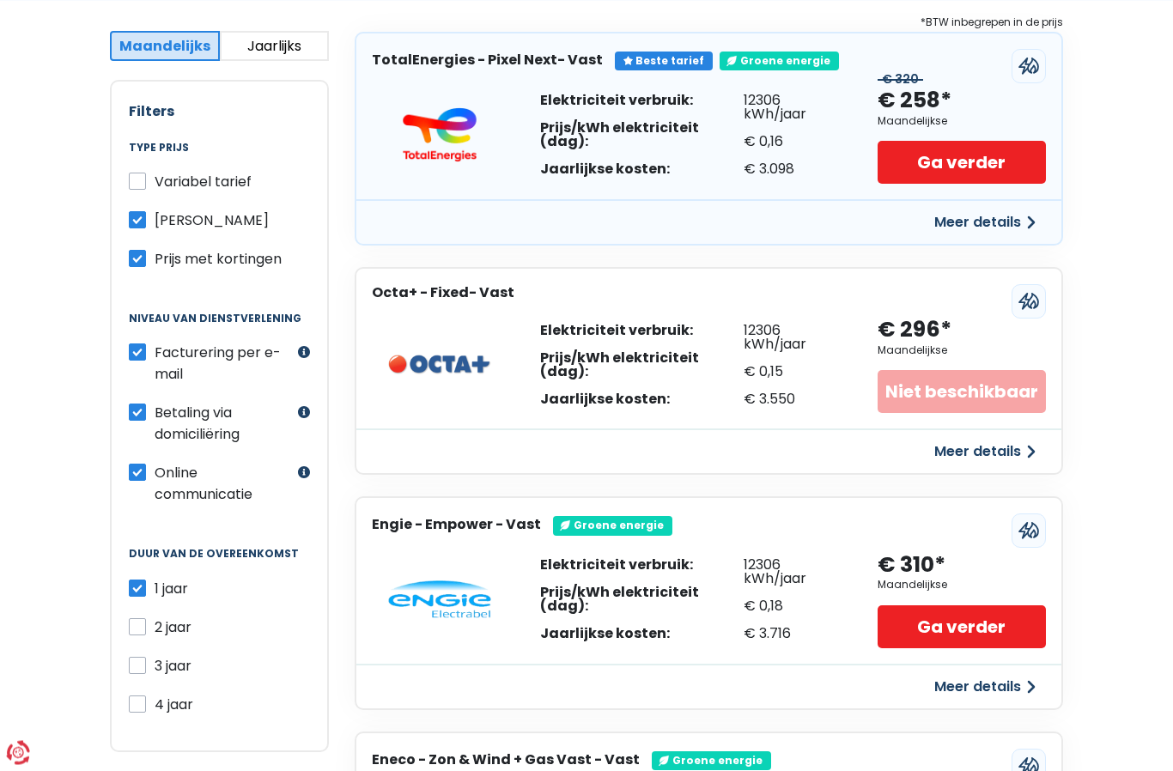
click at [155, 631] on label "2 jaar" at bounding box center [173, 628] width 37 height 21
click at [138, 631] on input "2 jaar" at bounding box center [137, 626] width 17 height 17
checkbox input "true"
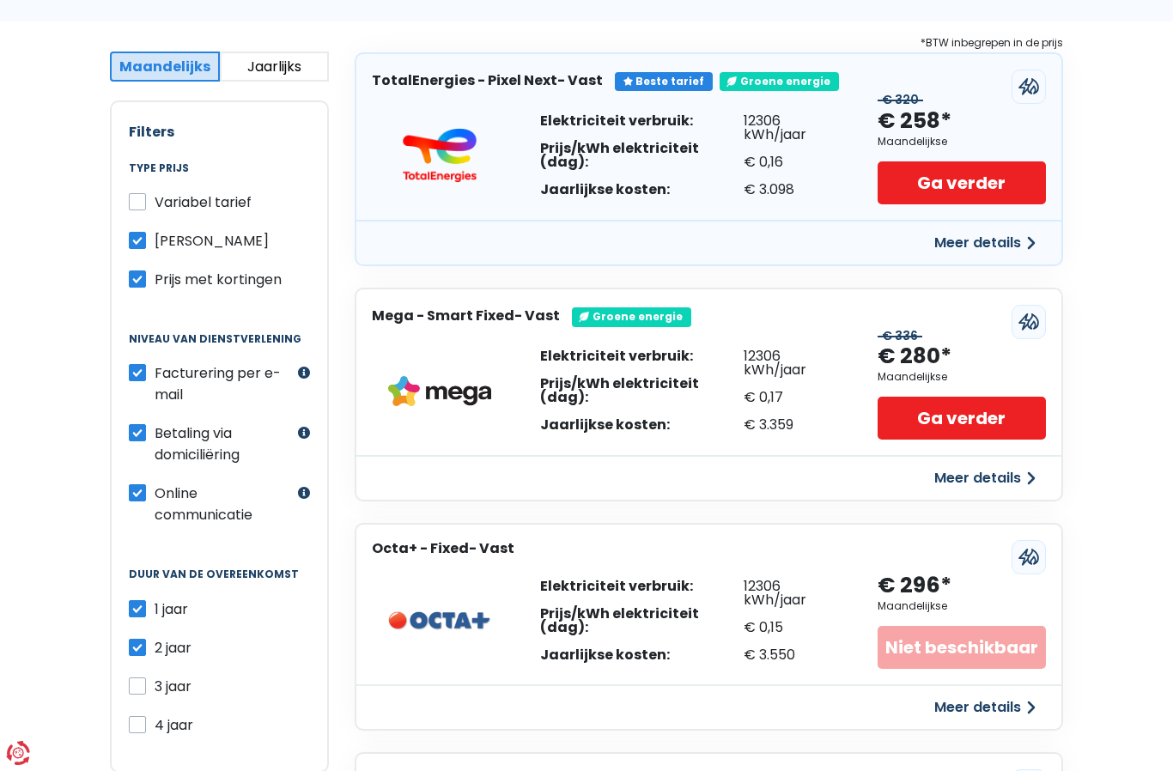
scroll to position [234, 0]
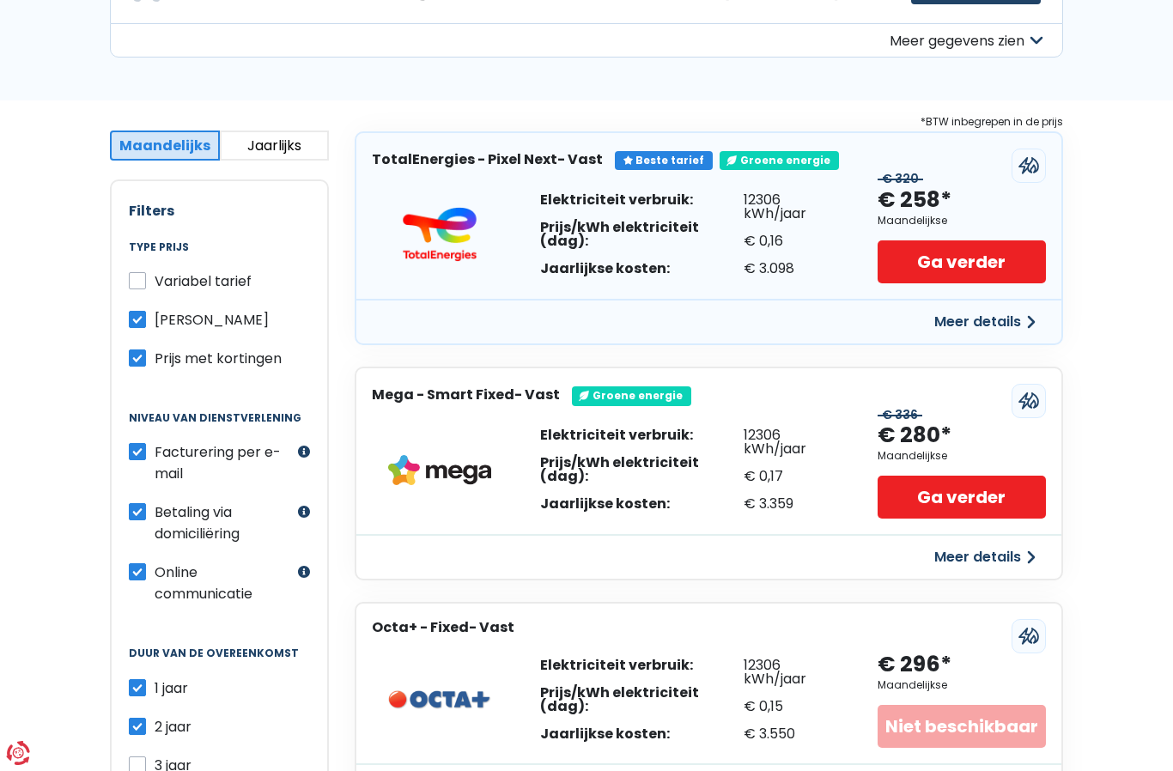
click at [155, 685] on label "1 jaar" at bounding box center [172, 688] width 34 height 21
click at [139, 685] on input "1 jaar" at bounding box center [137, 686] width 17 height 17
checkbox input "false"
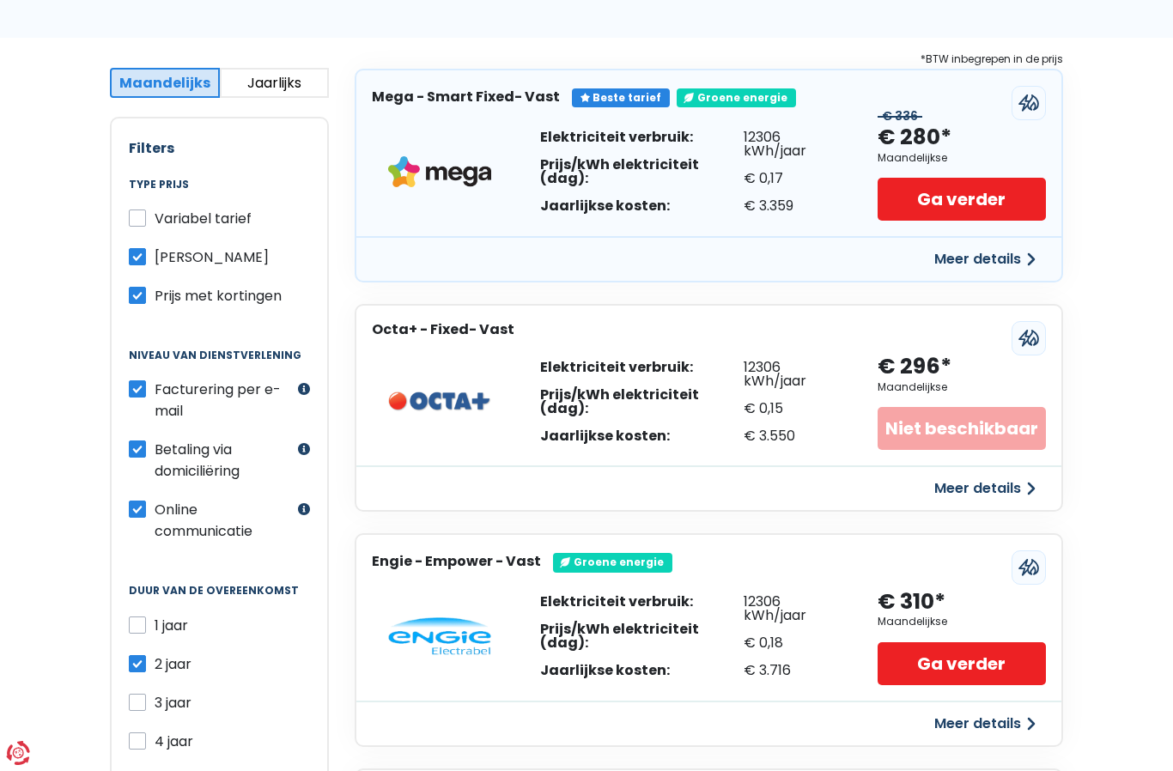
scroll to position [255, 0]
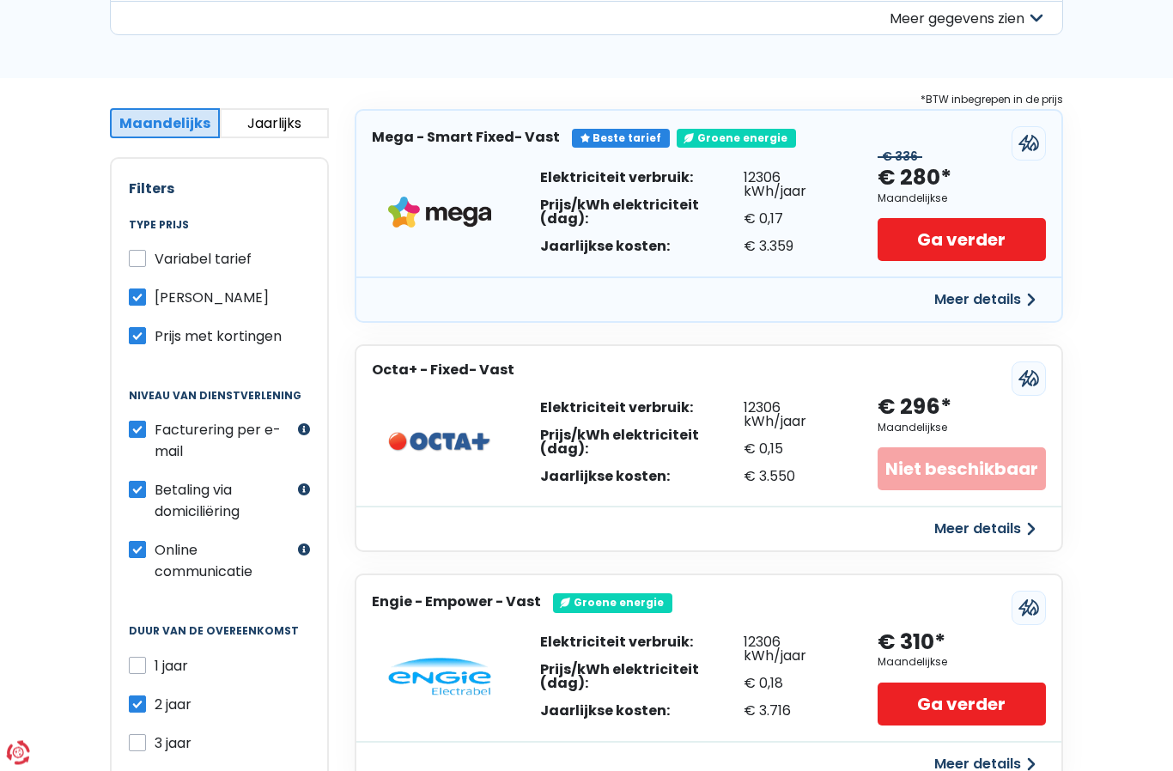
click at [988, 293] on button "Meer details" at bounding box center [985, 300] width 122 height 31
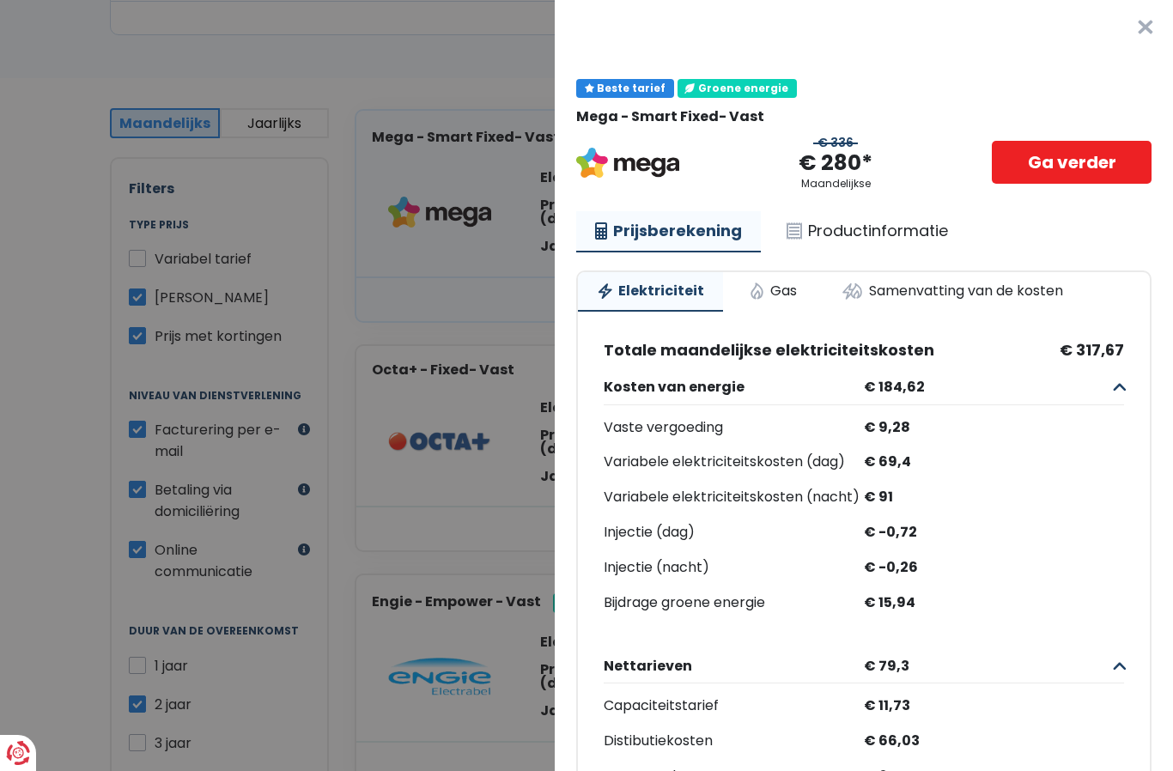
click at [843, 221] on link "Productinformatie" at bounding box center [867, 231] width 199 height 40
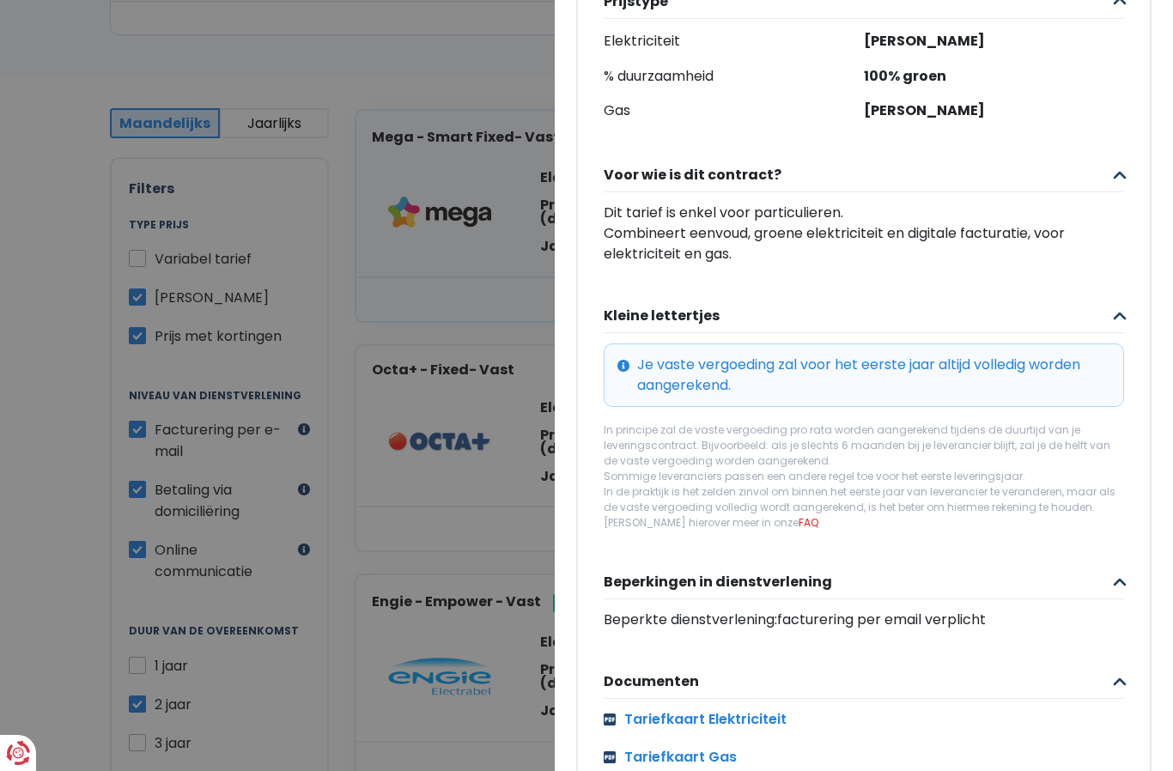
scroll to position [471, 0]
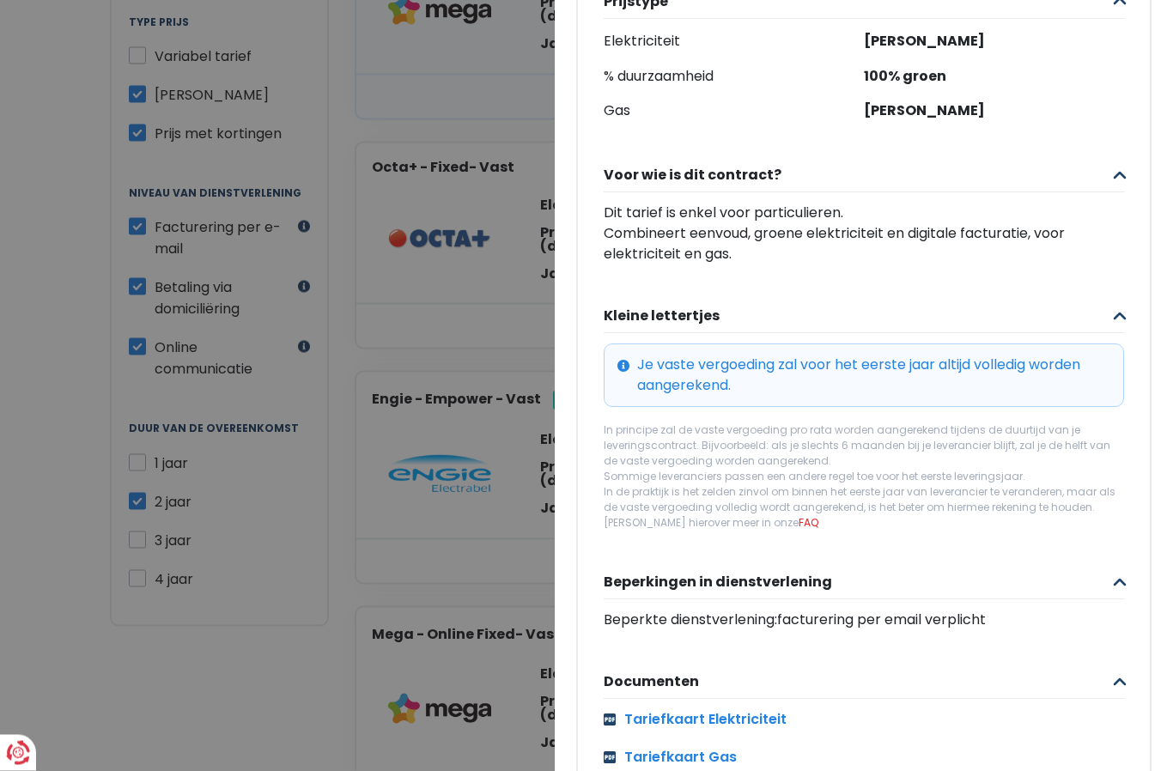
click at [1124, 668] on button "Documenten" at bounding box center [864, 683] width 521 height 34
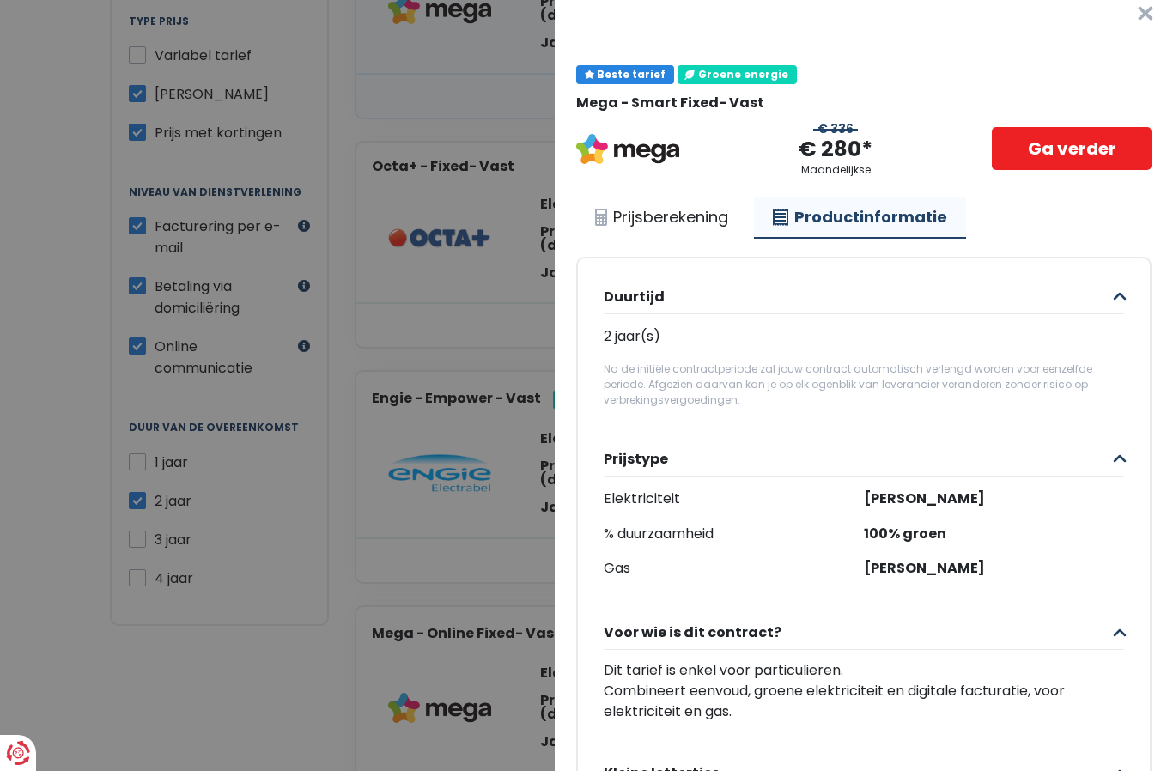
scroll to position [13, 0]
click at [672, 217] on link "Prijsberekening" at bounding box center [661, 218] width 171 height 40
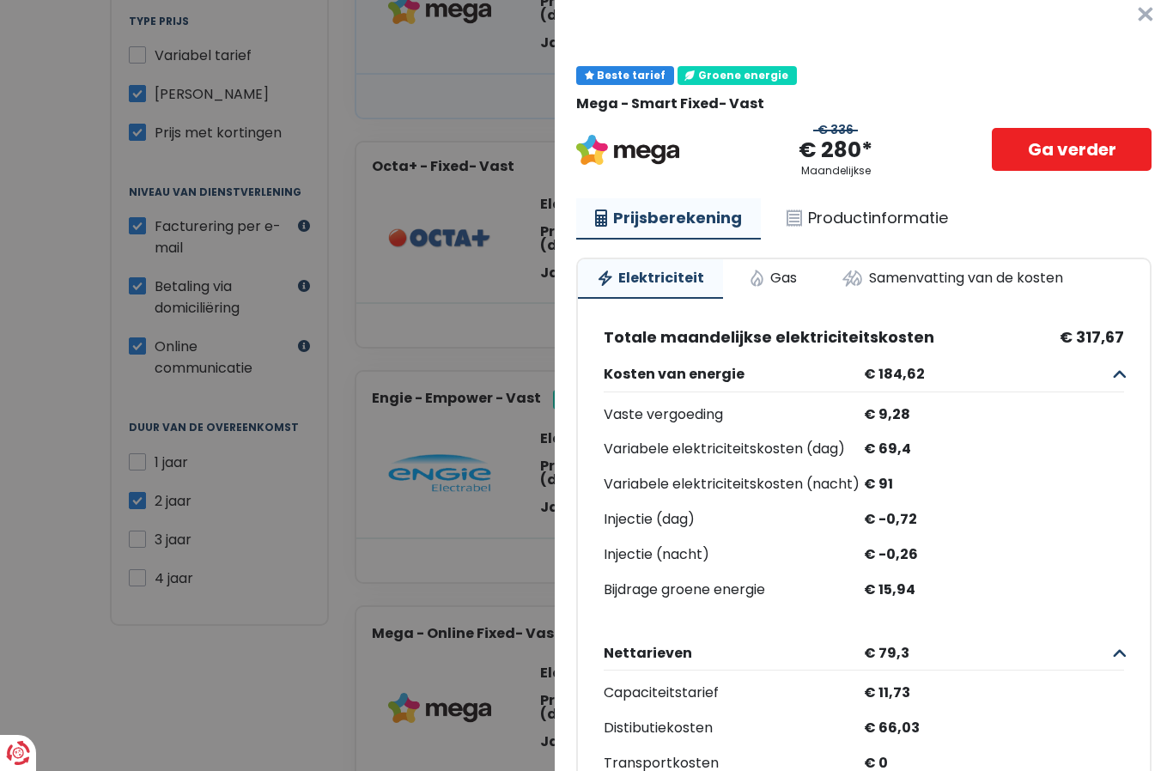
click at [915, 273] on link "Samenvatting van de kosten" at bounding box center [952, 278] width 259 height 38
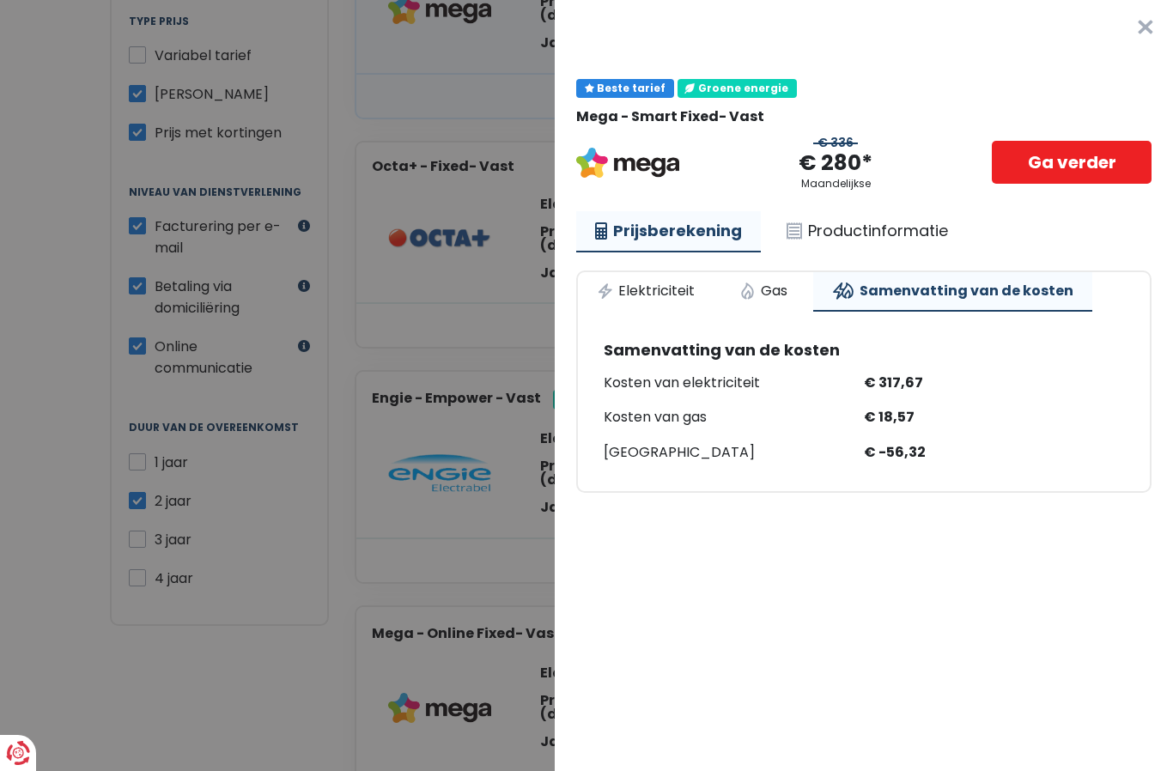
scroll to position [0, 0]
click at [774, 280] on link "Gas" at bounding box center [764, 291] width 86 height 38
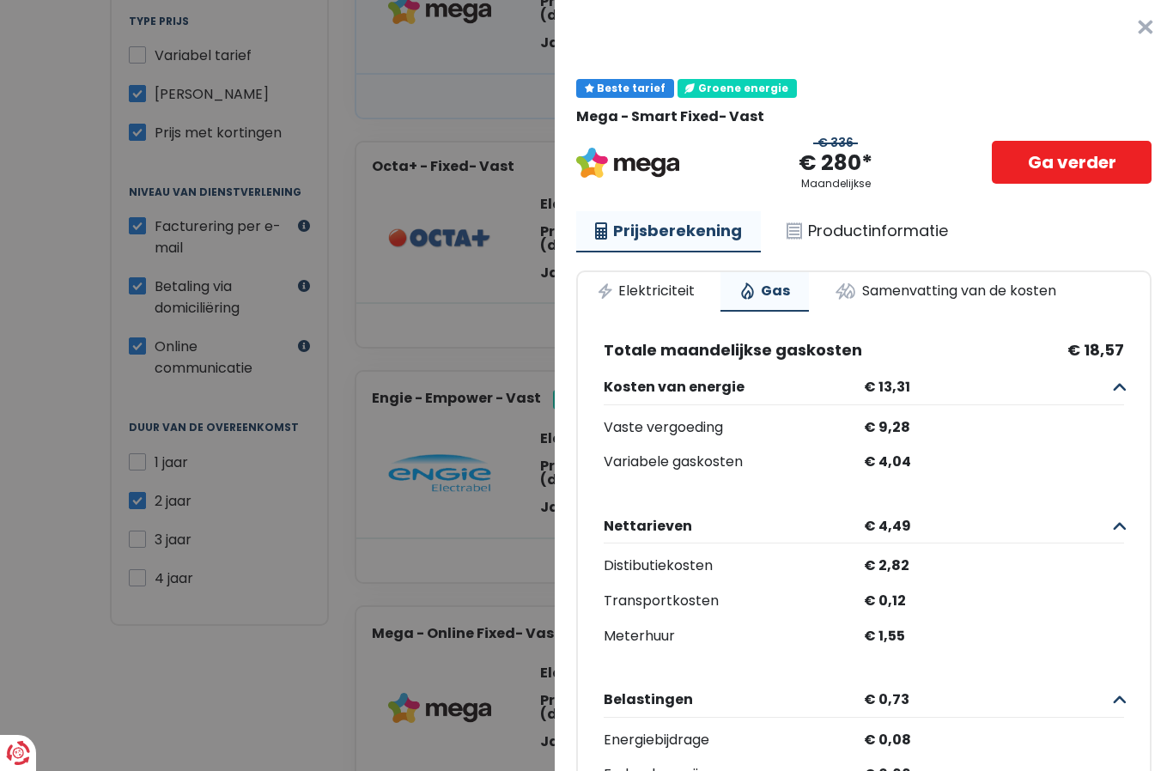
click at [638, 292] on link "Elektriciteit" at bounding box center [646, 291] width 136 height 38
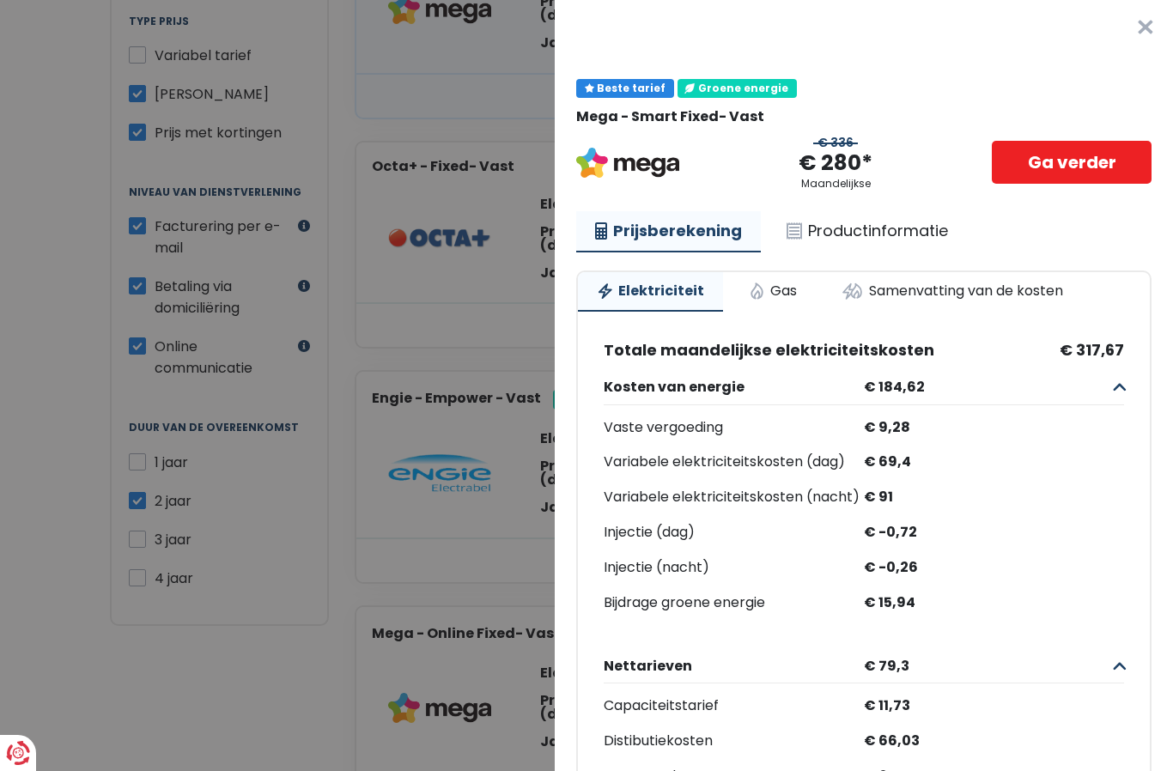
click at [1147, 41] on button "×" at bounding box center [1145, 27] width 55 height 55
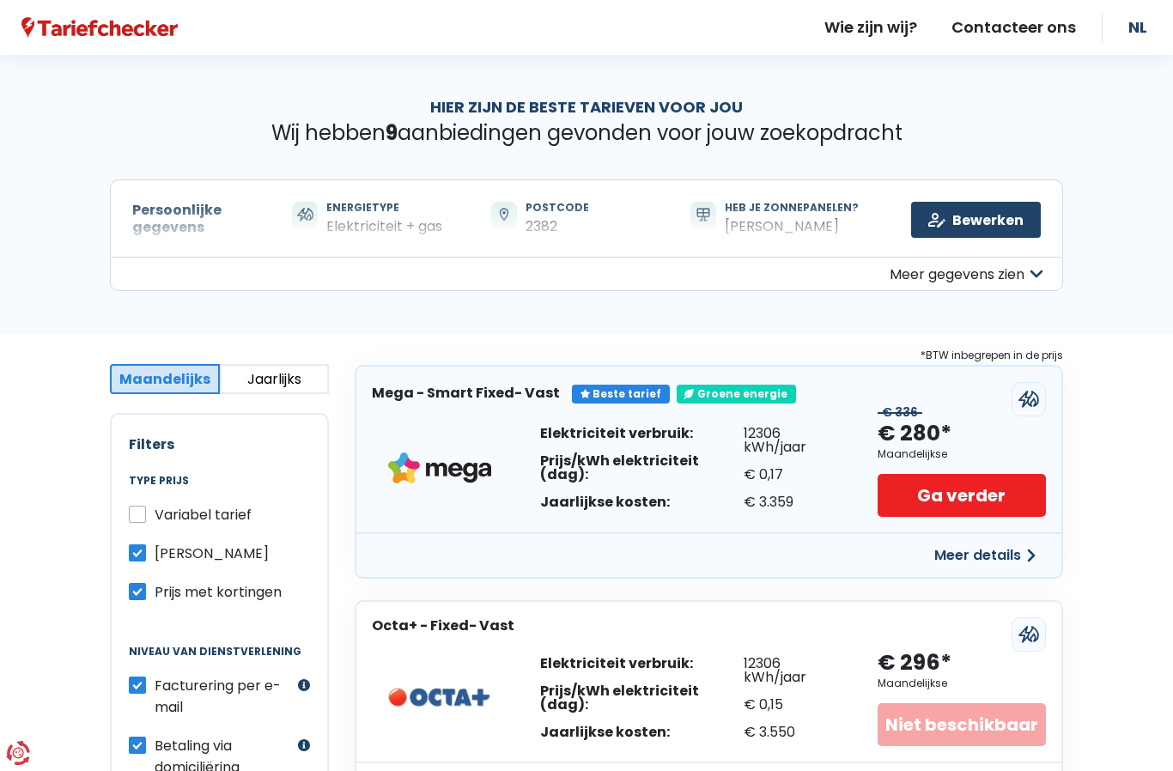
click at [1003, 546] on button "Meer details" at bounding box center [985, 555] width 122 height 31
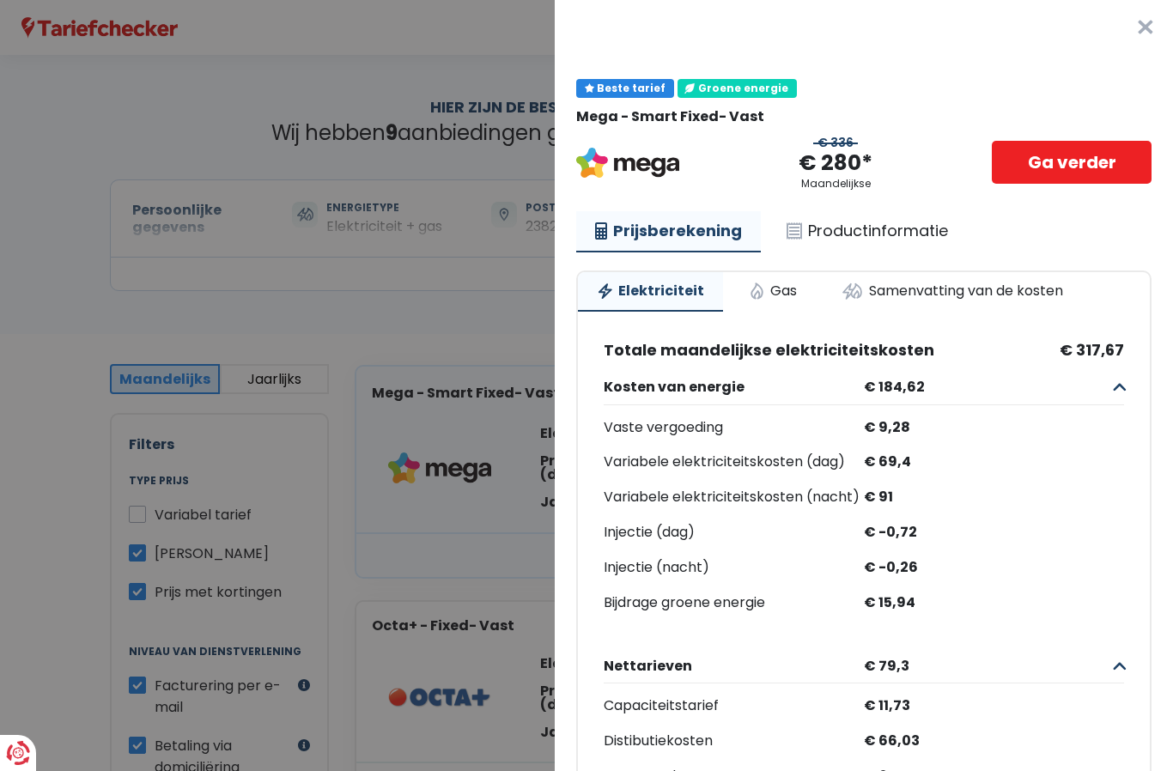
click at [45, 586] on Vast "Plus de détails - Mega × Beste tarief Groene energie Mega - Smart Fixed- Vast €…" at bounding box center [586, 385] width 1173 height 771
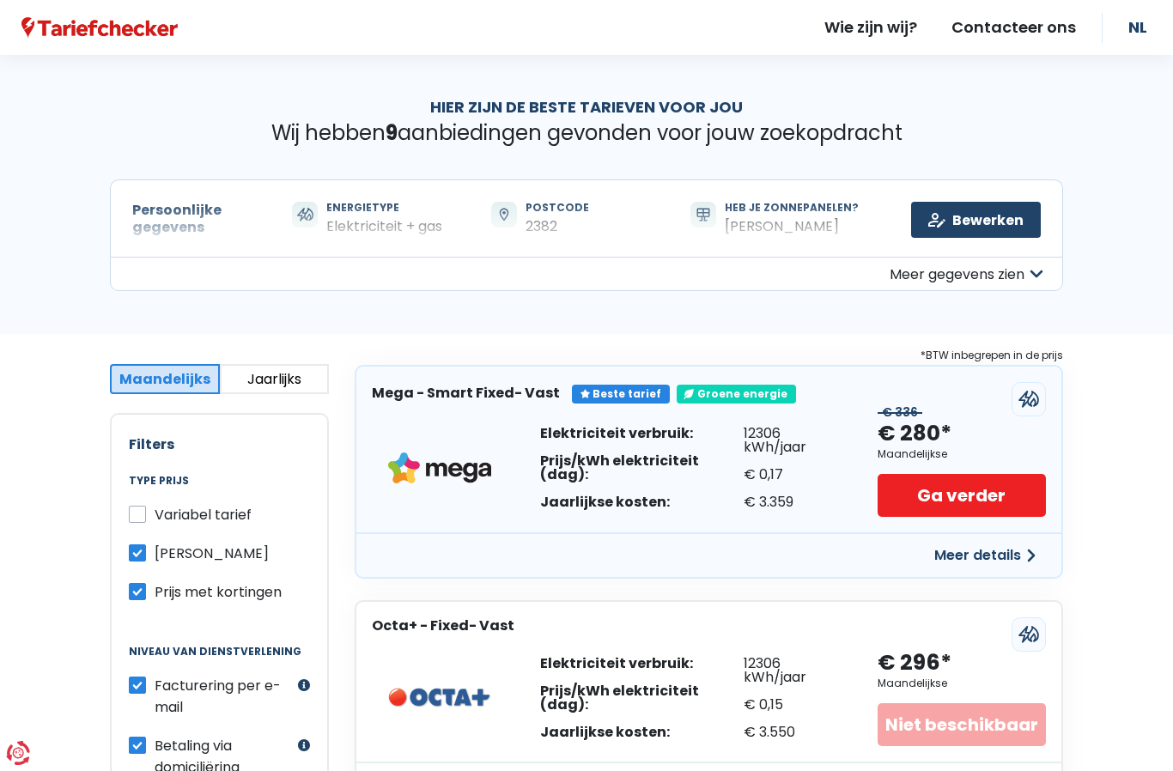
click at [1045, 271] on button "Meer gegevens zien" at bounding box center [586, 274] width 953 height 34
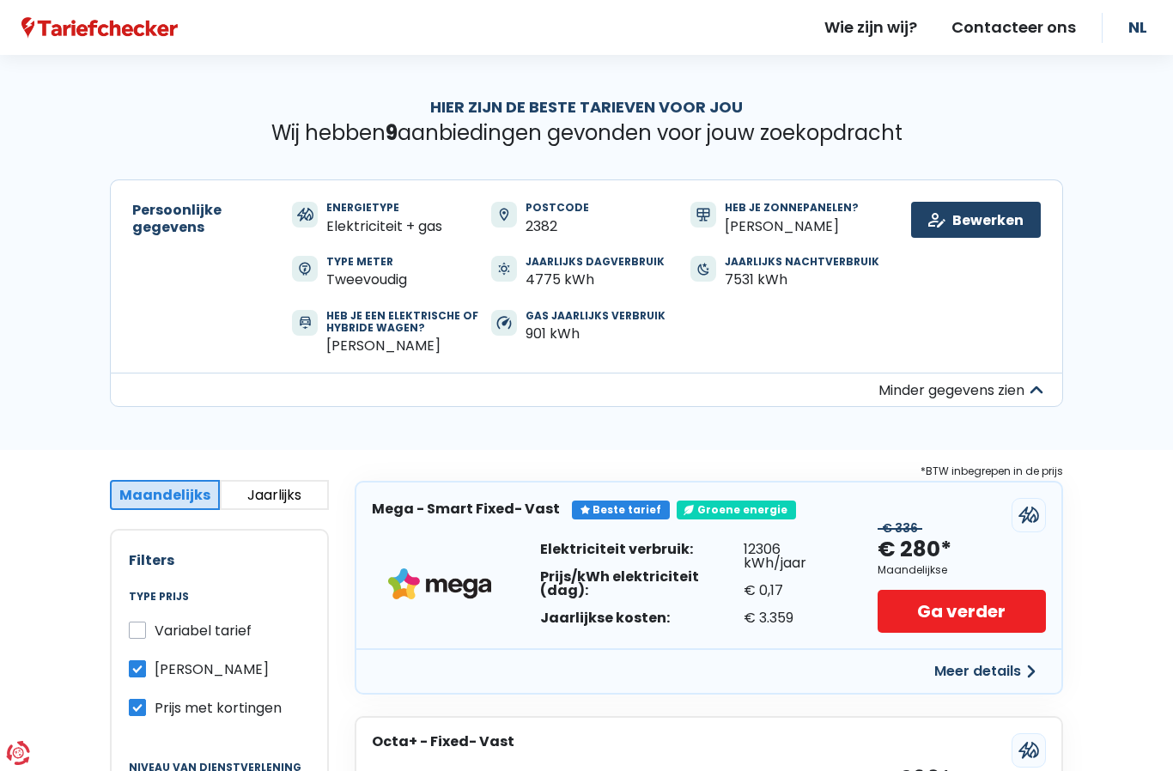
click at [617, 341] on div "Energietype Elektriciteit + gas Postcode 2382 Heb je zonnepanelen? Ja Type mete…" at bounding box center [586, 289] width 597 height 174
click at [733, 283] on div "7531 kWh" at bounding box center [802, 279] width 155 height 16
copy div "7531"
click at [801, 316] on div "Energietype Elektriciteit + gas Postcode 2382 Heb je zonnepanelen? Ja Type mete…" at bounding box center [586, 289] width 597 height 174
click at [531, 333] on div "901 kWh" at bounding box center [596, 334] width 140 height 16
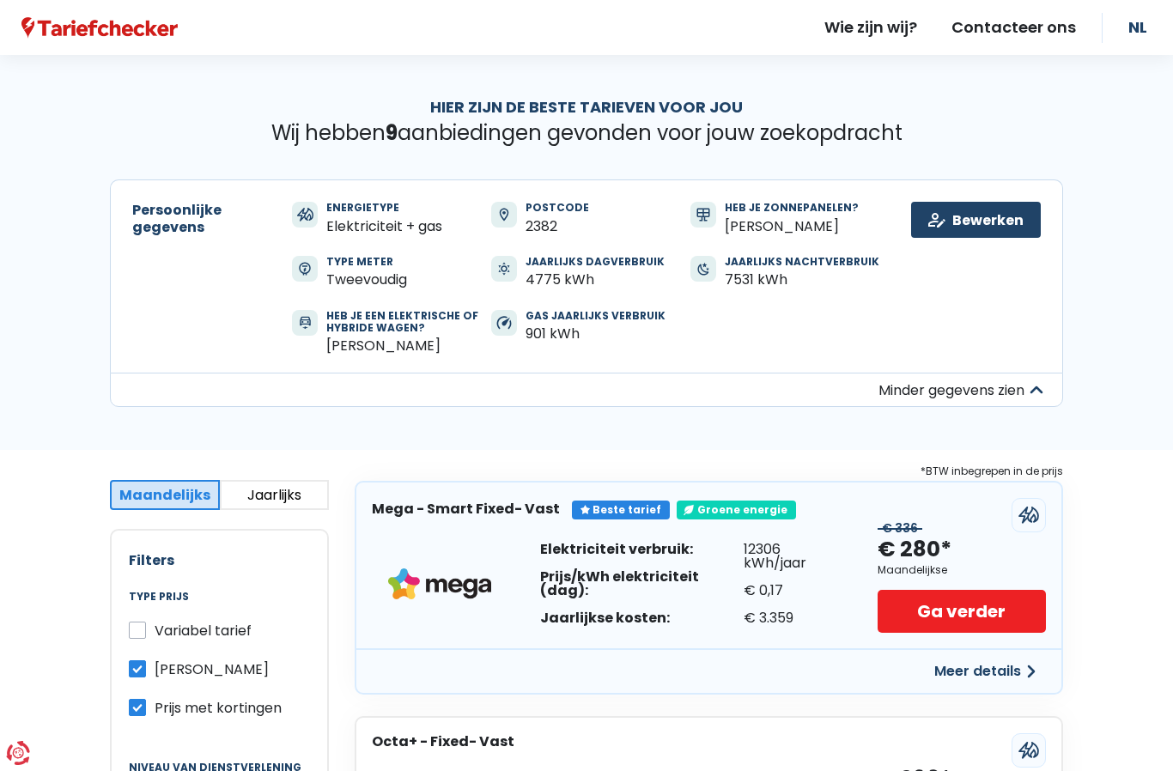
click at [537, 336] on div "901 kWh" at bounding box center [596, 334] width 140 height 16
click at [534, 338] on div "901 kWh" at bounding box center [596, 334] width 140 height 16
click at [527, 336] on div "901 kWh" at bounding box center [596, 334] width 140 height 16
click at [527, 339] on div "901 kWh" at bounding box center [596, 334] width 140 height 16
click at [550, 345] on div "Energietype Elektriciteit + gas Postcode 2382 Heb je zonnepanelen? Ja Type mete…" at bounding box center [586, 289] width 597 height 174
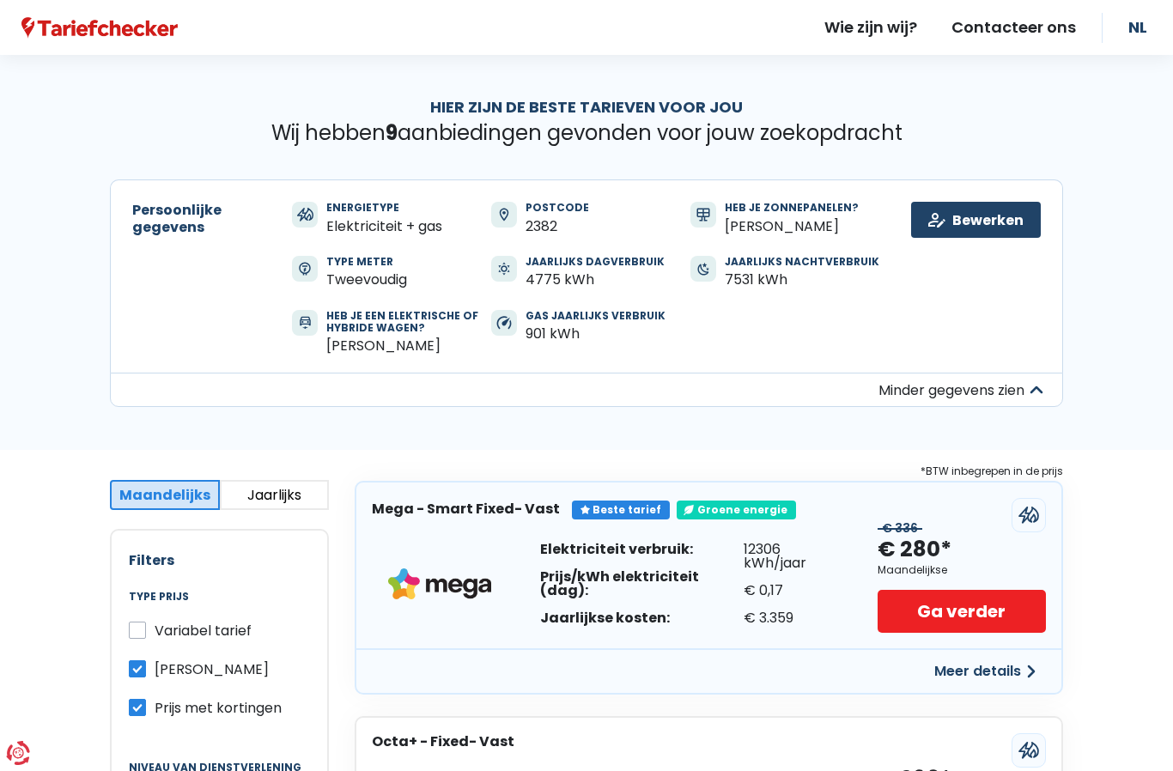
copy div "901"
click at [698, 105] on h1 "Hier zijn de beste tarieven voor jou" at bounding box center [586, 107] width 953 height 19
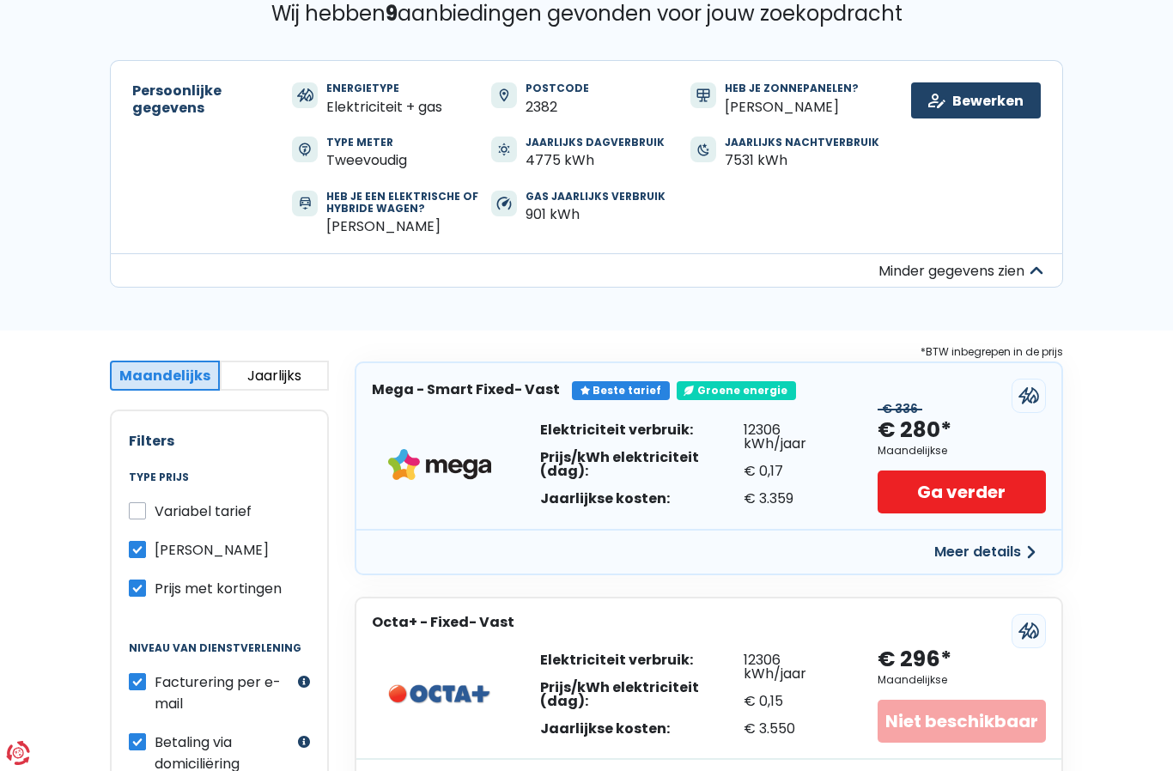
scroll to position [131, 0]
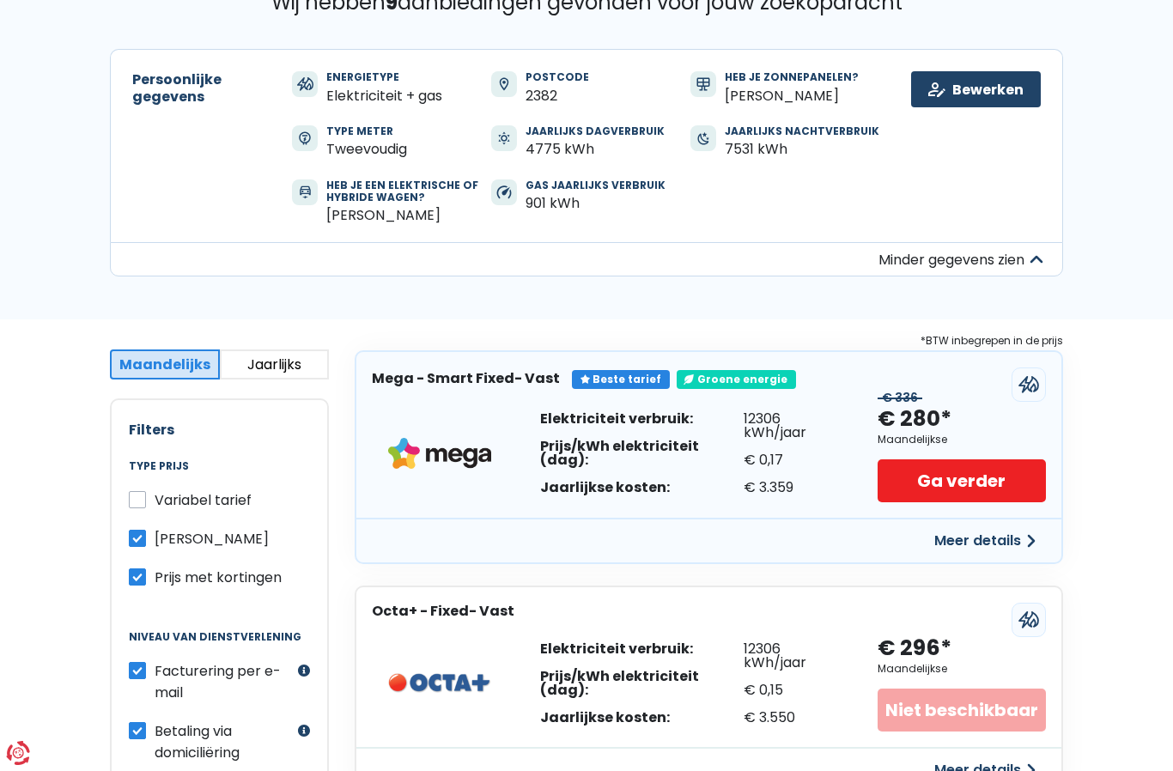
click at [995, 544] on button "Meer details" at bounding box center [985, 541] width 122 height 31
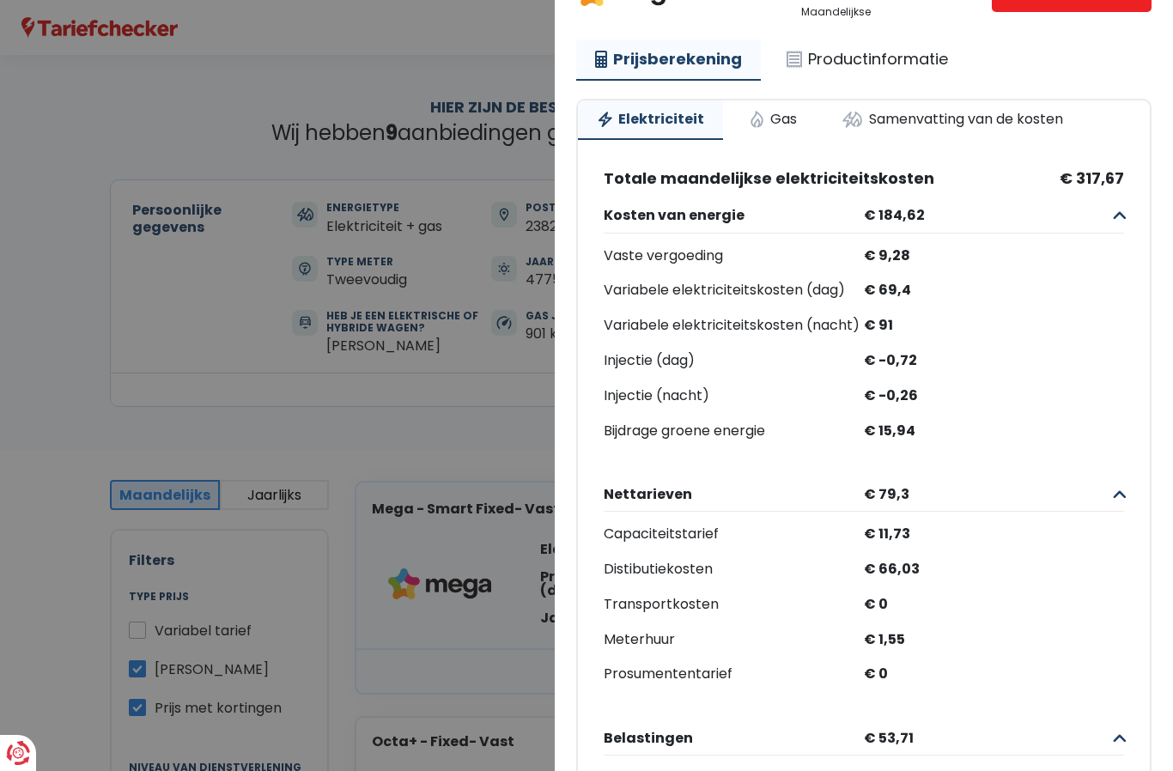
scroll to position [152, 0]
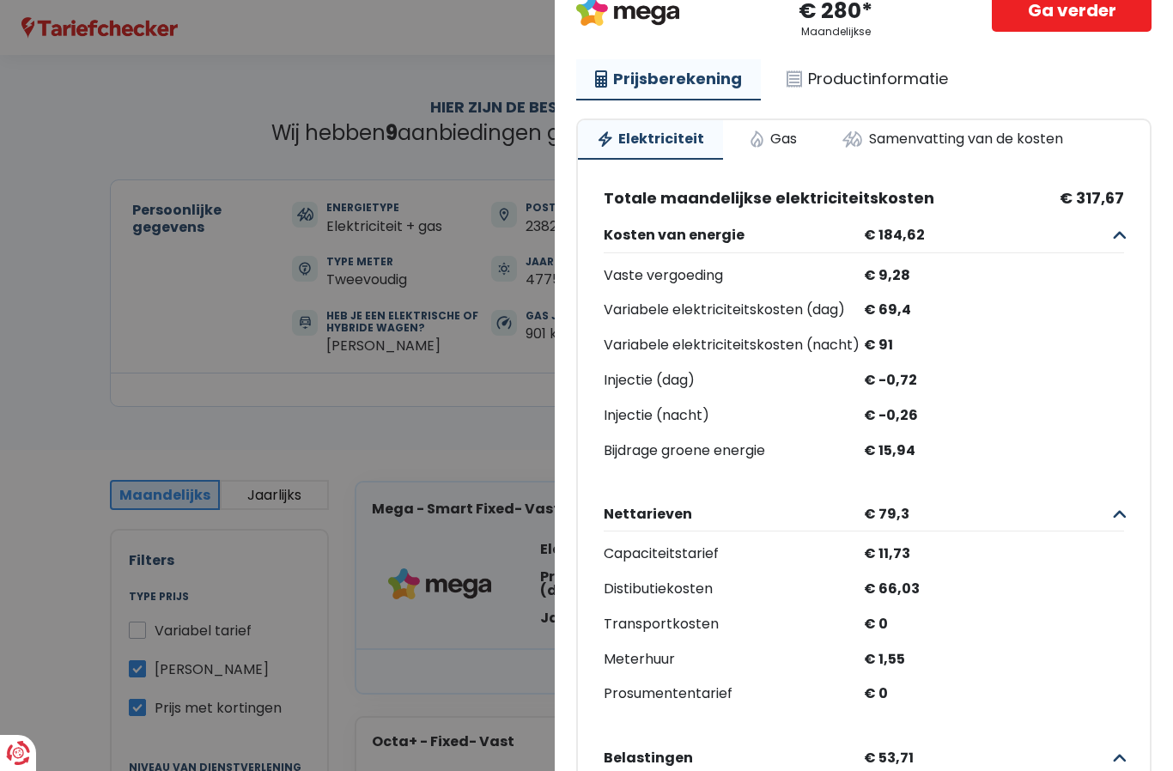
click at [107, 381] on Vast "Plus de détails - Mega × Beste tarief Groene energie Mega - Smart Fixed- Vast €…" at bounding box center [586, 385] width 1173 height 771
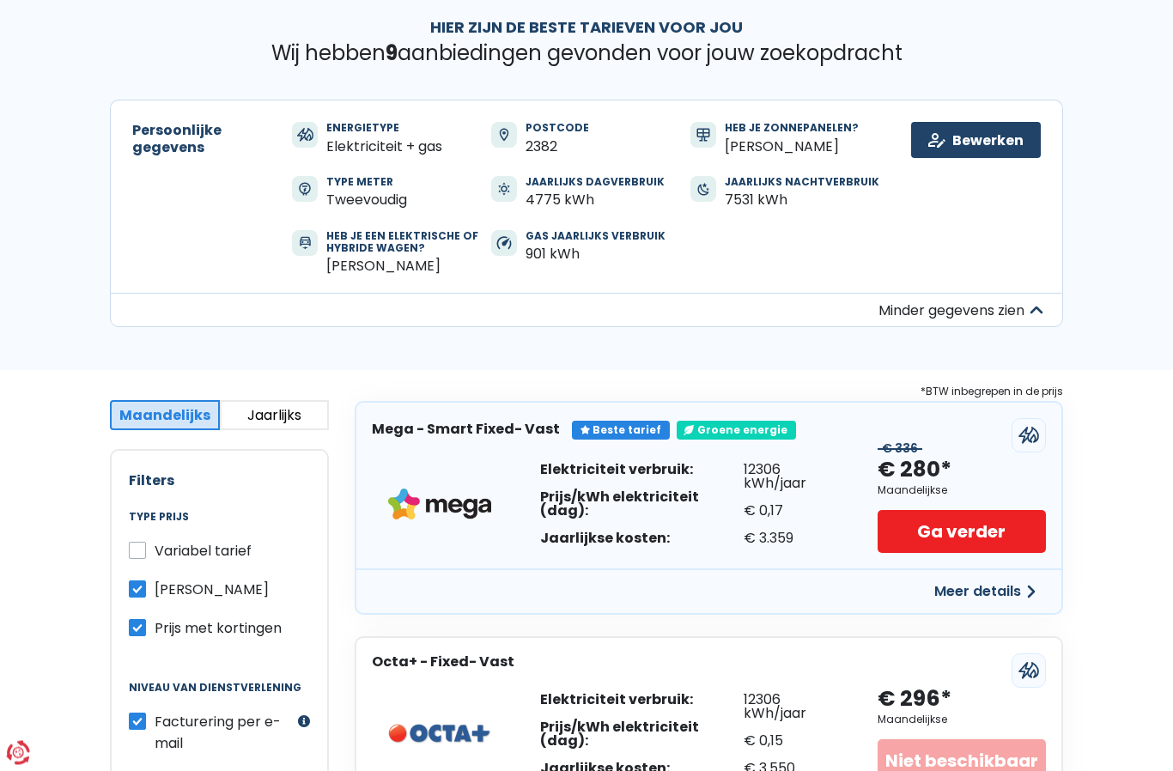
scroll to position [80, 0]
click at [1018, 589] on button "Meer details" at bounding box center [985, 591] width 122 height 31
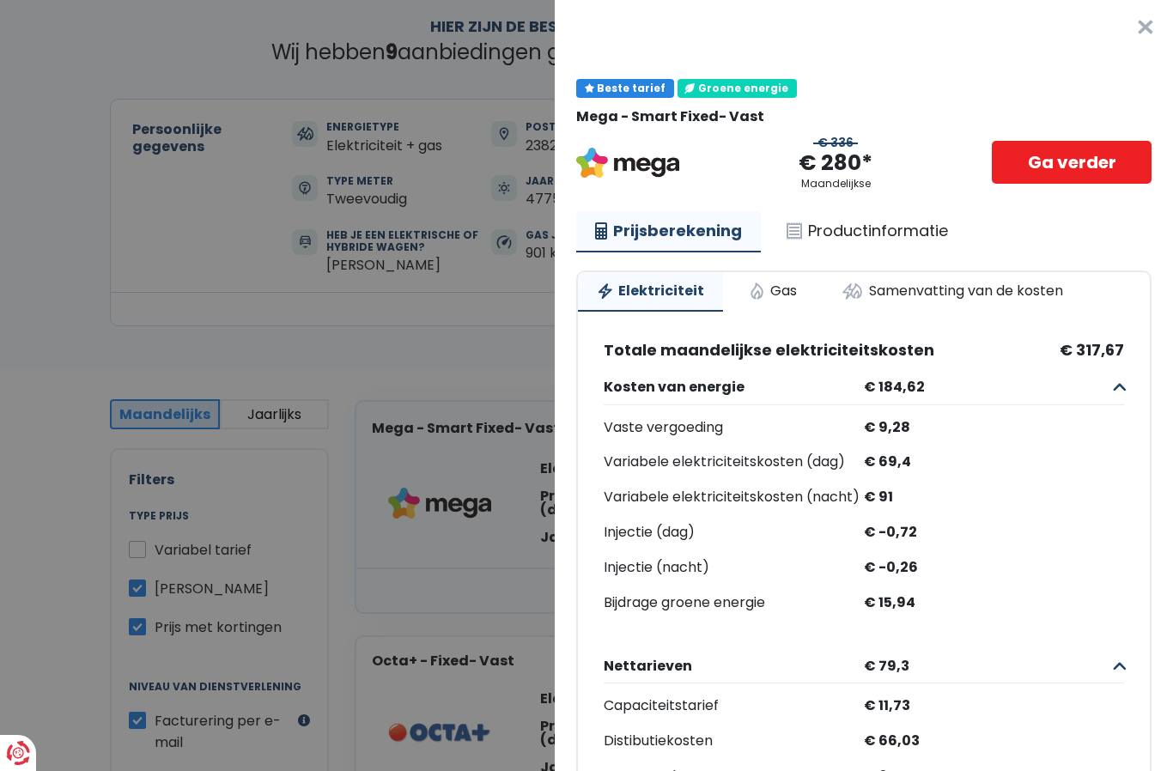
scroll to position [0, 0]
click at [423, 144] on Vast "Plus de détails - Mega × Beste tarief Groene energie Mega - Smart Fixed- Vast €…" at bounding box center [586, 385] width 1173 height 771
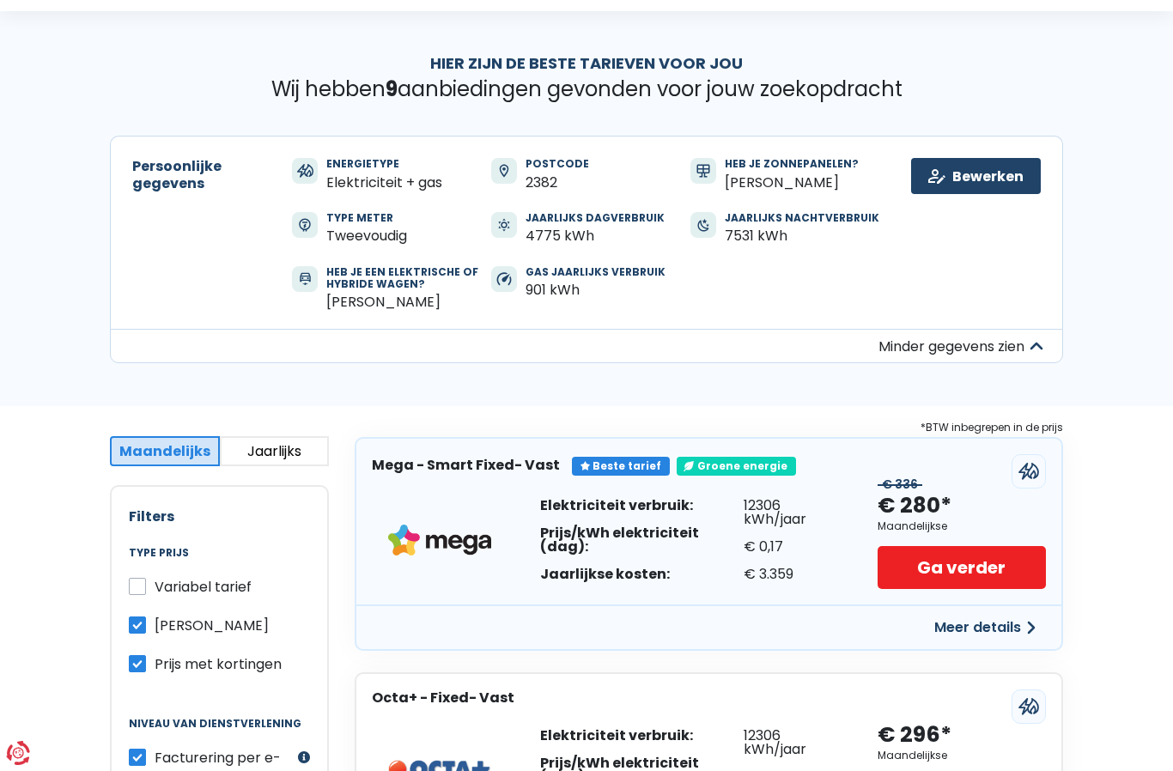
scroll to position [67, 0]
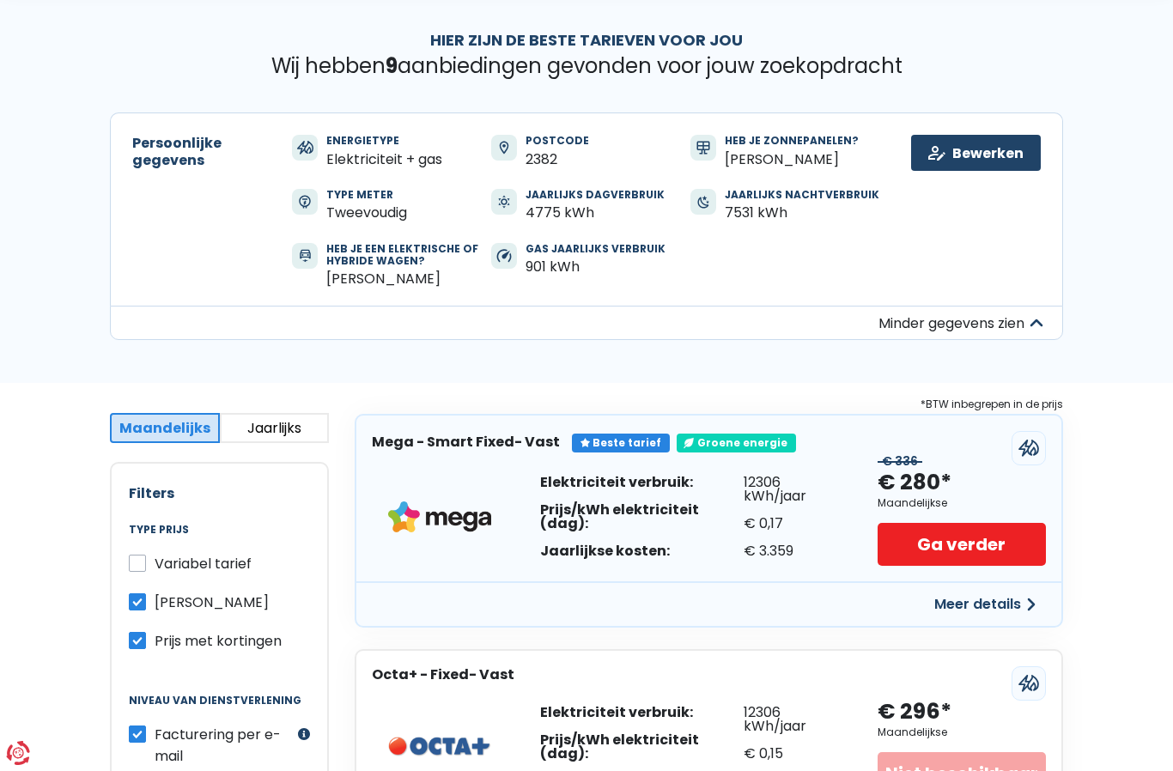
click at [1010, 597] on button "Meer details" at bounding box center [985, 604] width 122 height 31
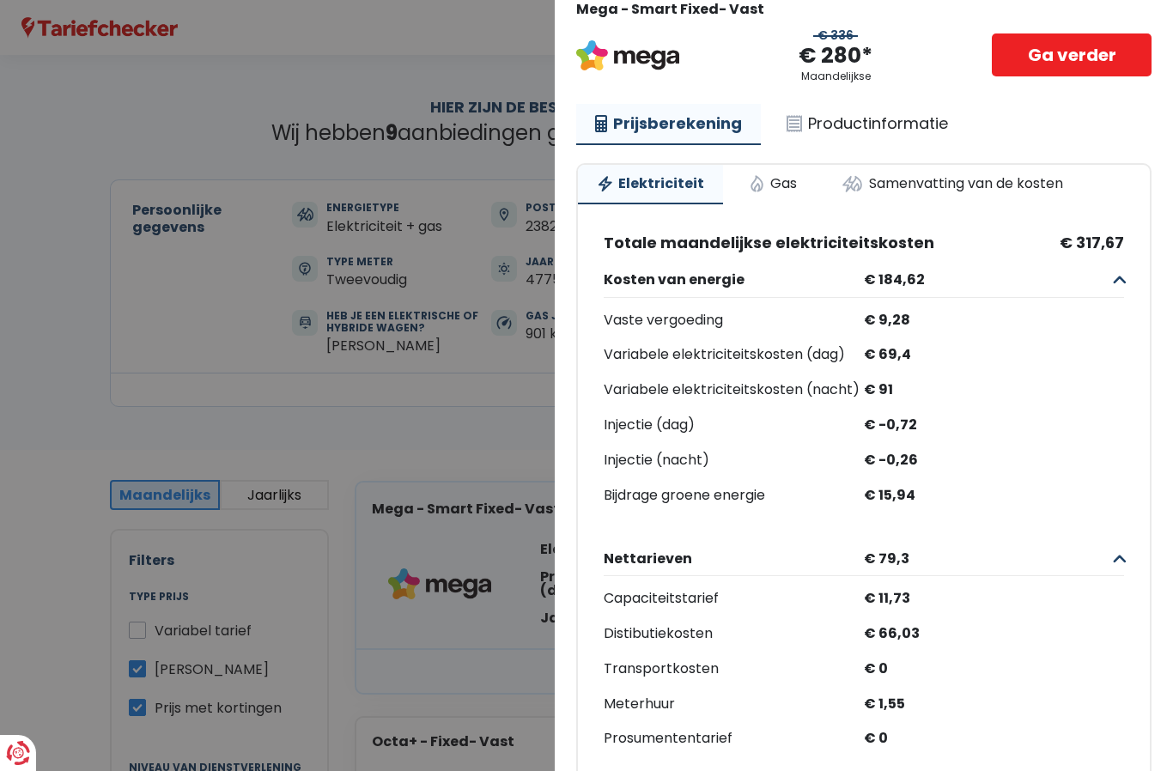
scroll to position [107, 0]
click at [168, 320] on Vast "Plus de détails - Mega × Beste tarief Groene energie Mega - Smart Fixed- Vast €…" at bounding box center [586, 385] width 1173 height 771
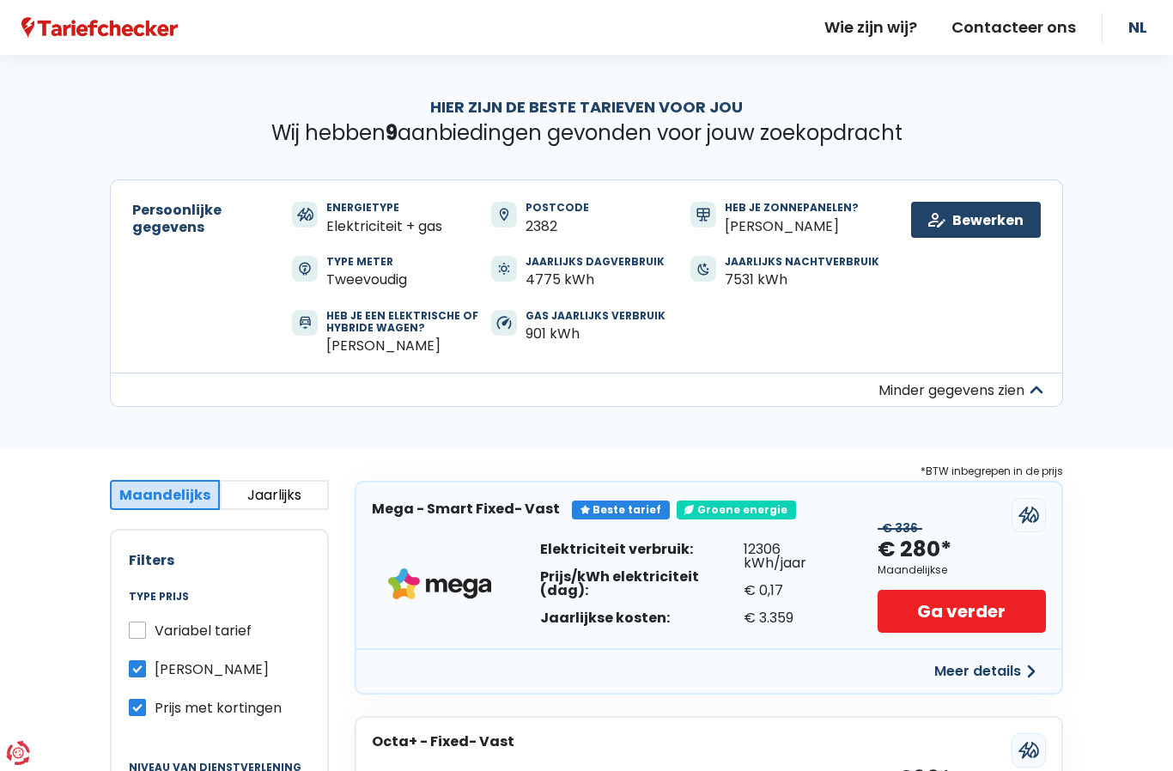
click at [1020, 671] on button "Meer details" at bounding box center [985, 671] width 122 height 31
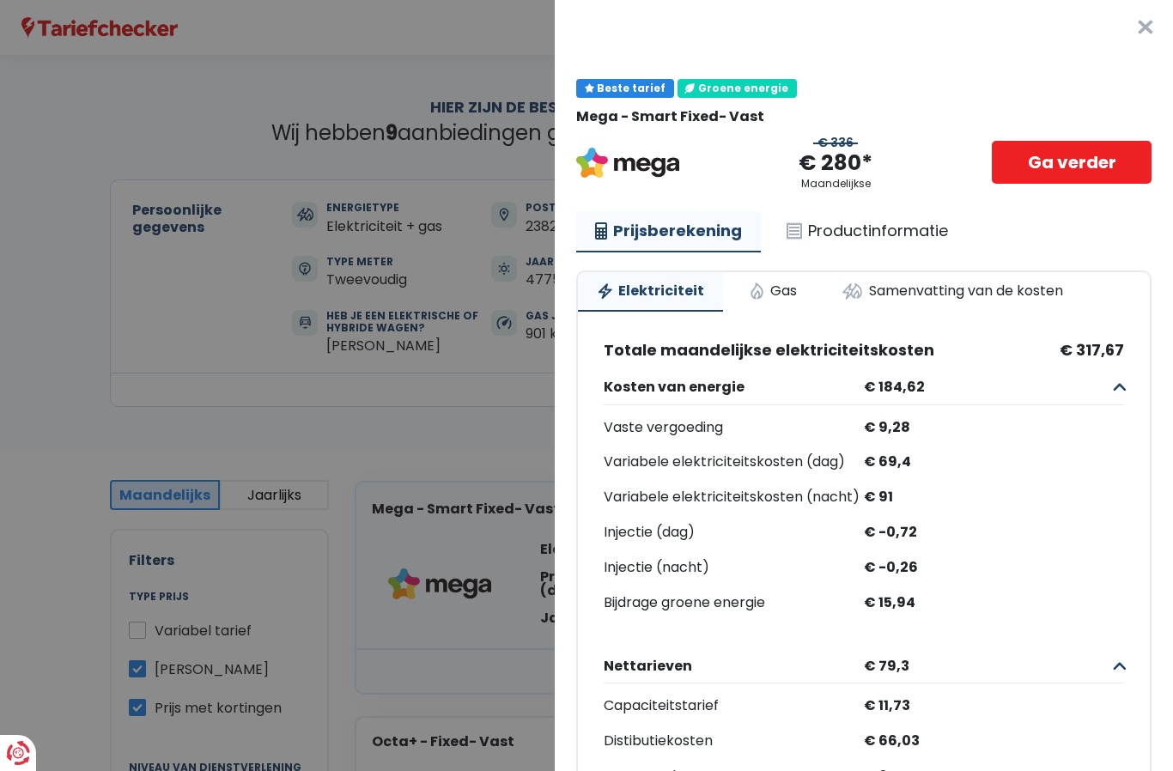
scroll to position [0, 0]
click at [775, 290] on link "Gas" at bounding box center [773, 291] width 86 height 38
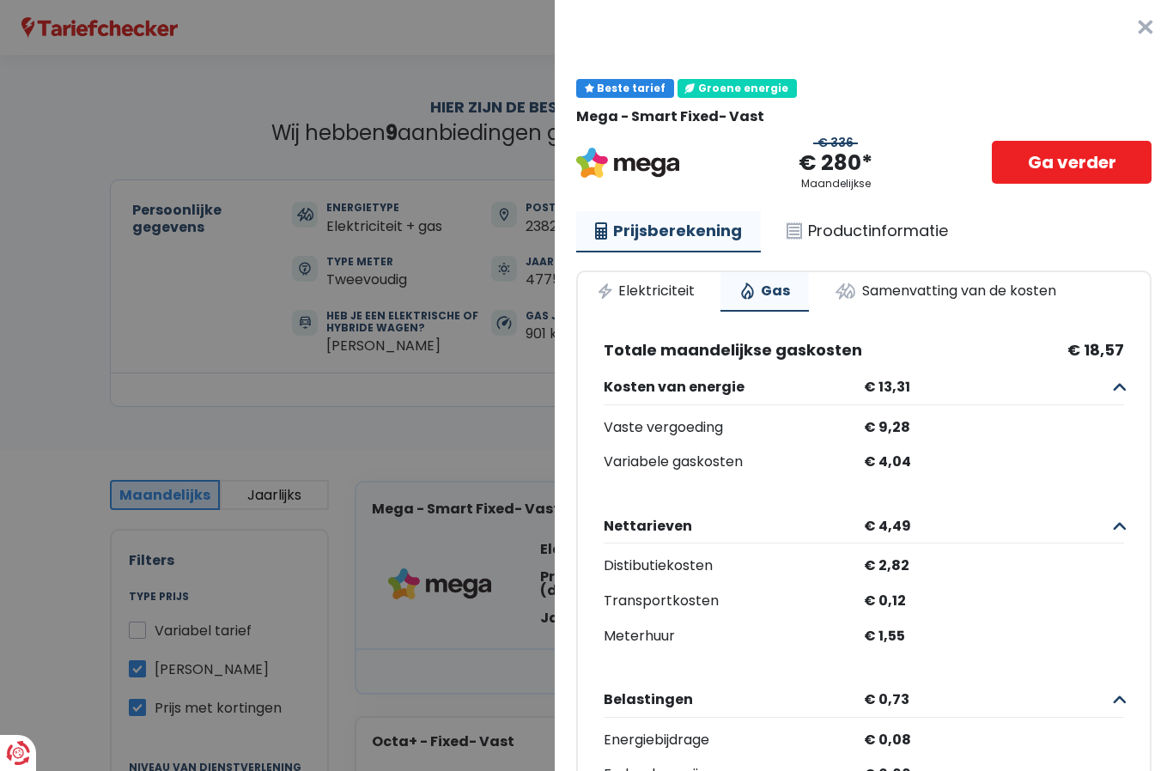
click at [882, 287] on link "Samenvatting van de kosten" at bounding box center [945, 291] width 259 height 38
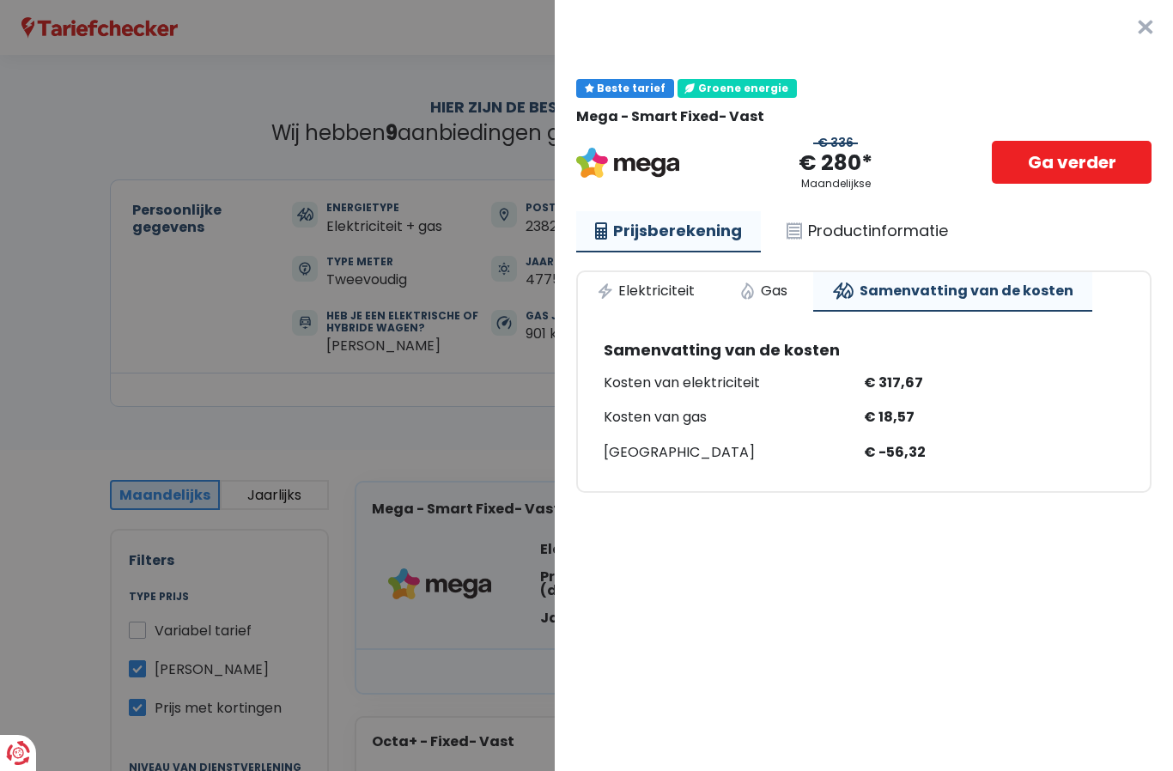
click at [929, 232] on link "Productinformatie" at bounding box center [867, 231] width 199 height 40
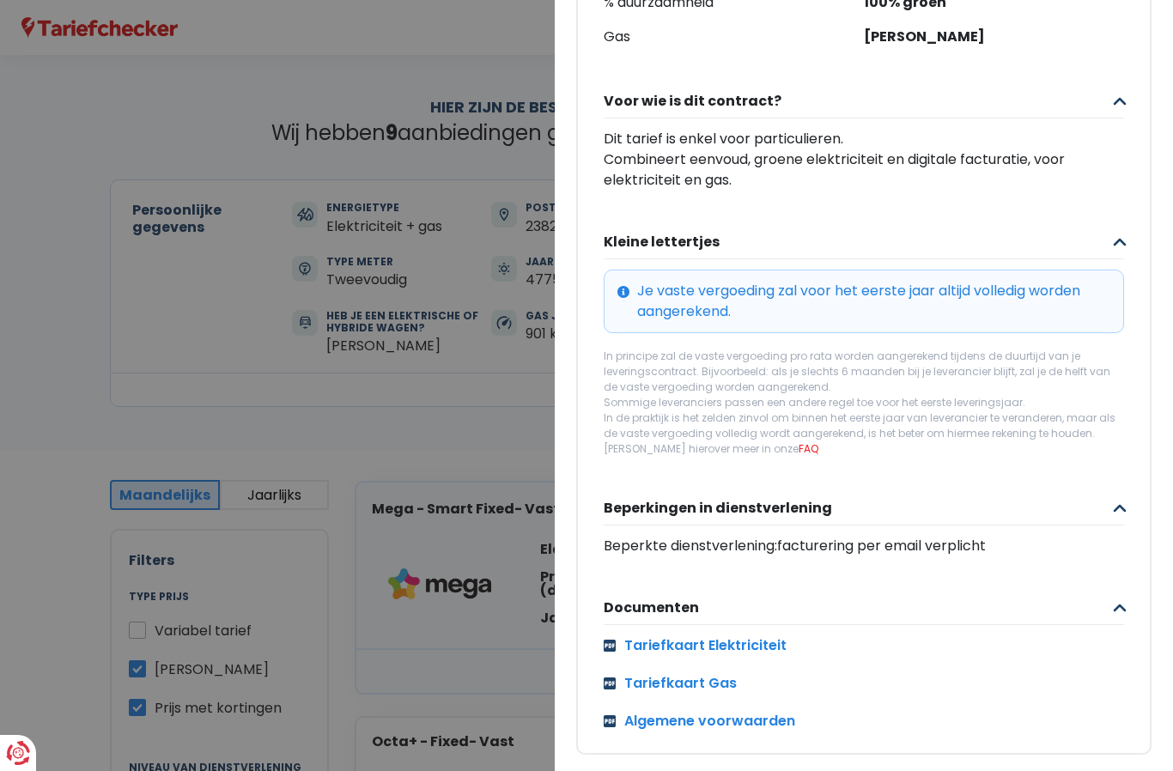
scroll to position [545, 0]
click at [765, 647] on link "Tariefkaart Elektriciteit" at bounding box center [864, 646] width 521 height 21
click at [760, 638] on link "Tariefkaart Elektriciteit" at bounding box center [864, 646] width 521 height 21
click at [727, 679] on link "Tariefkaart Gas" at bounding box center [864, 683] width 521 height 21
click at [776, 643] on link "Tariefkaart Elektriciteit" at bounding box center [864, 646] width 521 height 21
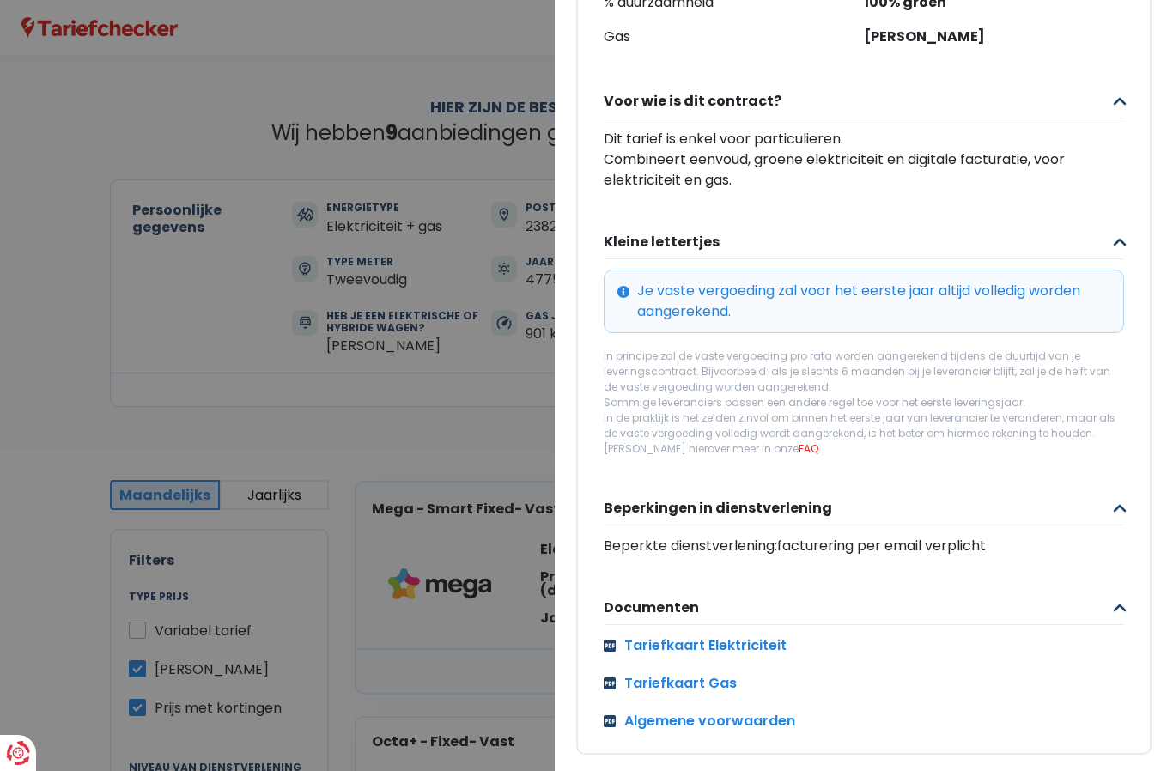
click at [793, 725] on link "Algemene voorwaarden" at bounding box center [864, 721] width 521 height 21
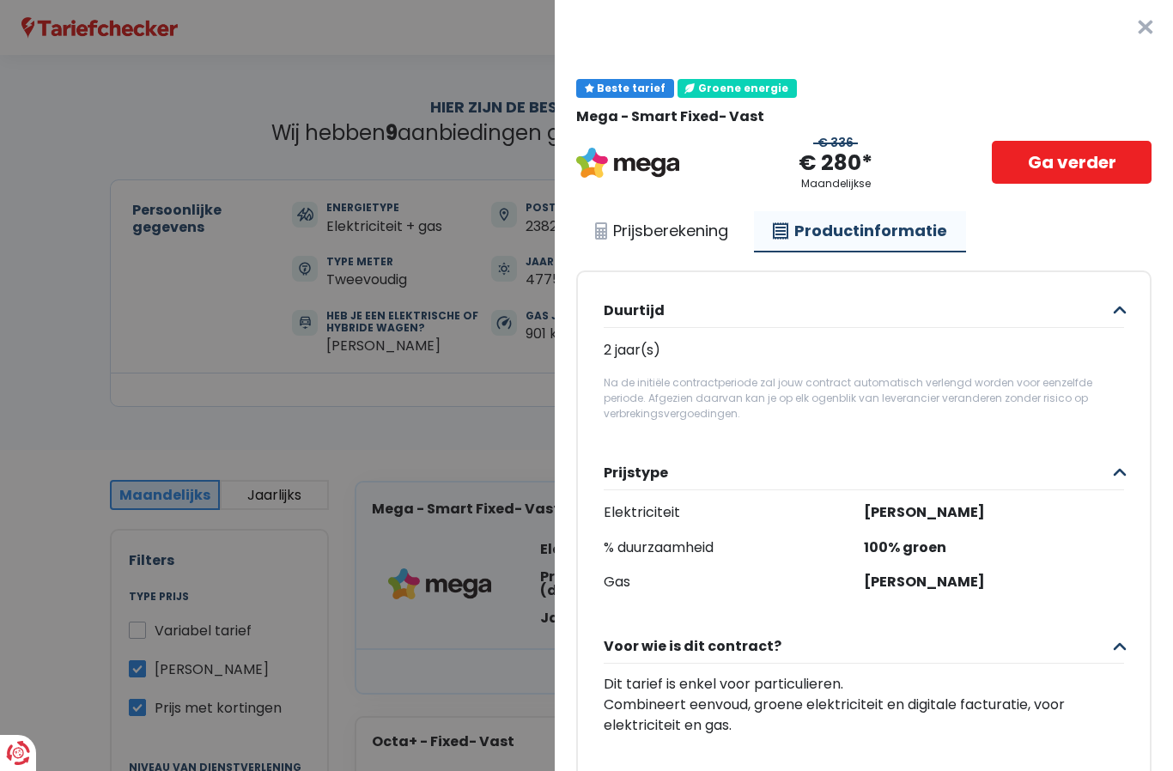
scroll to position [0, 0]
click at [662, 228] on link "Prijsberekening" at bounding box center [661, 231] width 171 height 40
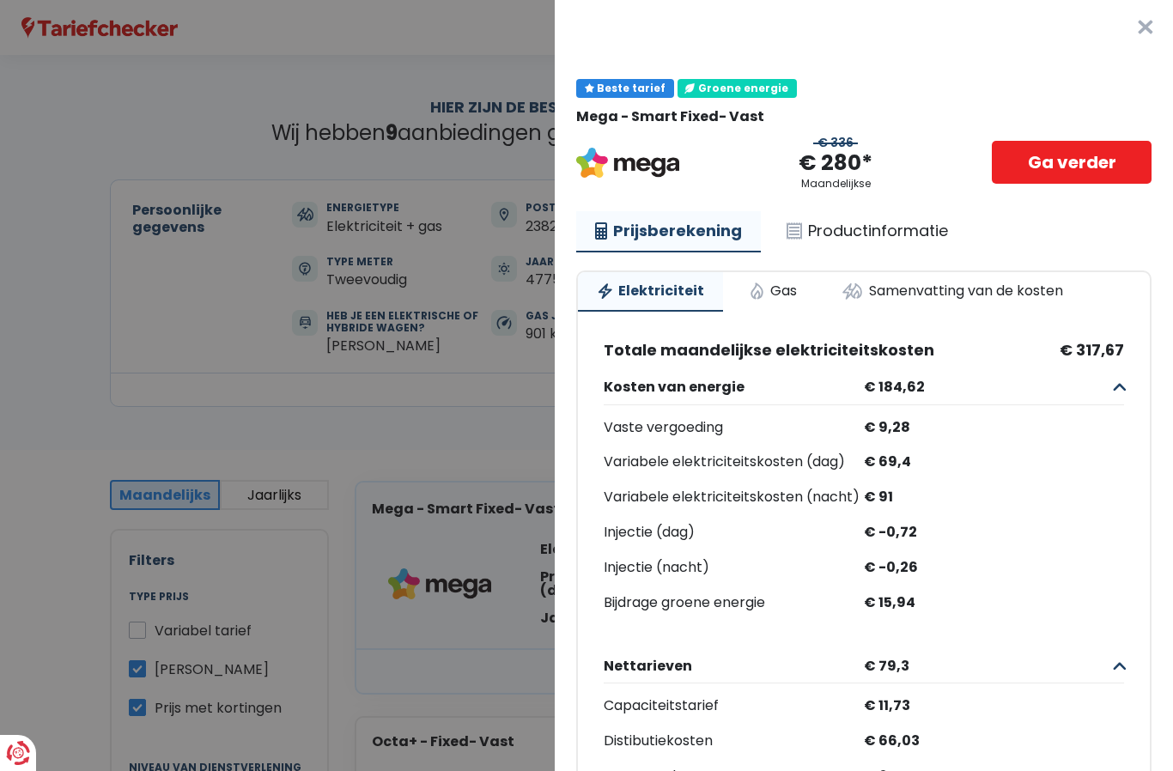
click at [906, 228] on link "Productinformatie" at bounding box center [867, 231] width 199 height 40
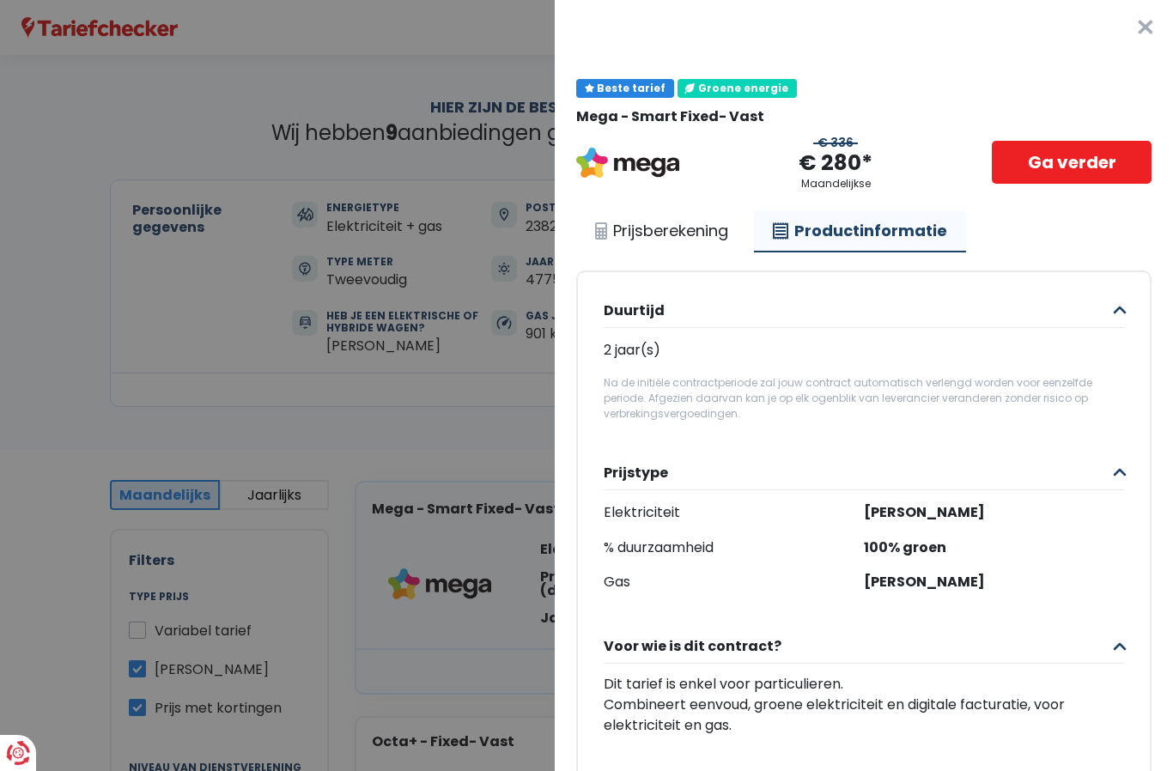
click at [600, 230] on link "Prijsberekening" at bounding box center [661, 231] width 171 height 40
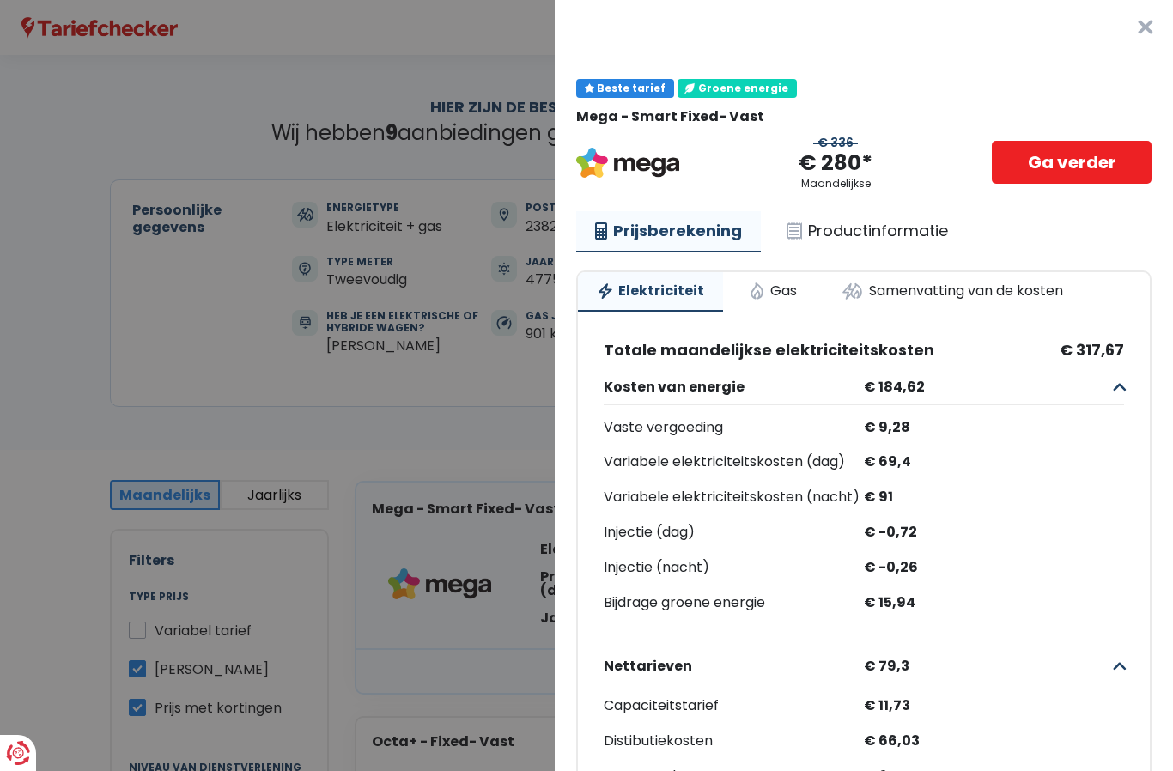
click at [123, 383] on Vast "Plus de détails - Mega × Beste tarief Groene energie Mega - Smart Fixed- Vast €…" at bounding box center [586, 385] width 1173 height 771
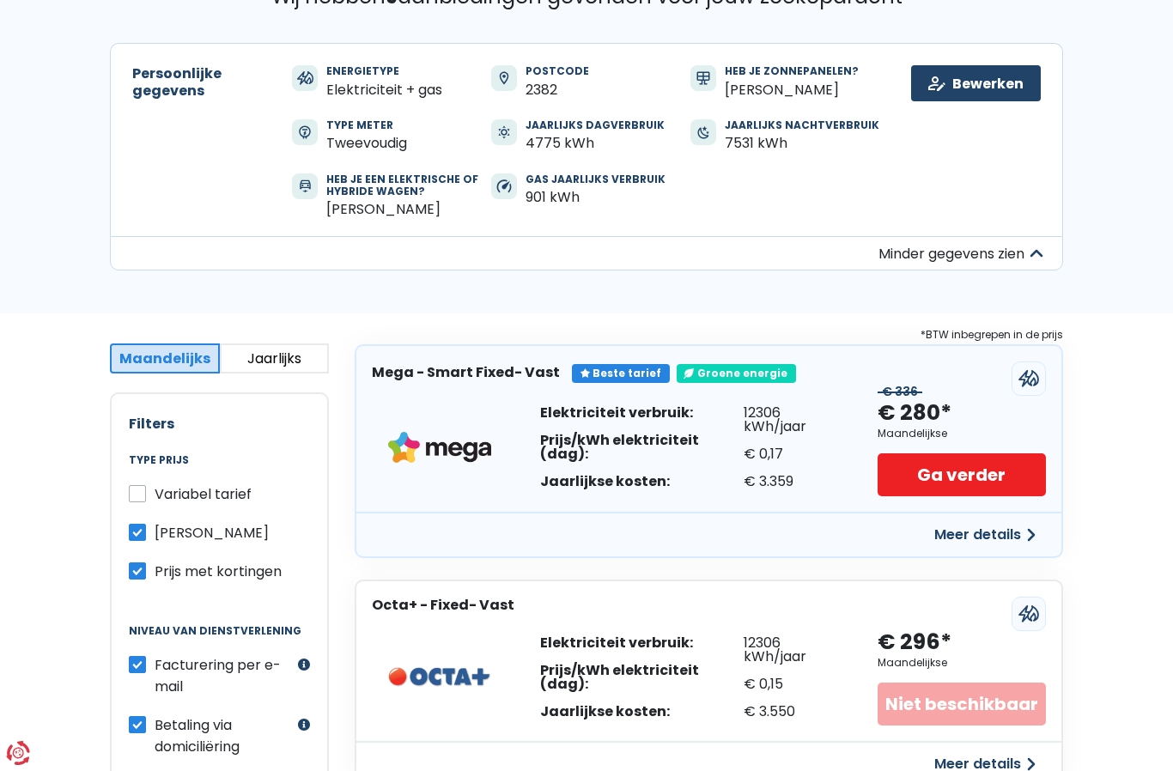
scroll to position [170, 0]
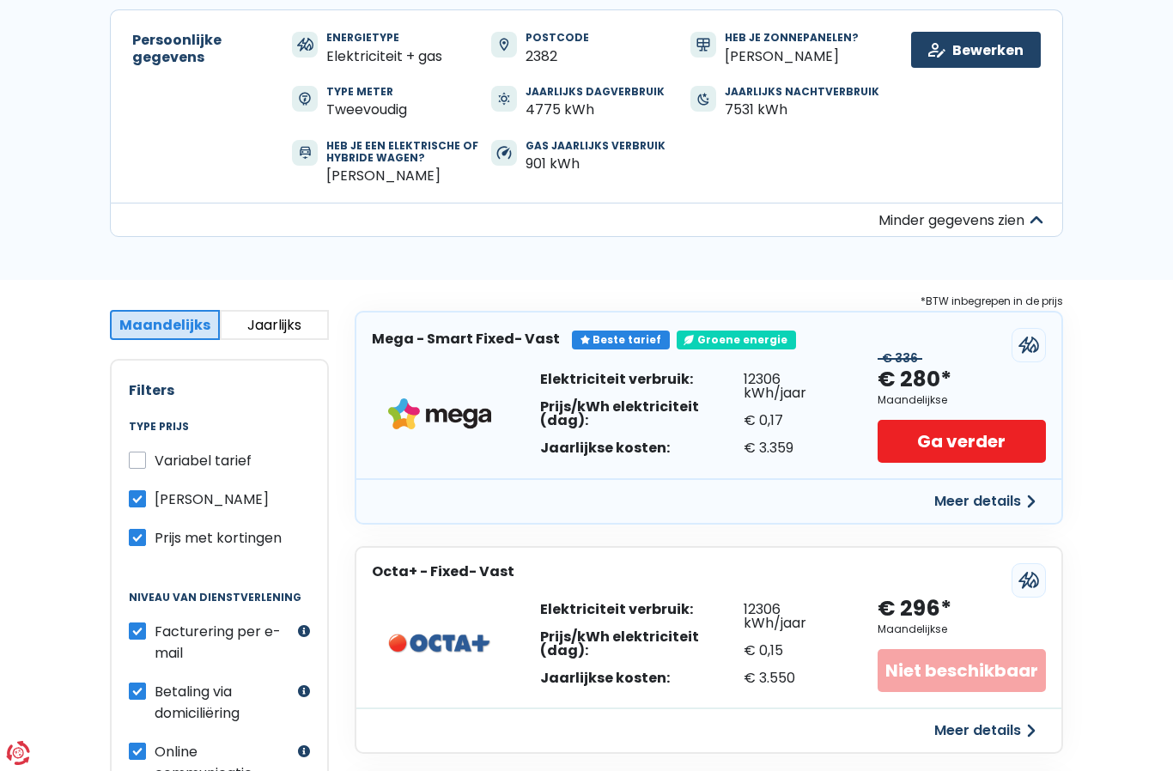
click at [1023, 496] on button "Meer details" at bounding box center [985, 501] width 122 height 31
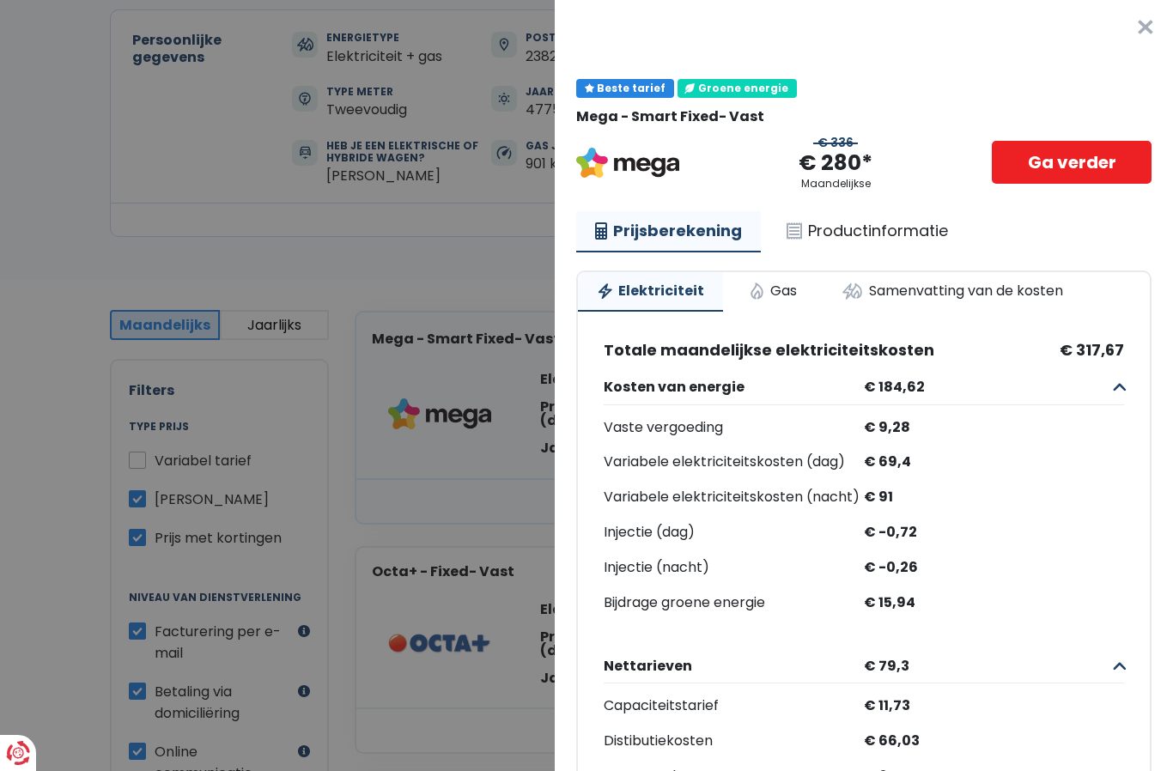
scroll to position [0, 0]
click at [1157, 26] on button "×" at bounding box center [1145, 27] width 55 height 55
